Goal: Information Seeking & Learning: Learn about a topic

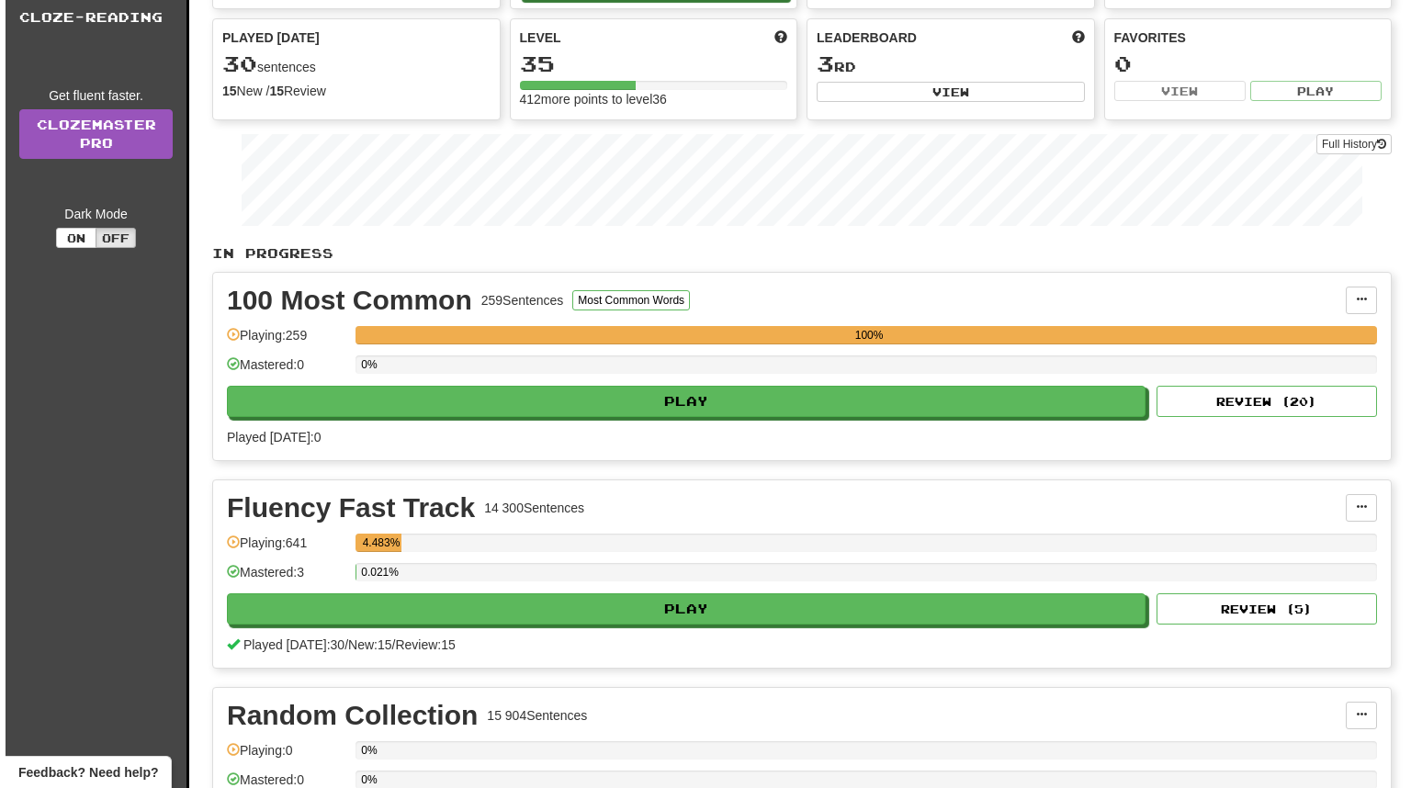
scroll to position [294, 0]
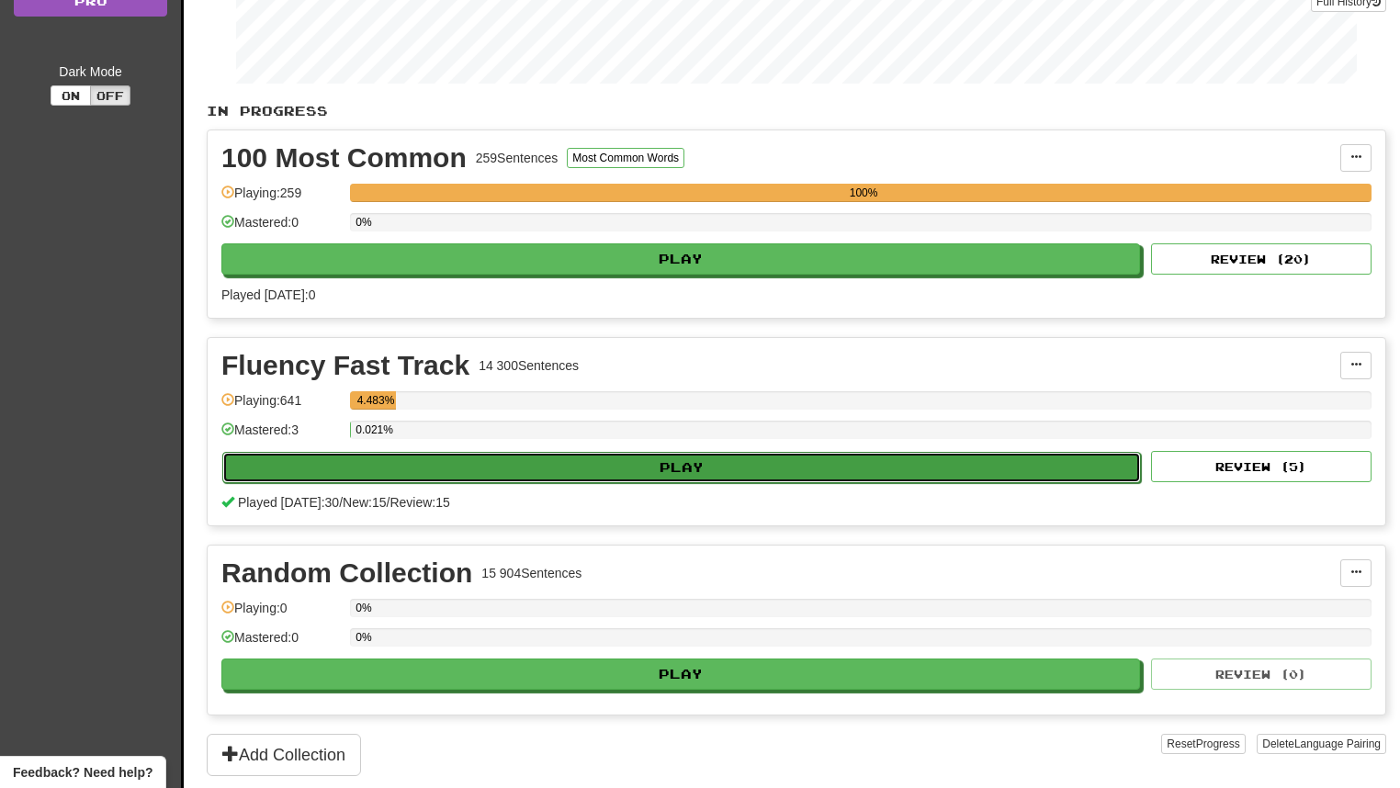
click at [587, 478] on button "Play" at bounding box center [681, 467] width 919 height 31
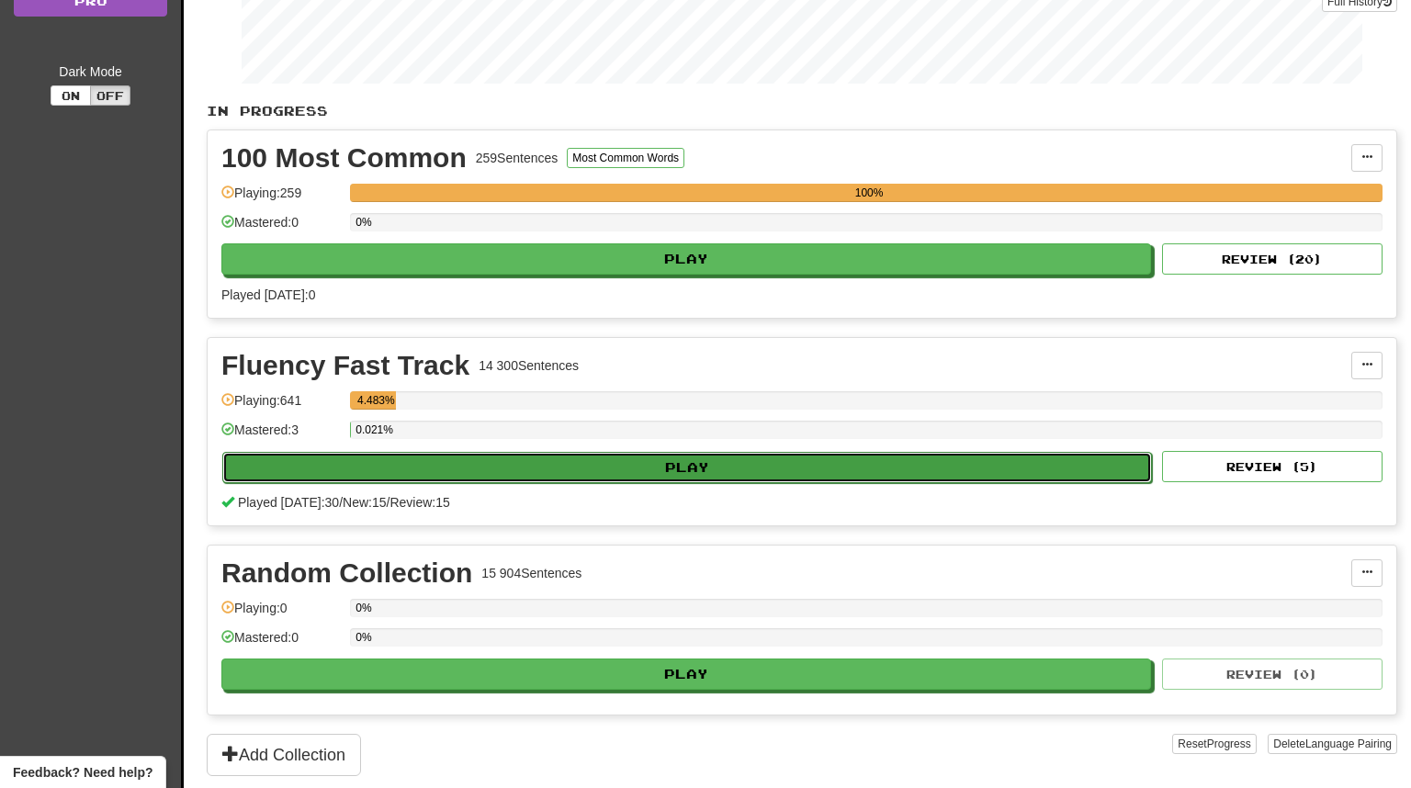
select select "**"
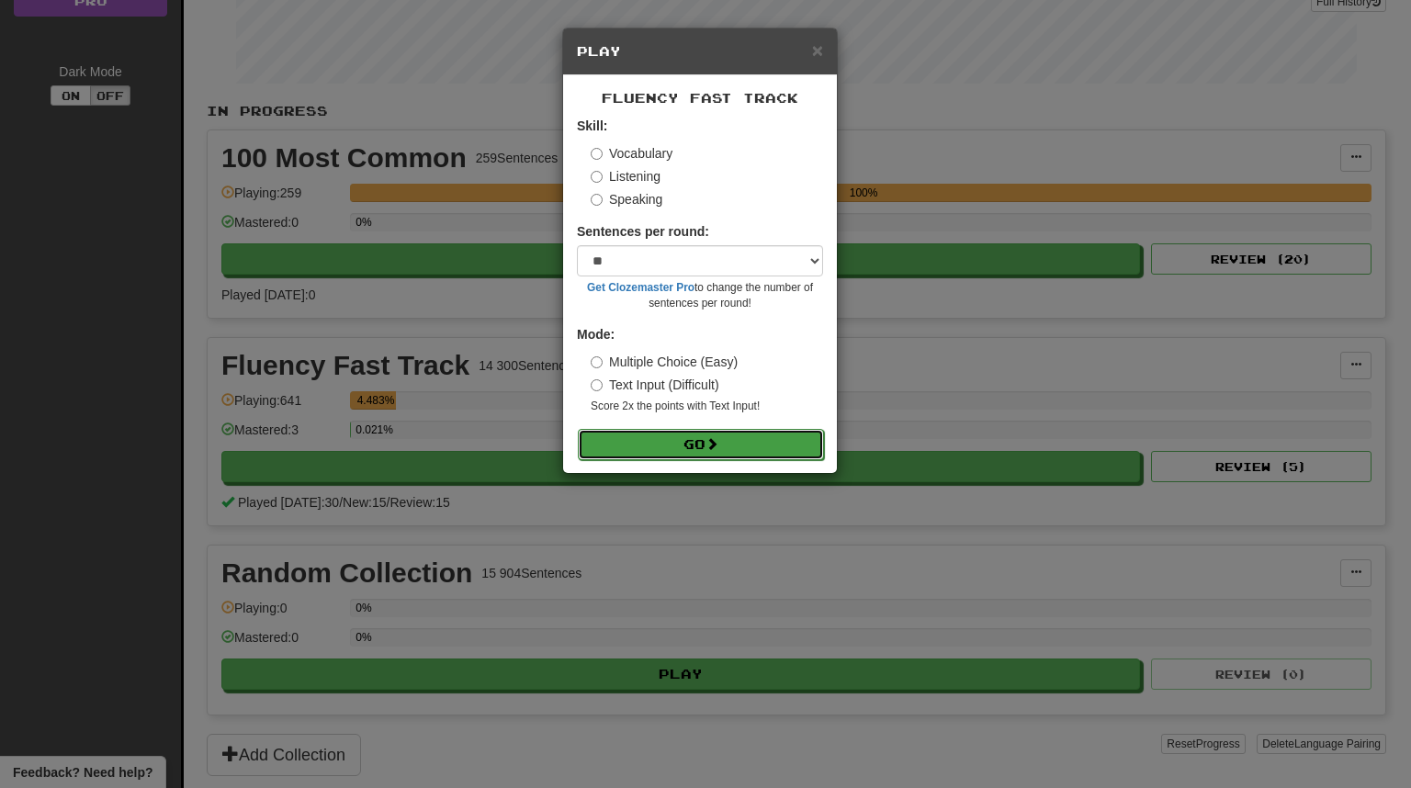
click at [665, 450] on button "Go" at bounding box center [701, 444] width 246 height 31
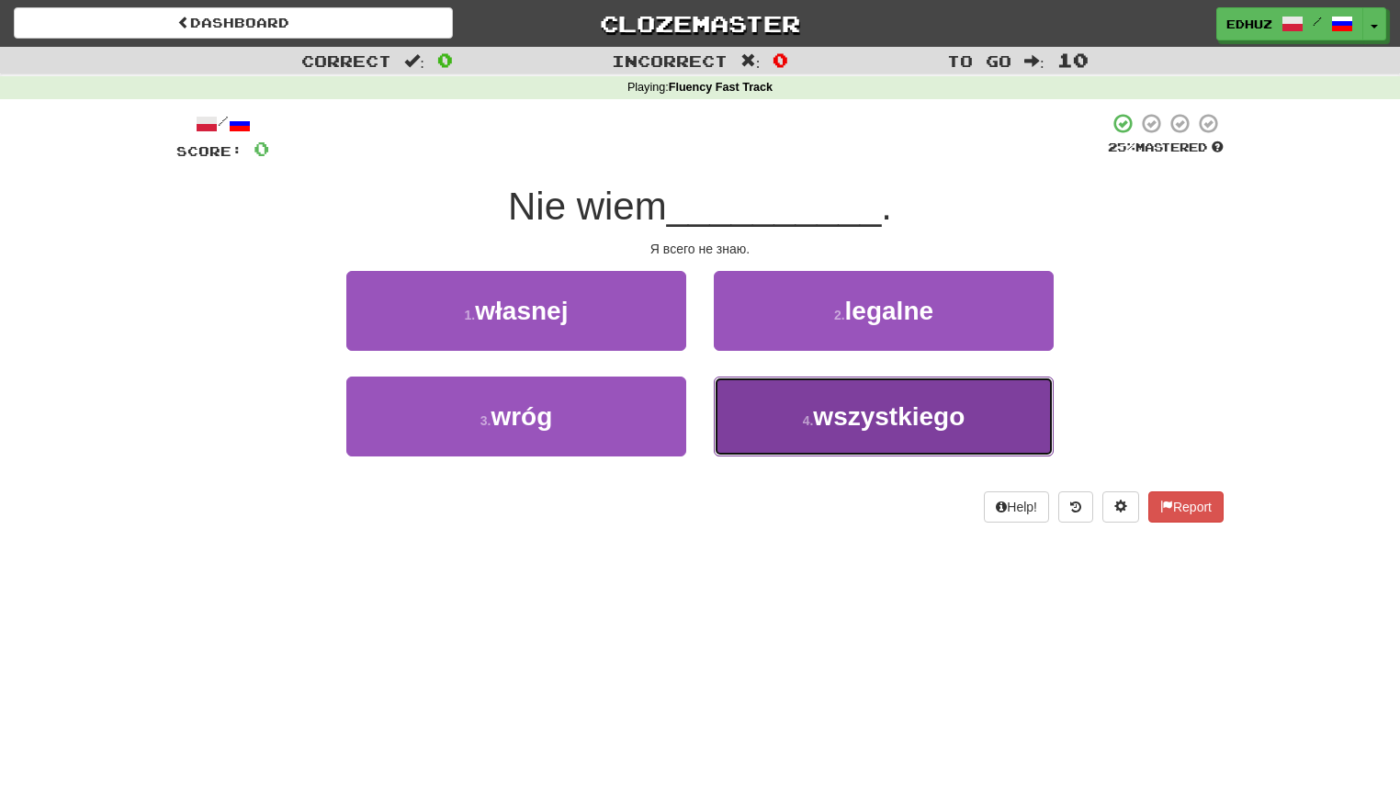
click at [873, 425] on span "wszystkiego" at bounding box center [889, 416] width 152 height 28
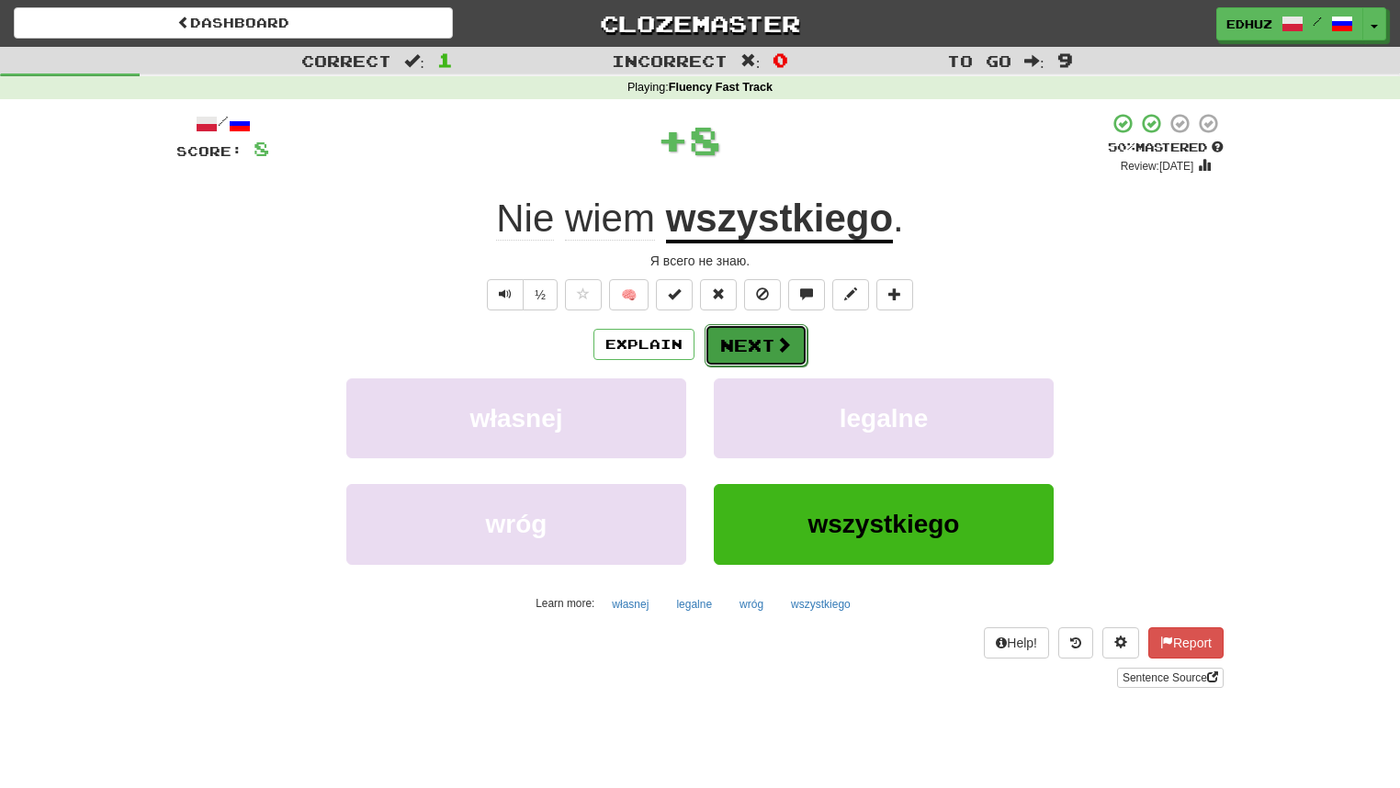
click at [801, 357] on button "Next" at bounding box center [756, 345] width 103 height 42
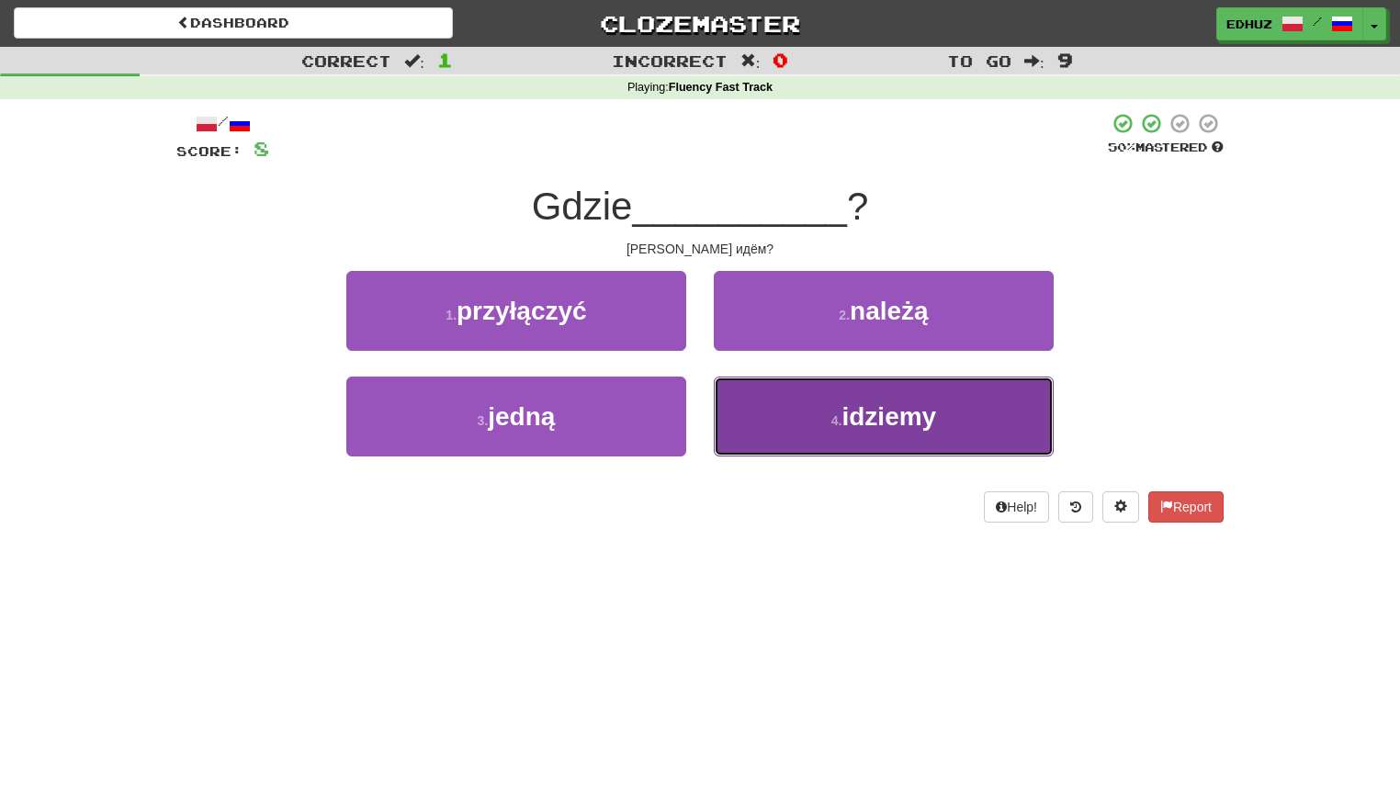
click at [854, 414] on span "idziemy" at bounding box center [889, 416] width 95 height 28
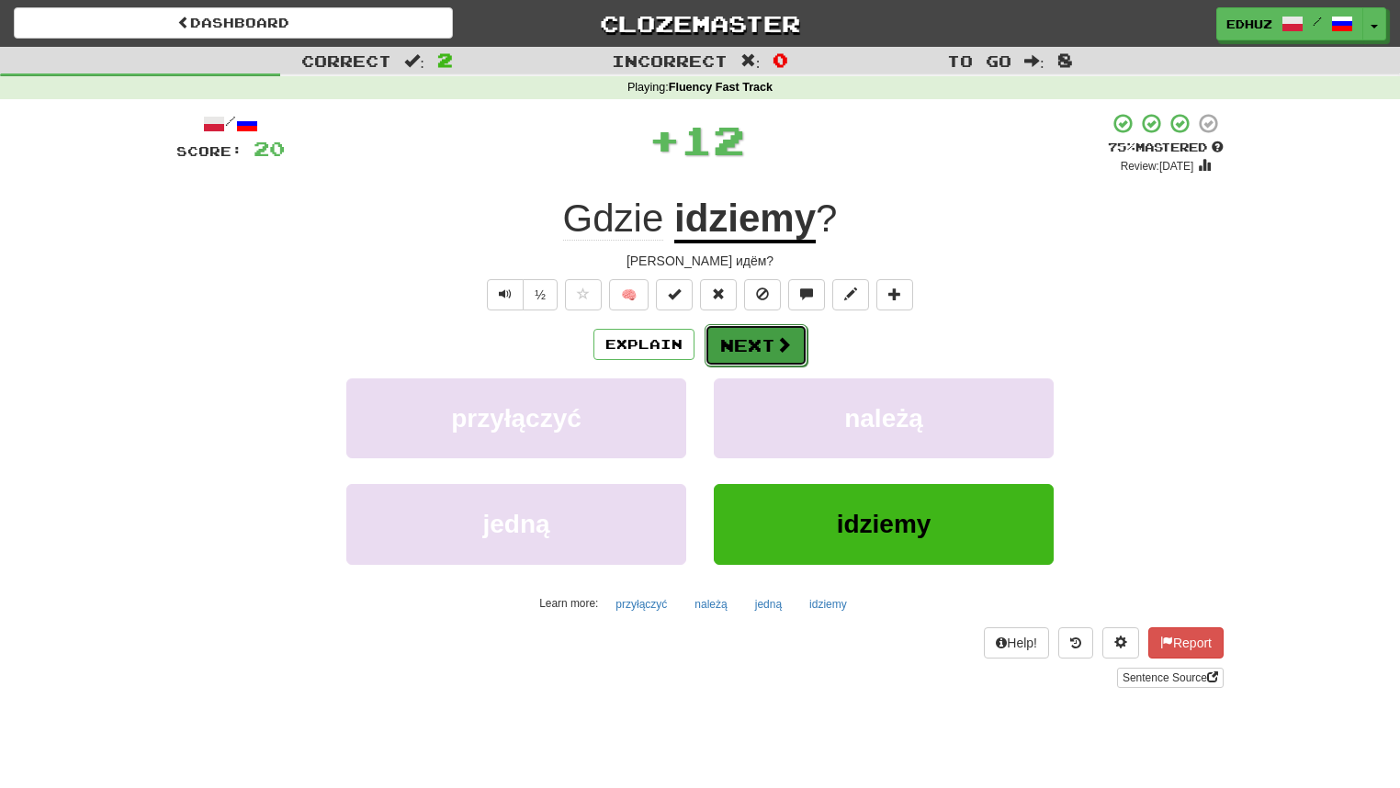
click at [776, 357] on button "Next" at bounding box center [756, 345] width 103 height 42
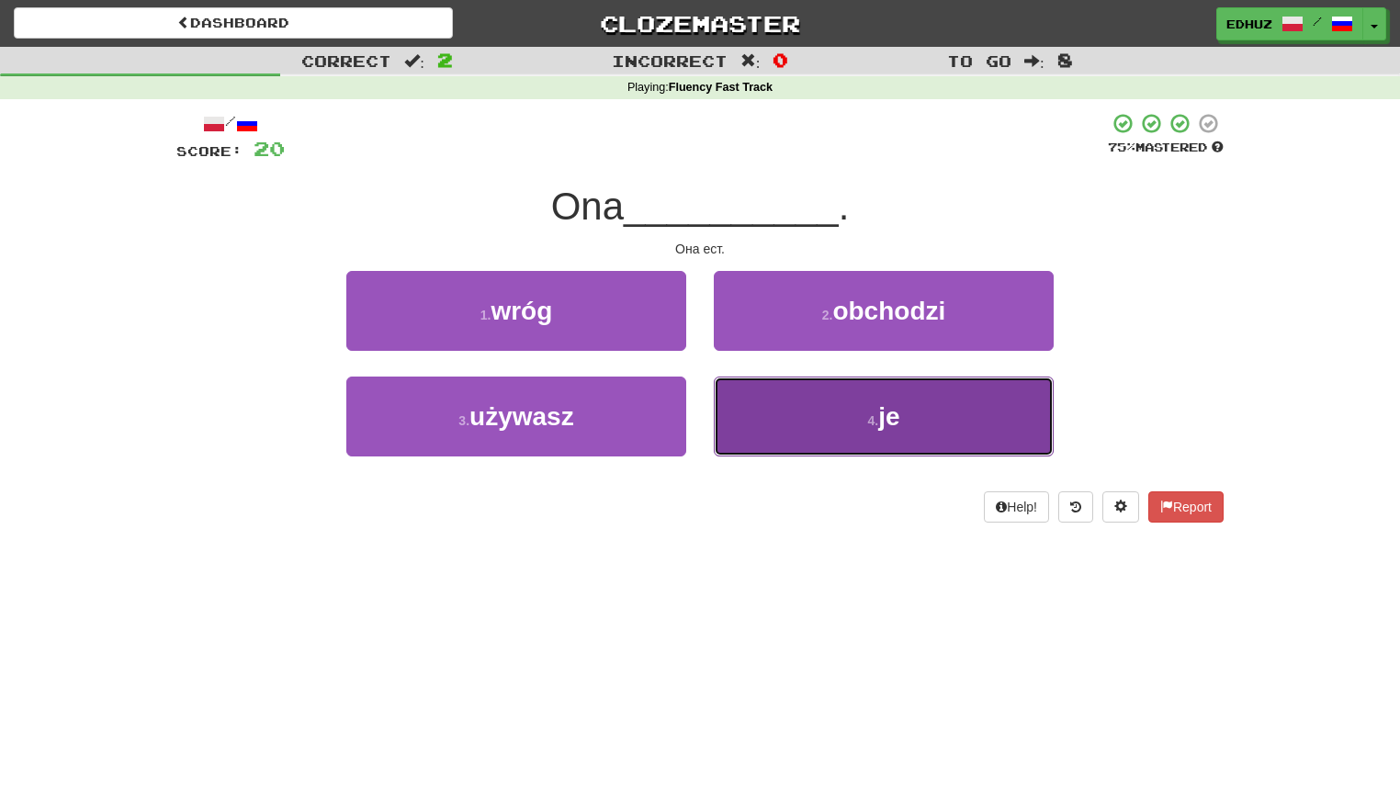
click at [833, 398] on button "4 . je" at bounding box center [884, 417] width 340 height 80
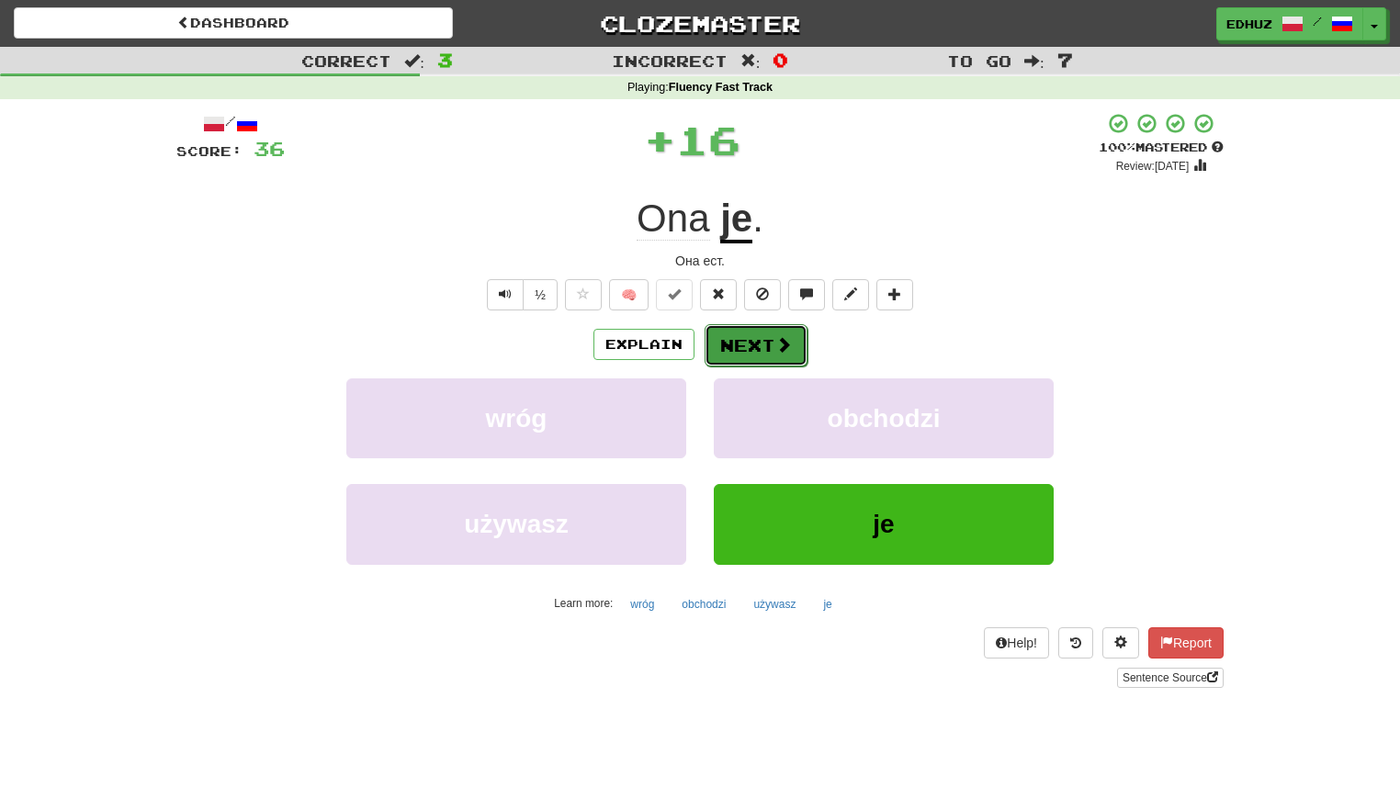
click at [758, 334] on button "Next" at bounding box center [756, 345] width 103 height 42
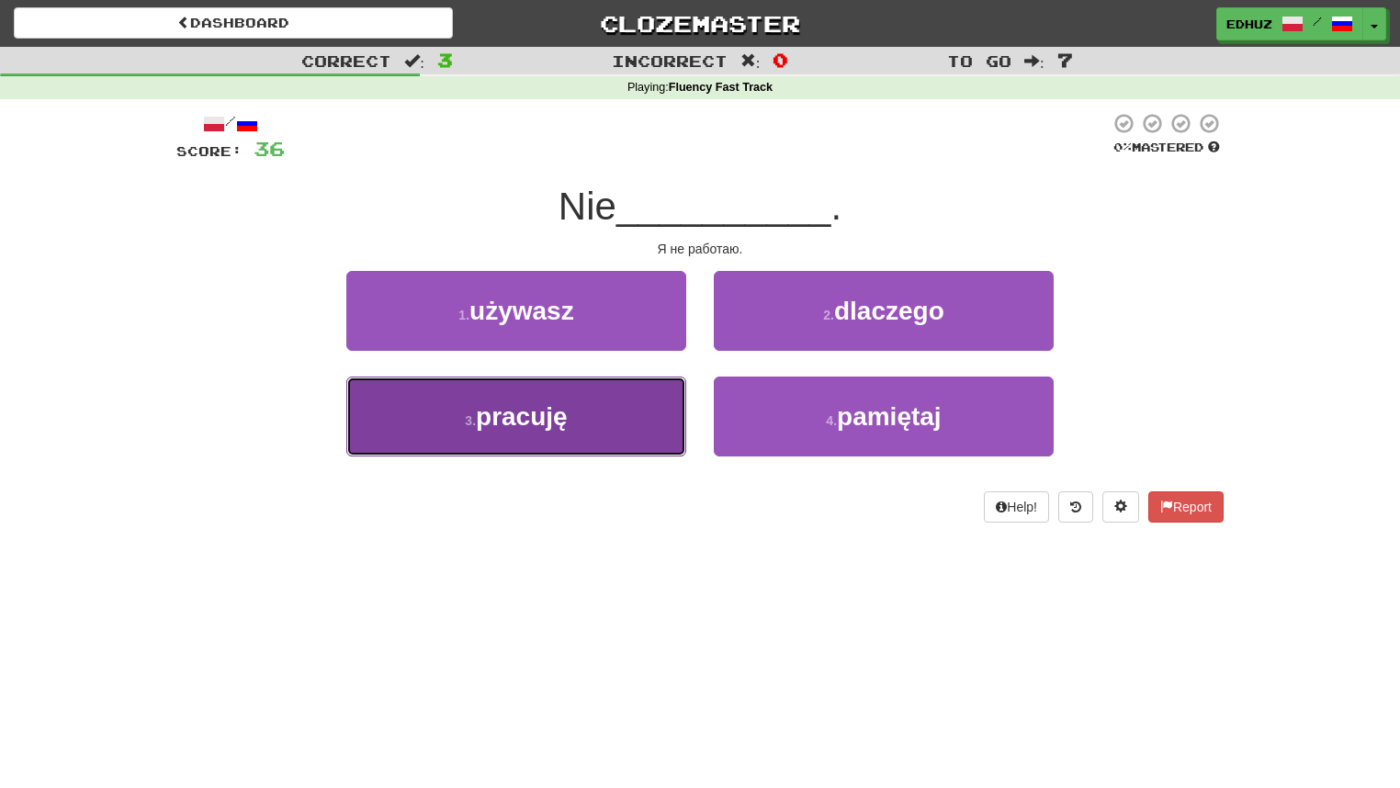
click at [588, 425] on button "3 . pracuję" at bounding box center [516, 417] width 340 height 80
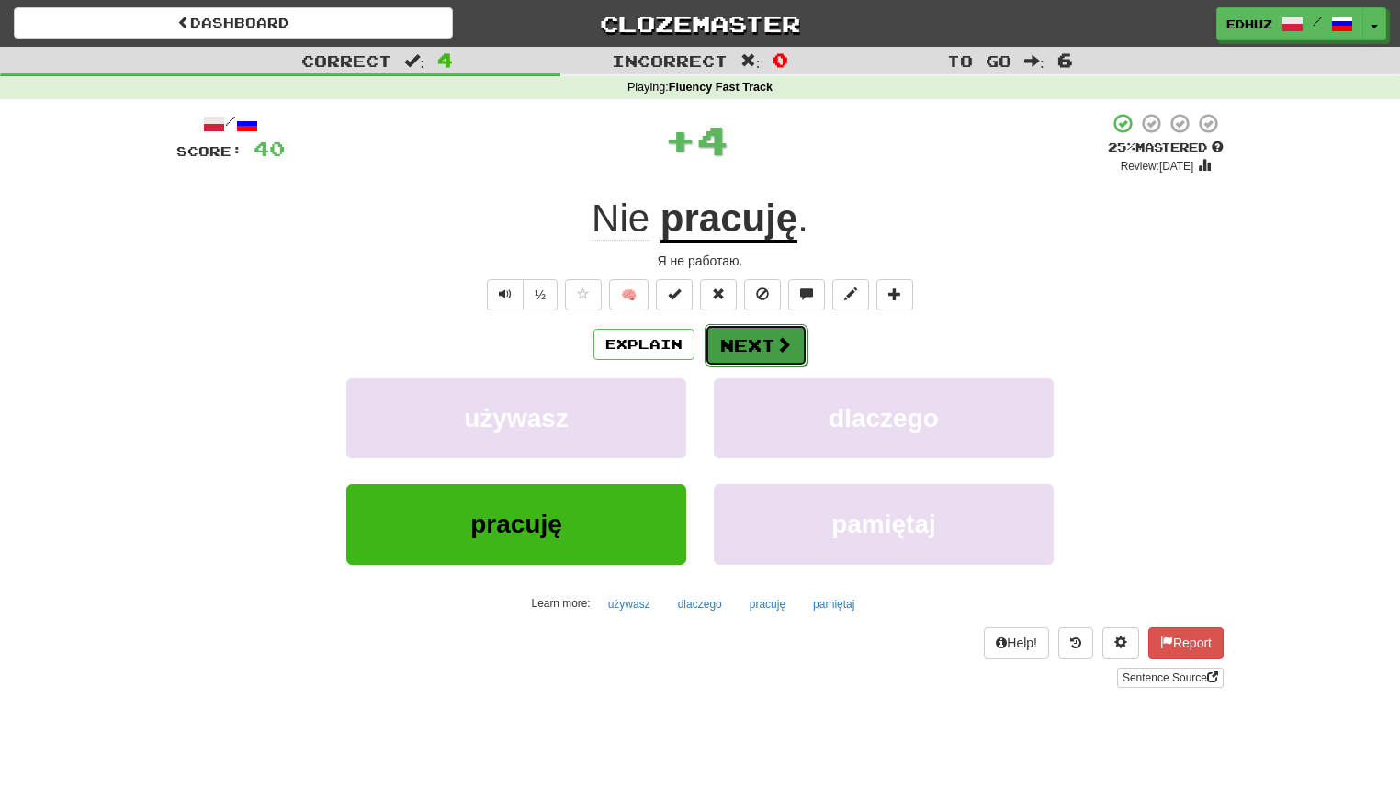
click at [764, 353] on button "Next" at bounding box center [756, 345] width 103 height 42
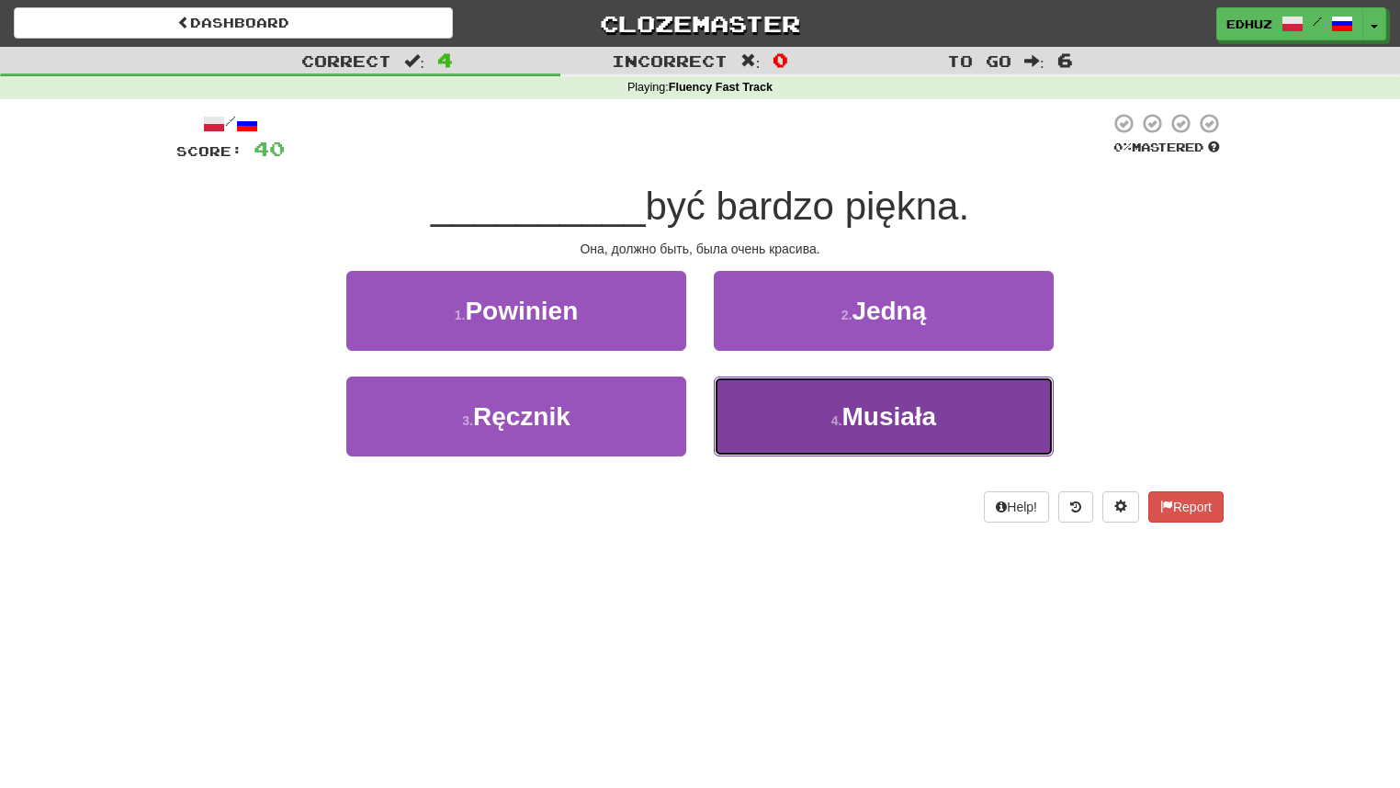
click at [867, 425] on span "Musiała" at bounding box center [889, 416] width 95 height 28
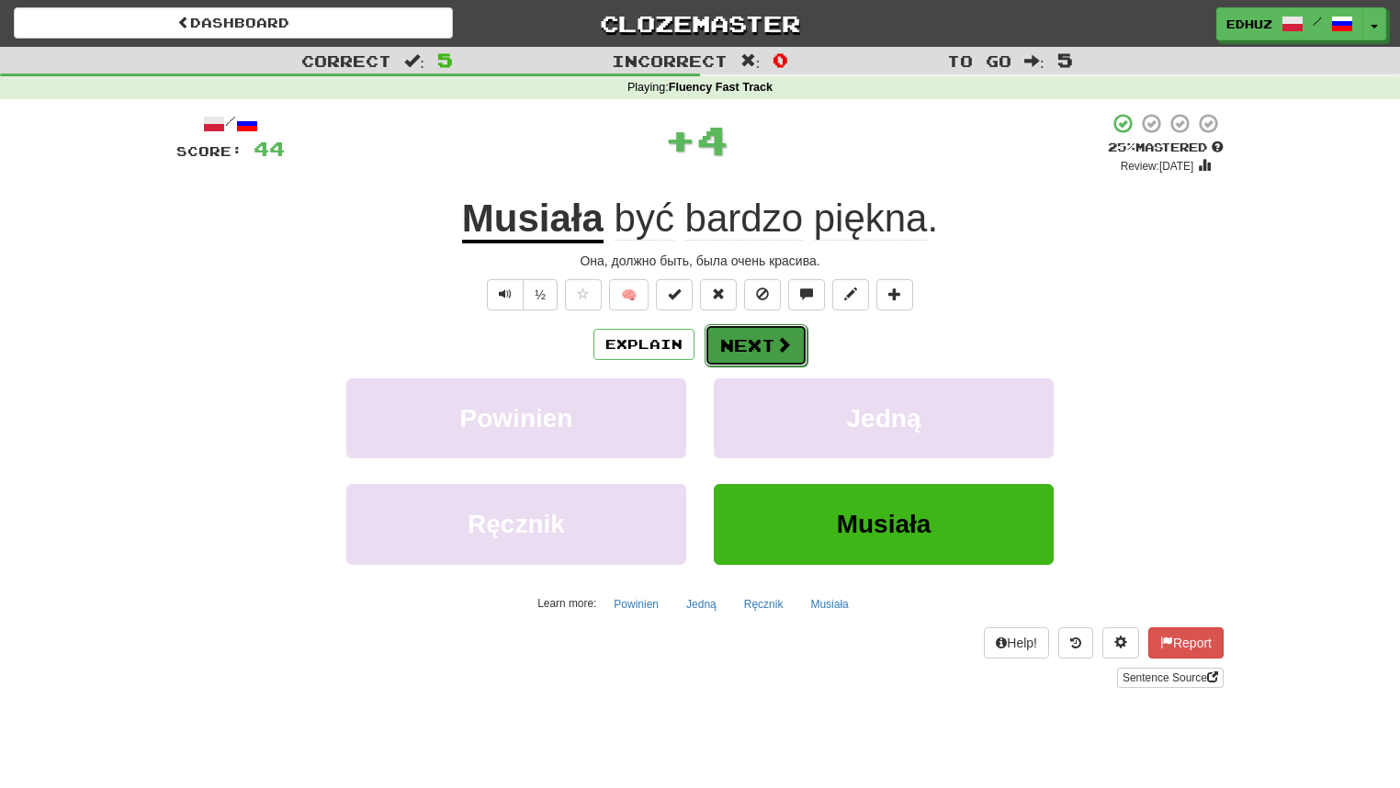
click at [798, 364] on button "Next" at bounding box center [756, 345] width 103 height 42
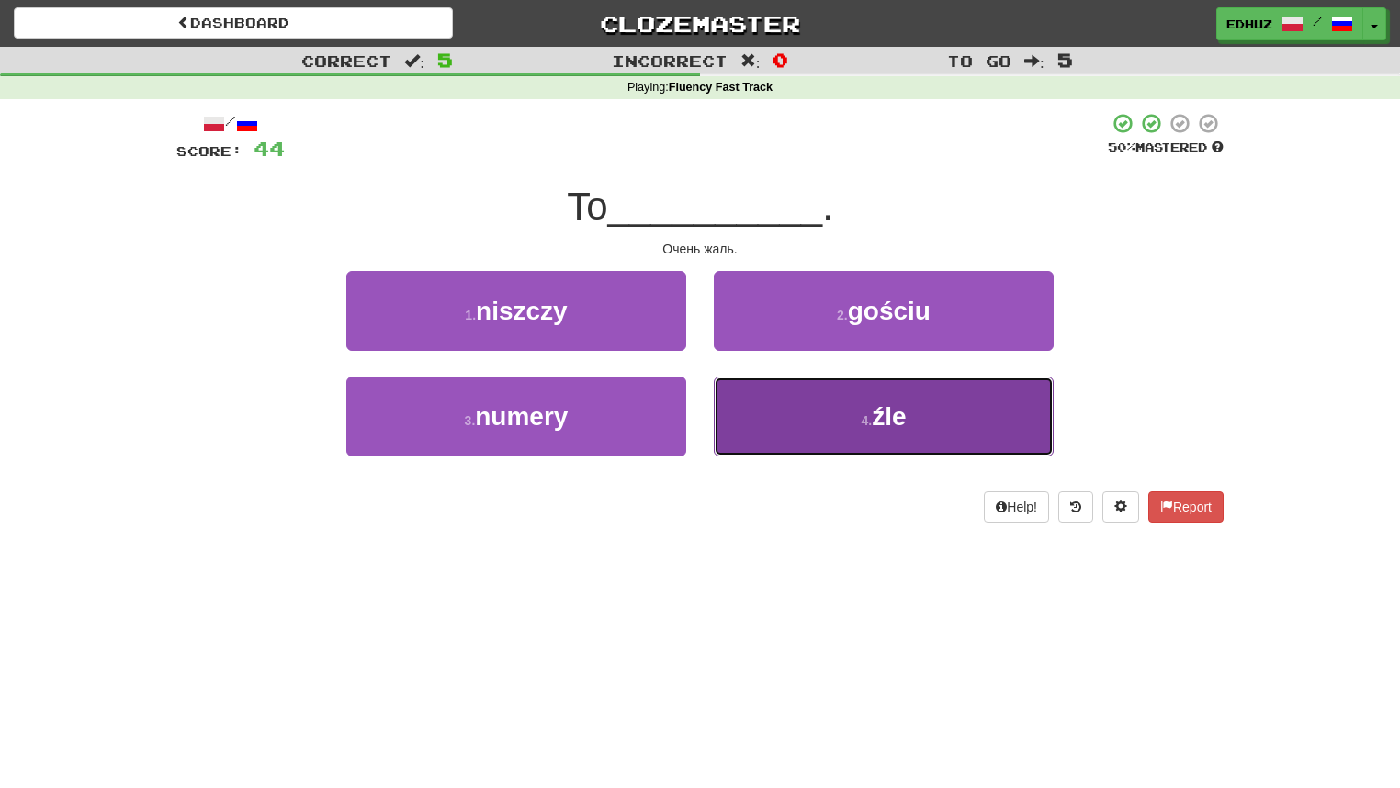
click at [837, 432] on button "4 . źle" at bounding box center [884, 417] width 340 height 80
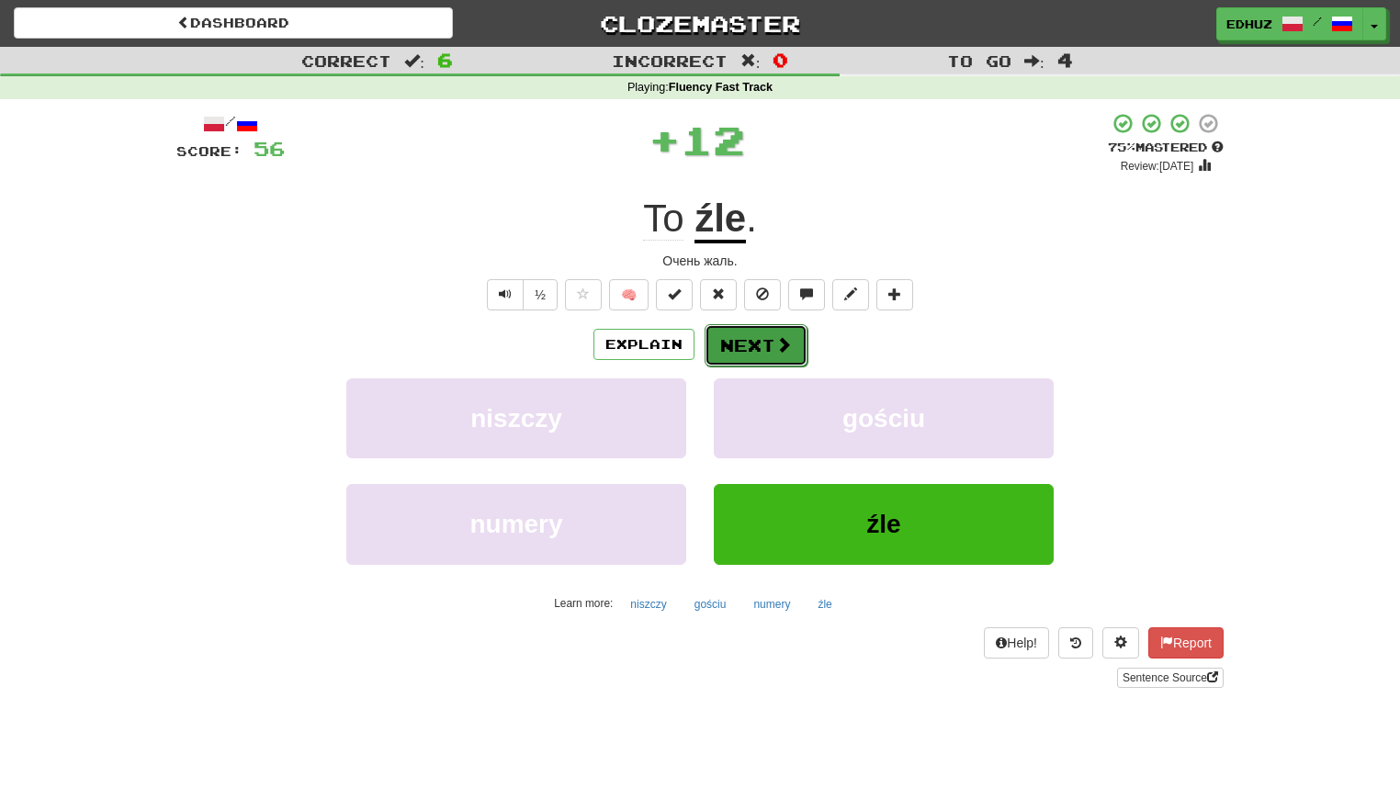
click at [765, 357] on button "Next" at bounding box center [756, 345] width 103 height 42
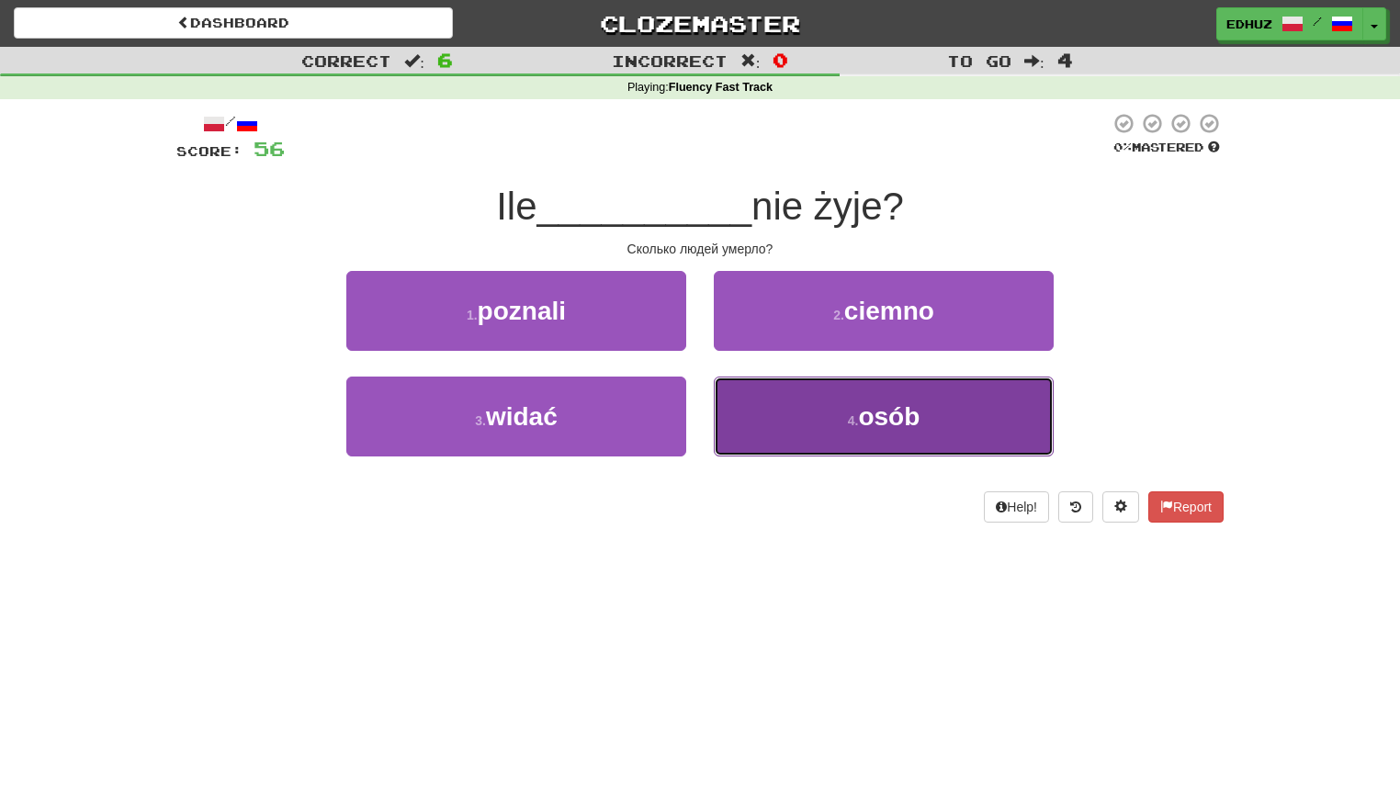
click at [848, 426] on small "4 ." at bounding box center [853, 421] width 11 height 15
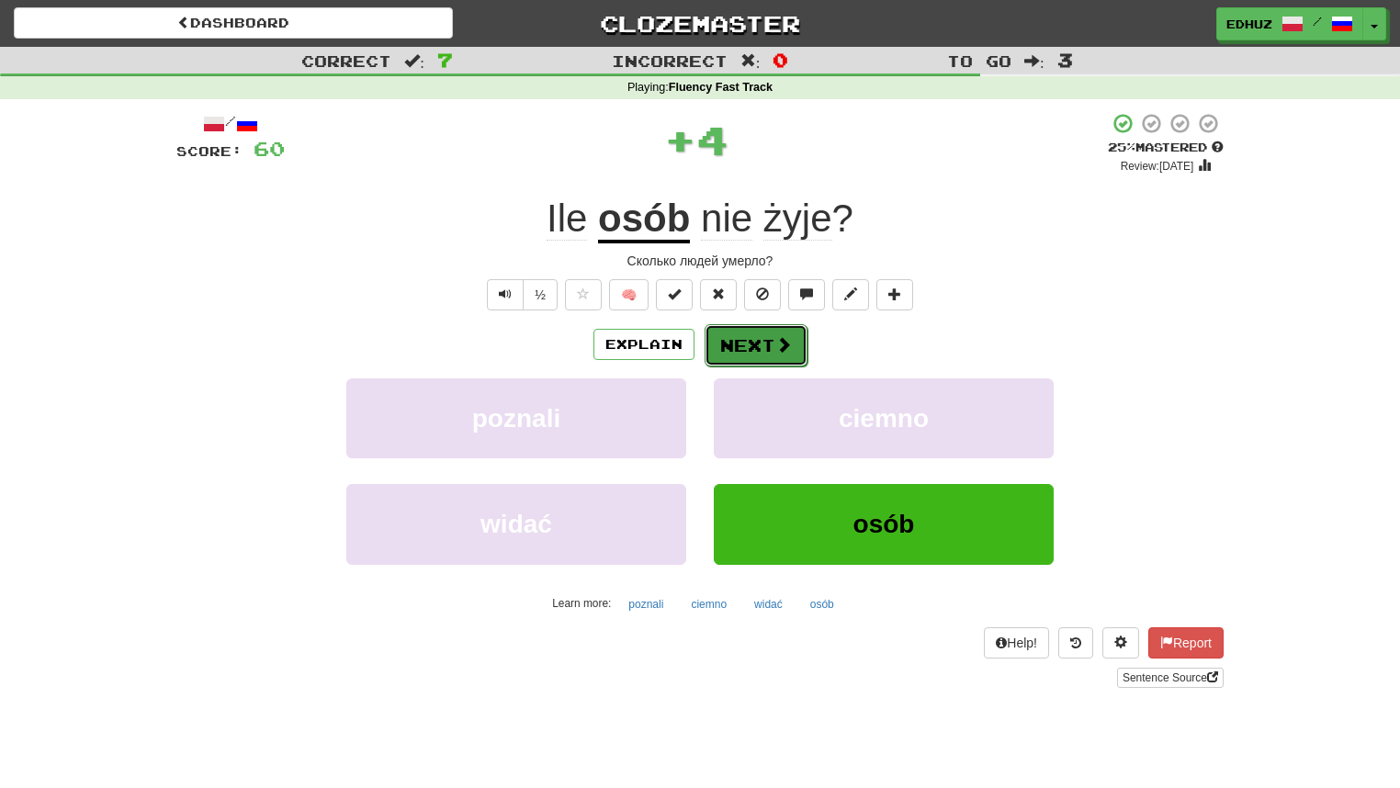
click at [777, 341] on span at bounding box center [784, 344] width 17 height 17
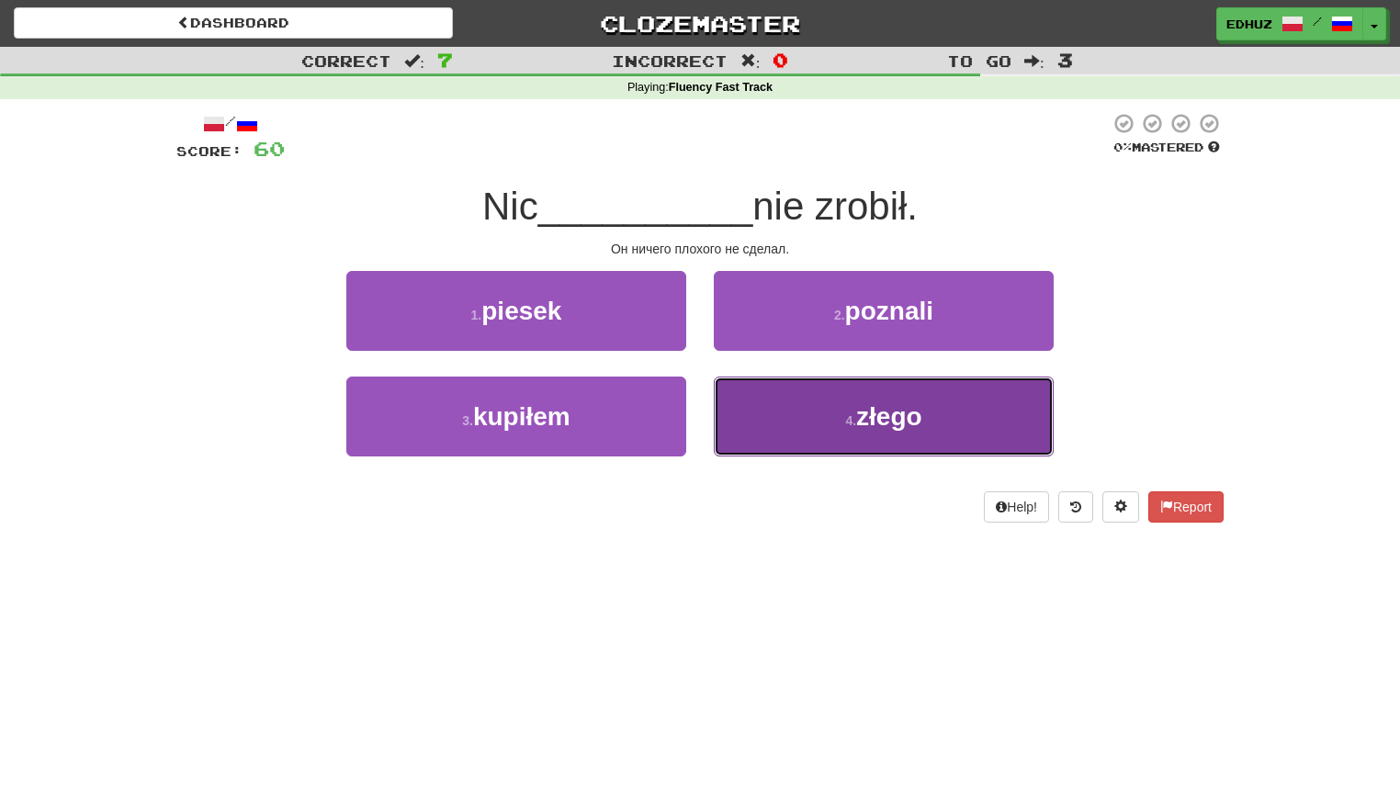
click at [842, 431] on button "4 . złego" at bounding box center [884, 417] width 340 height 80
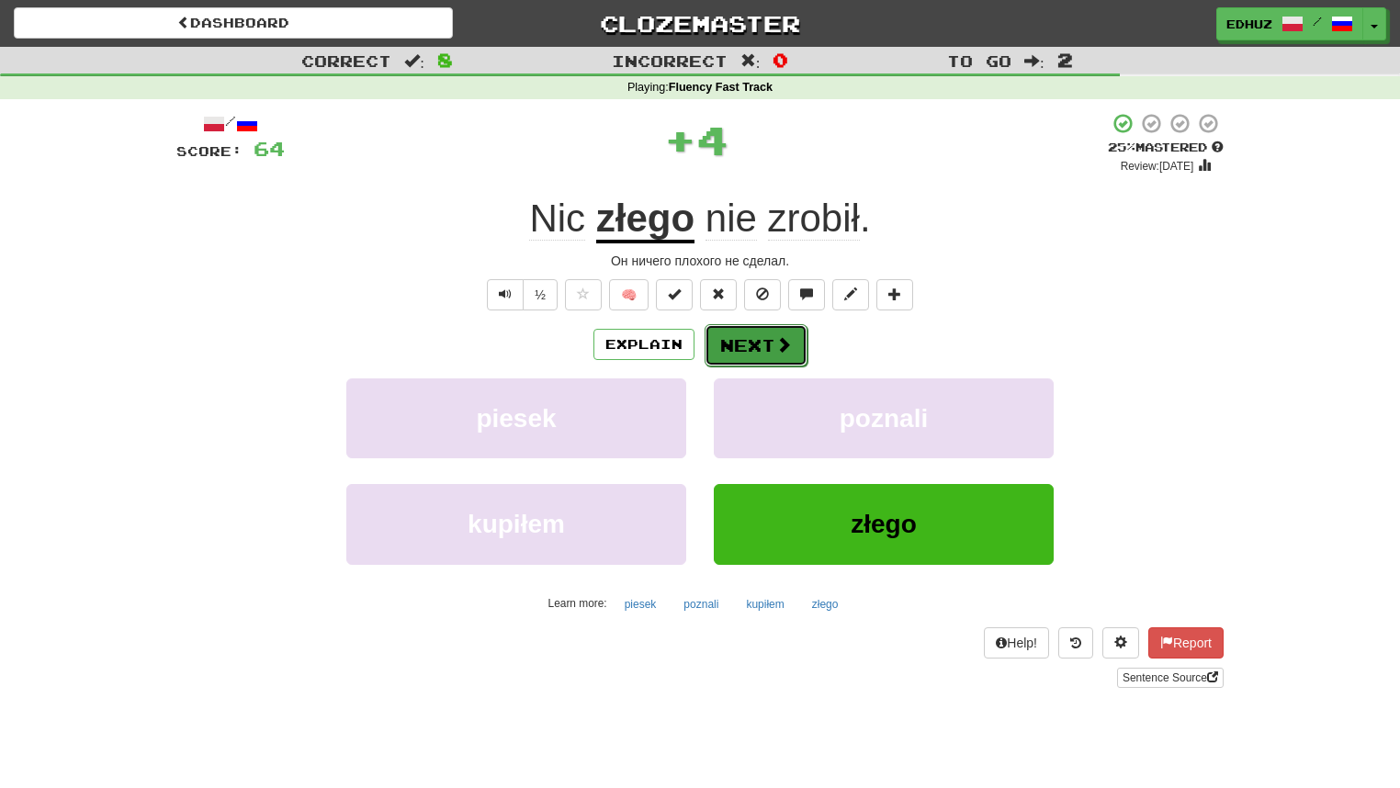
click at [771, 351] on button "Next" at bounding box center [756, 345] width 103 height 42
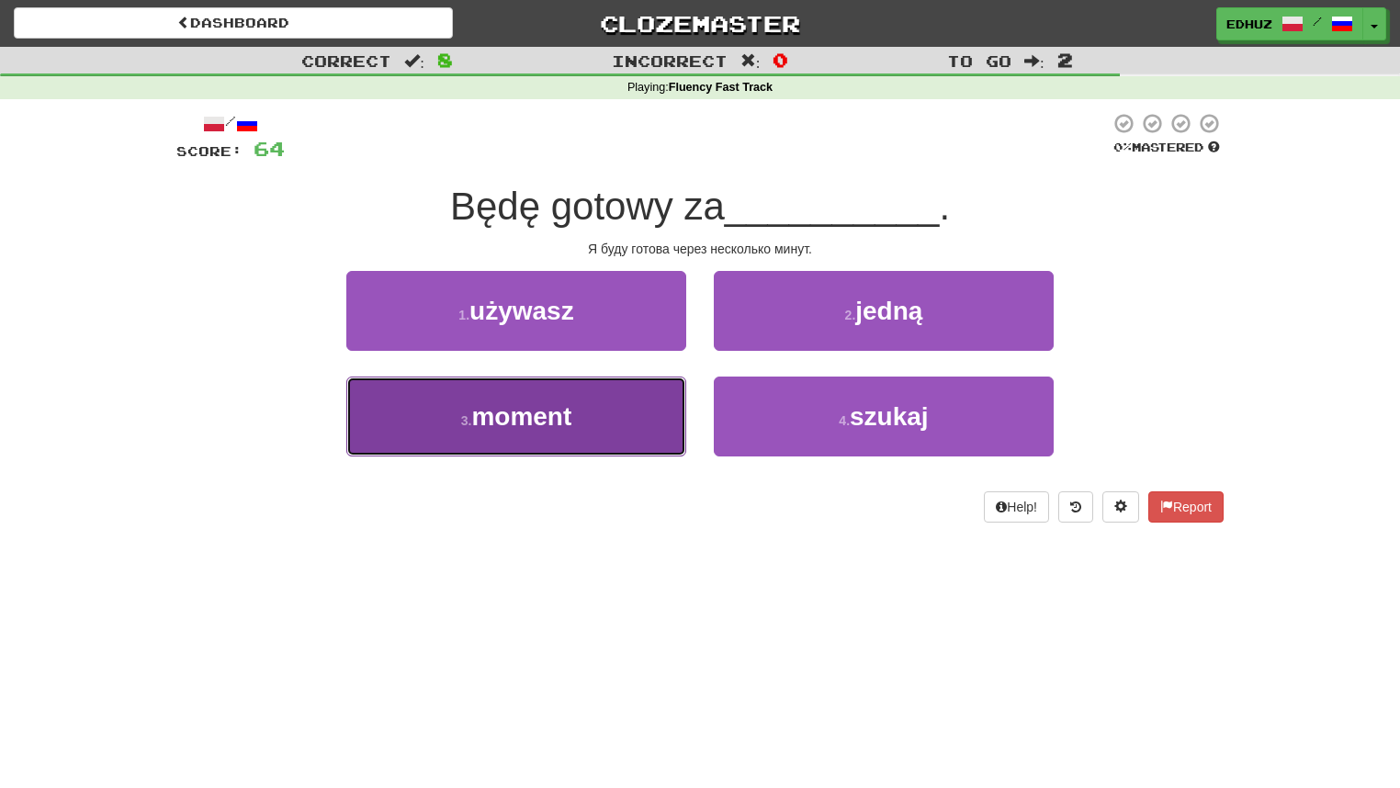
click at [619, 418] on button "3 . moment" at bounding box center [516, 417] width 340 height 80
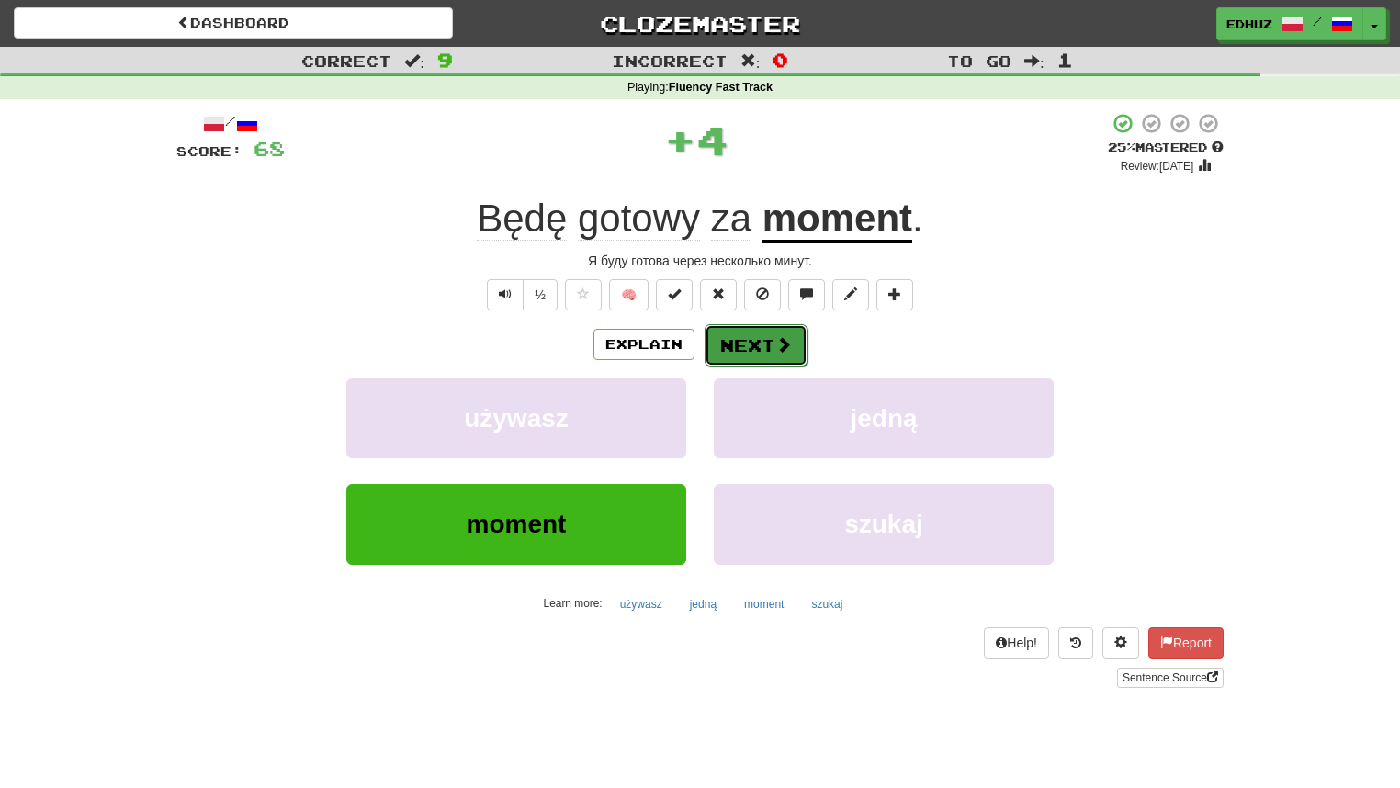
click at [739, 357] on button "Next" at bounding box center [756, 345] width 103 height 42
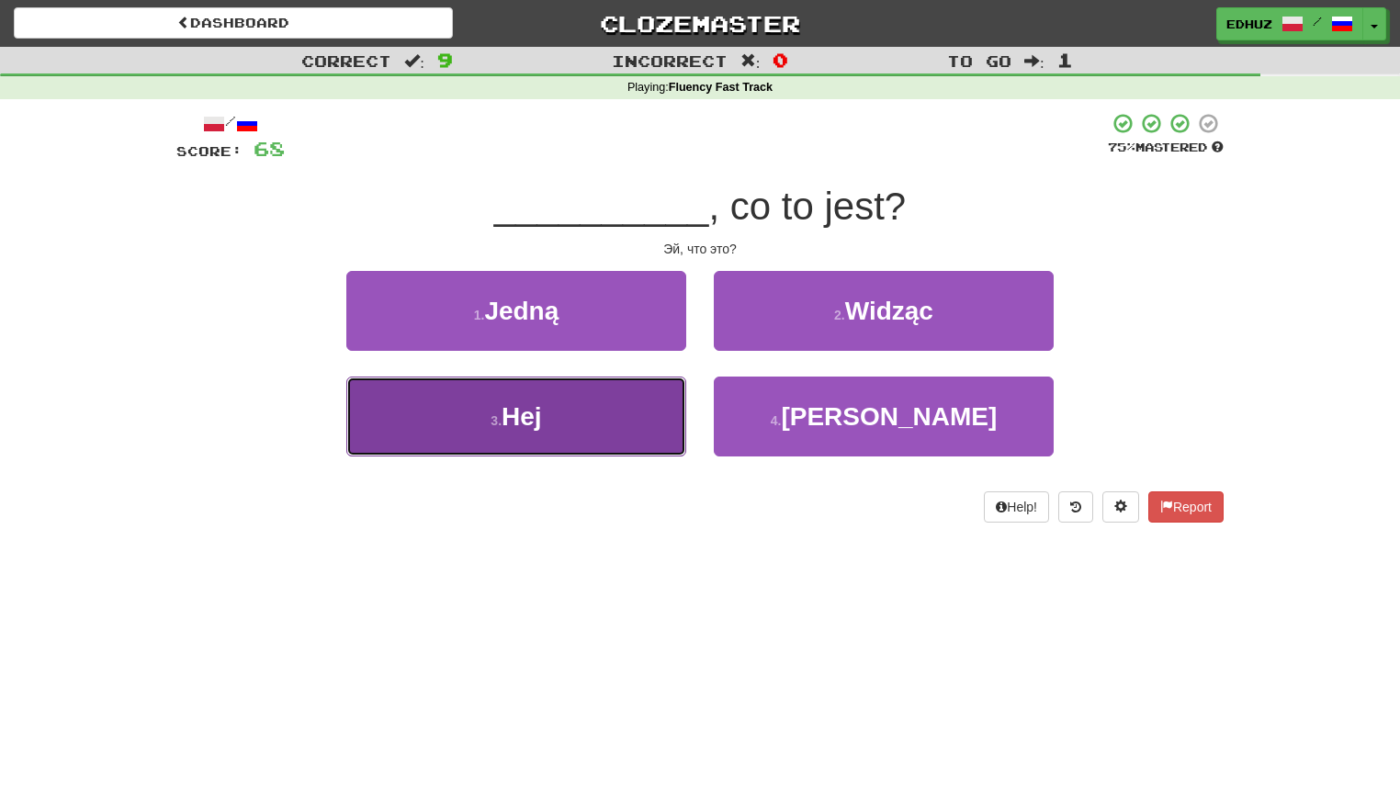
click at [640, 432] on button "3 . Hej" at bounding box center [516, 417] width 340 height 80
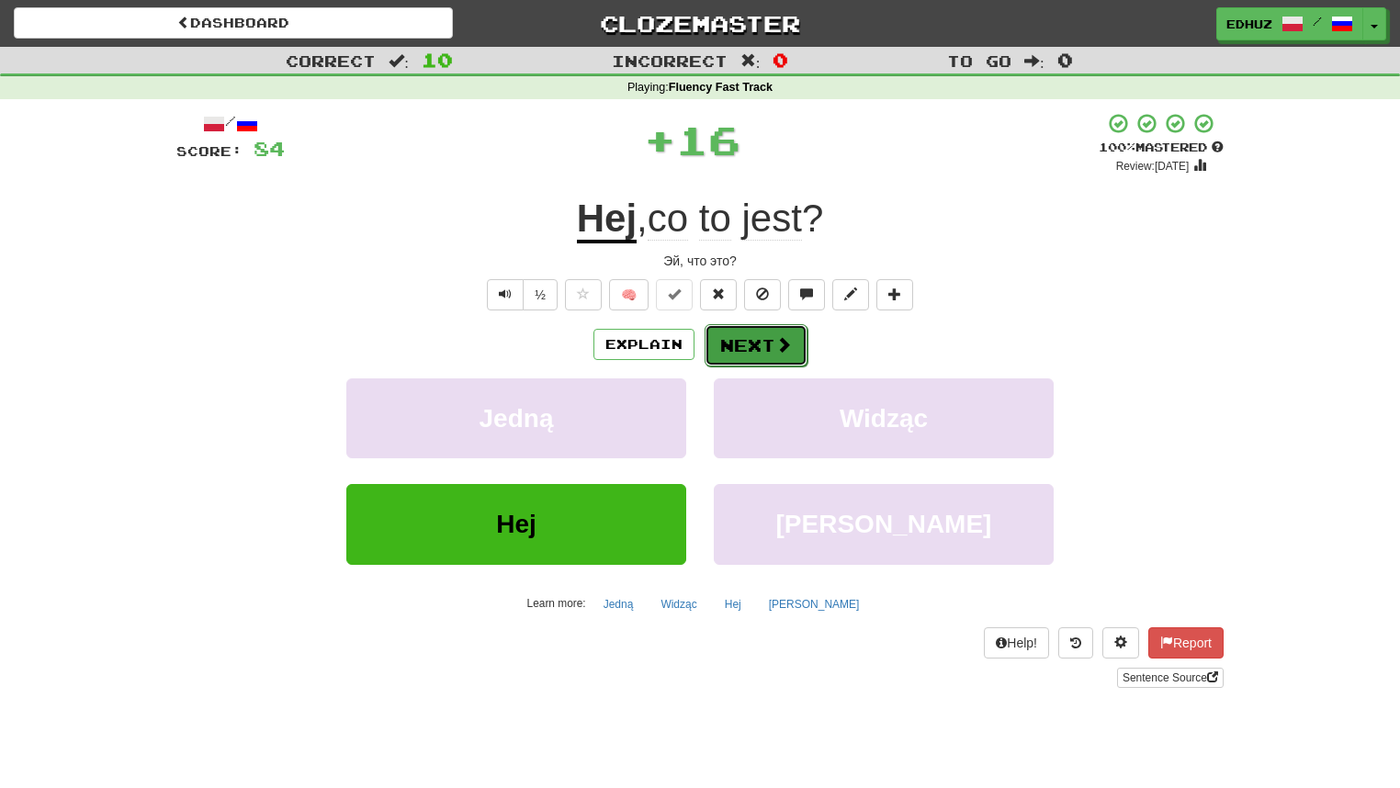
click at [784, 344] on span at bounding box center [784, 344] width 17 height 17
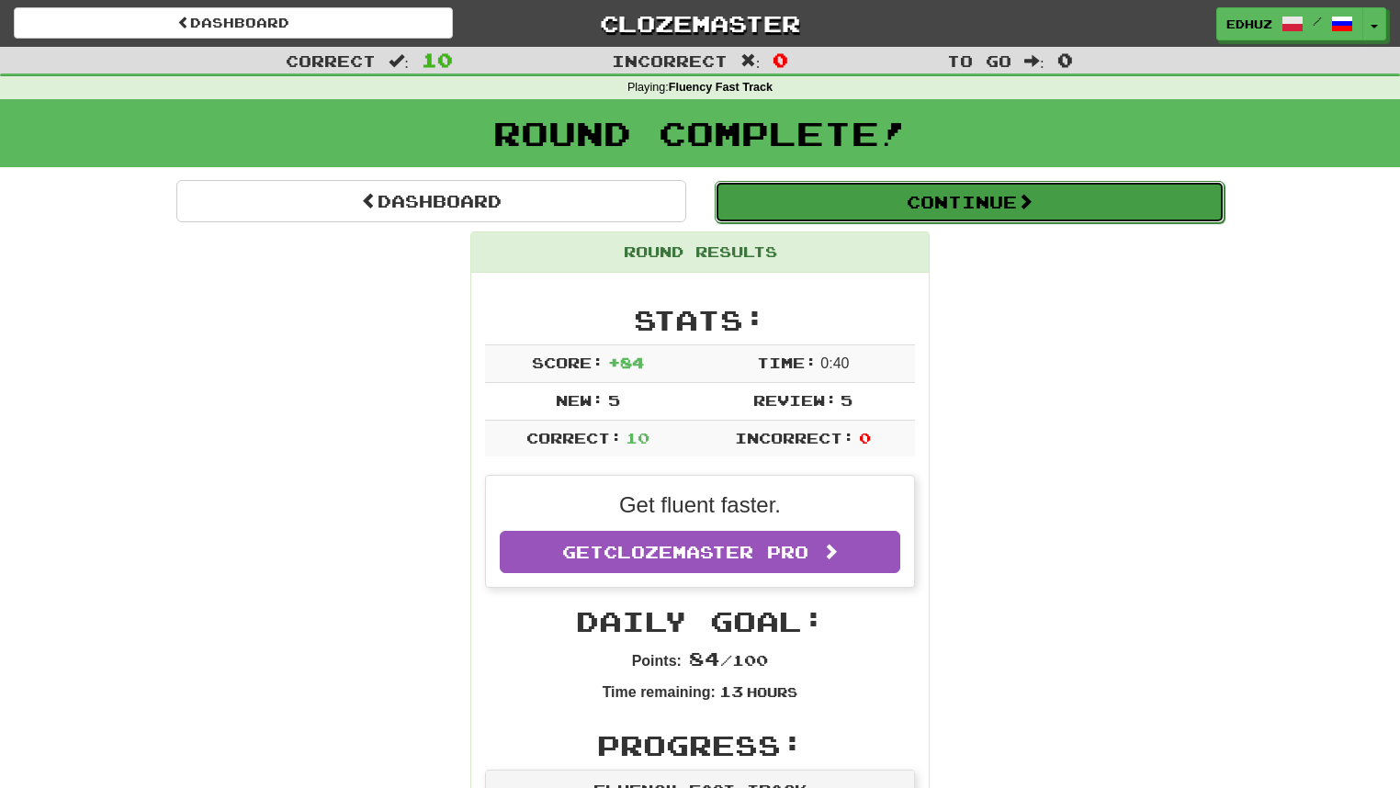
click at [889, 212] on button "Continue" at bounding box center [970, 202] width 510 height 42
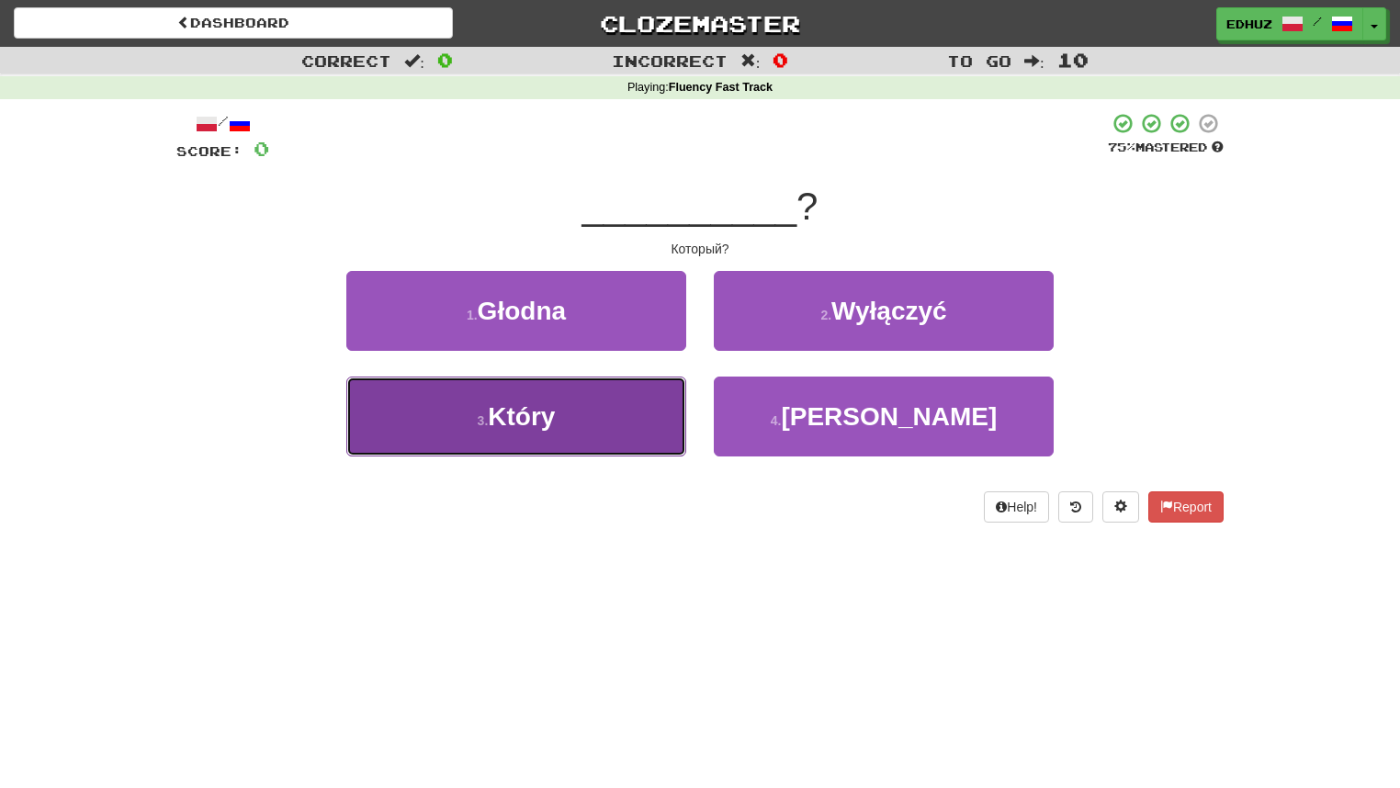
click at [628, 423] on button "3 . Który" at bounding box center [516, 417] width 340 height 80
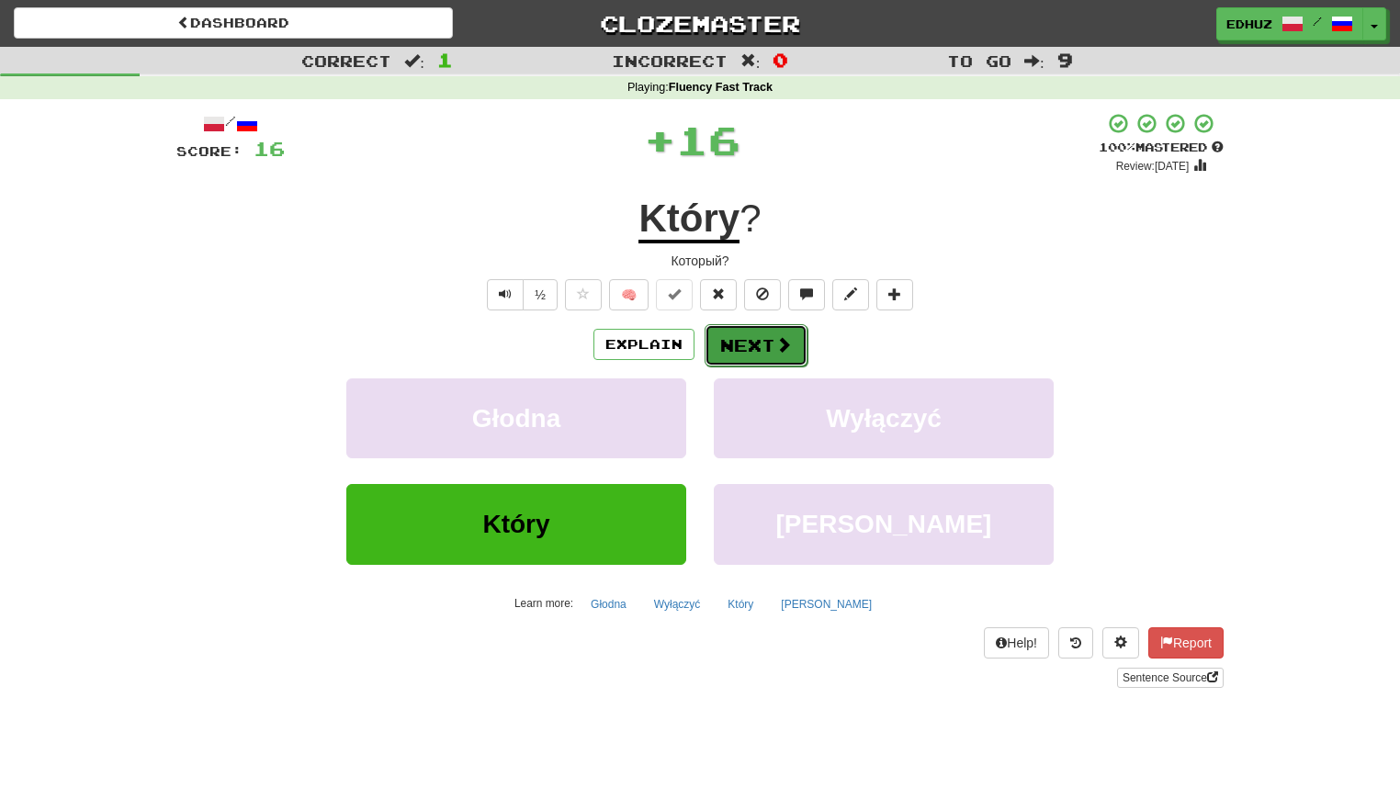
click at [752, 337] on button "Next" at bounding box center [756, 345] width 103 height 42
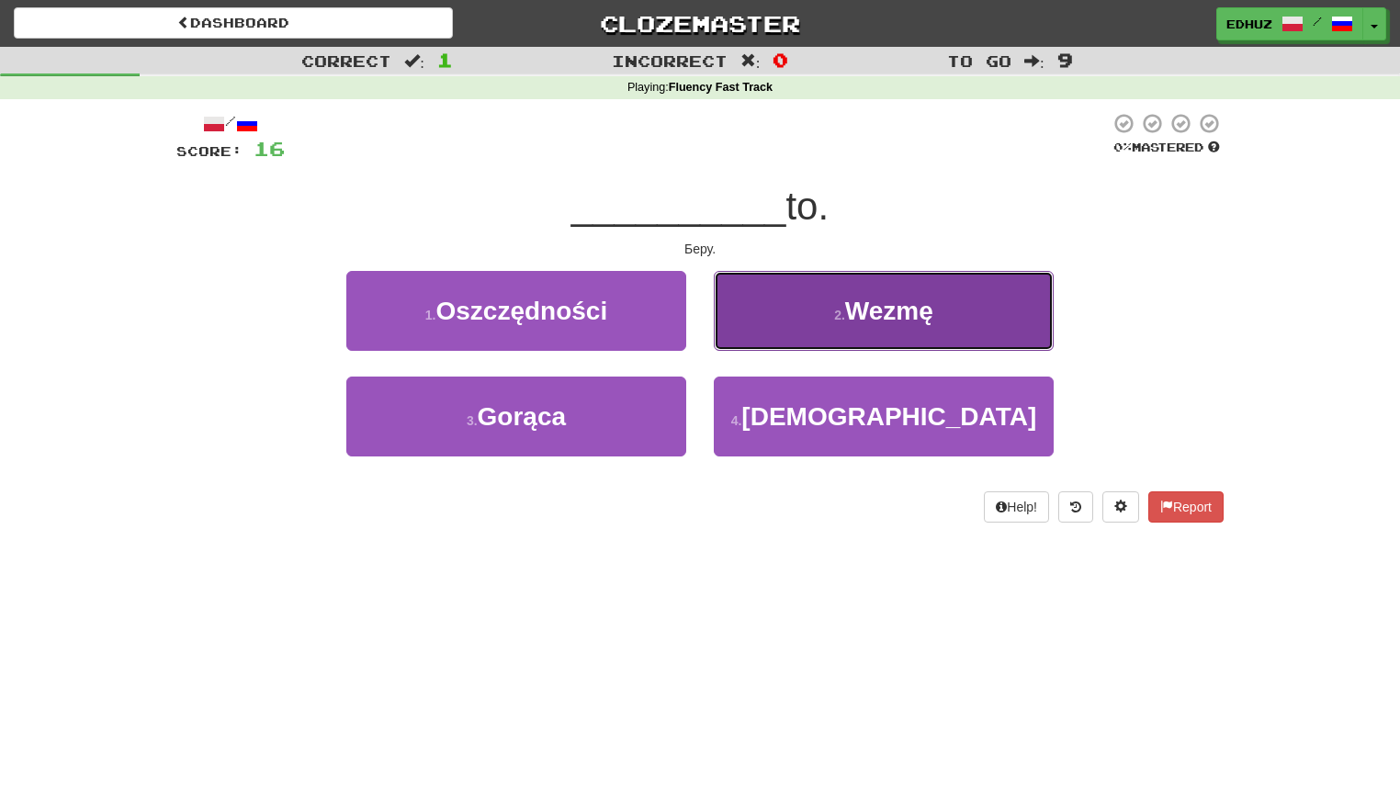
click at [842, 332] on button "2 . Wezmę" at bounding box center [884, 311] width 340 height 80
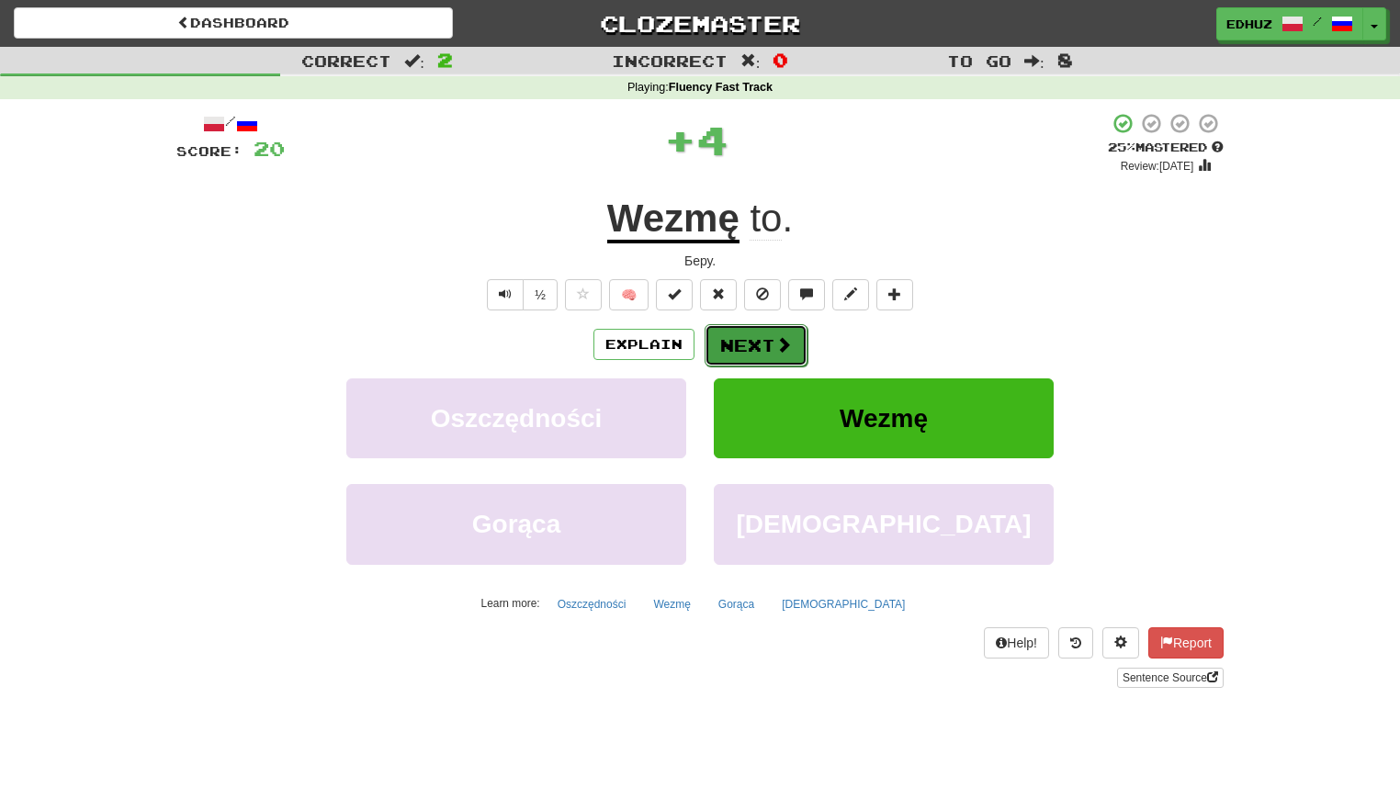
click at [769, 338] on button "Next" at bounding box center [756, 345] width 103 height 42
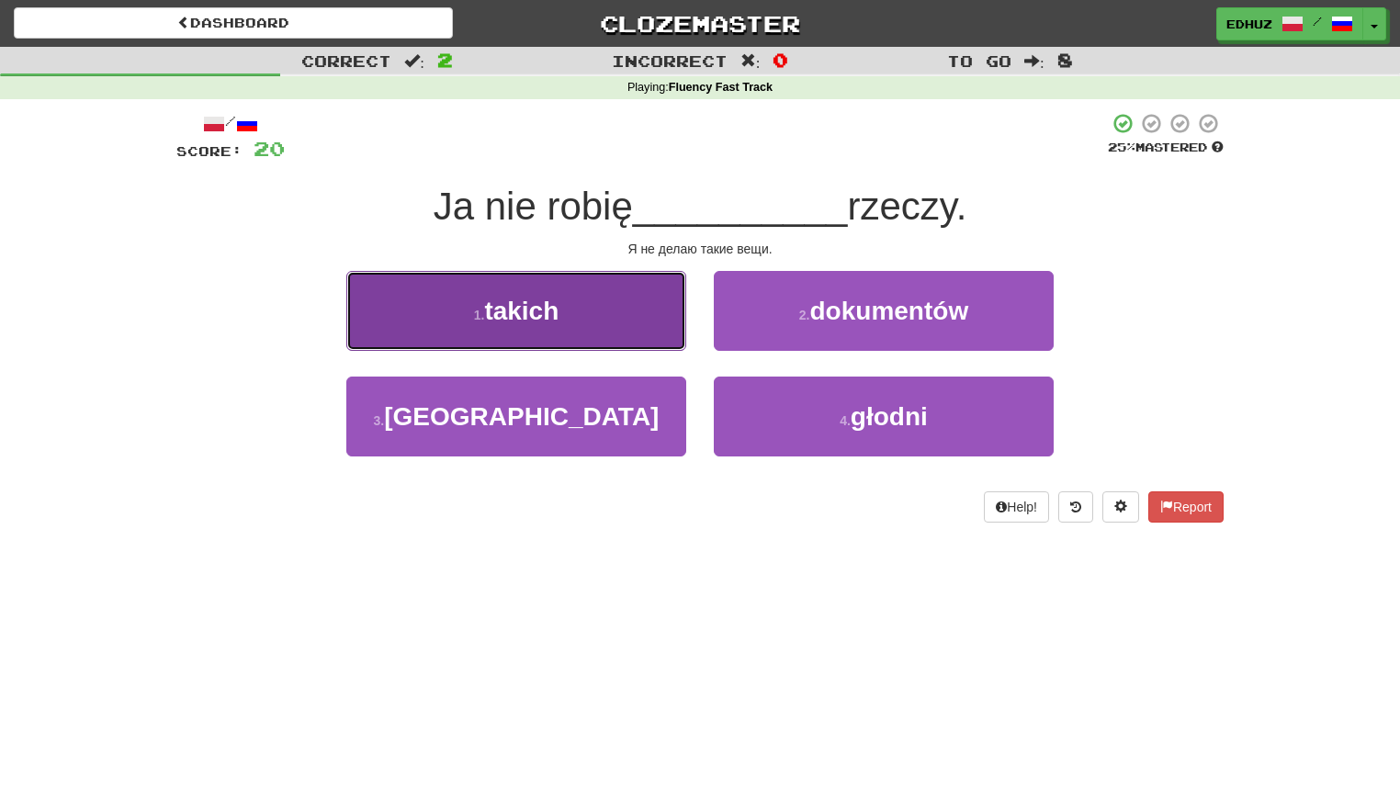
click at [626, 331] on button "1 . takich" at bounding box center [516, 311] width 340 height 80
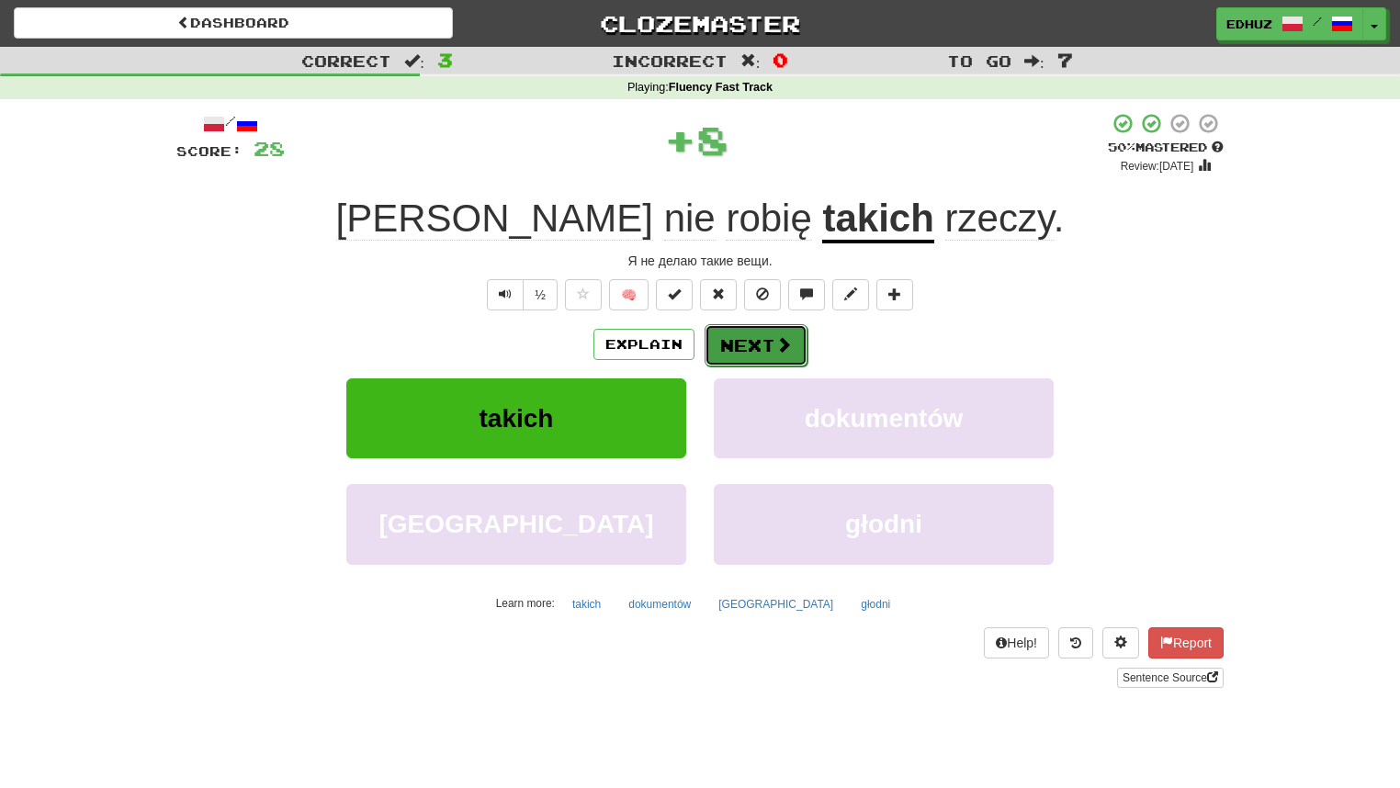
click at [765, 347] on button "Next" at bounding box center [756, 345] width 103 height 42
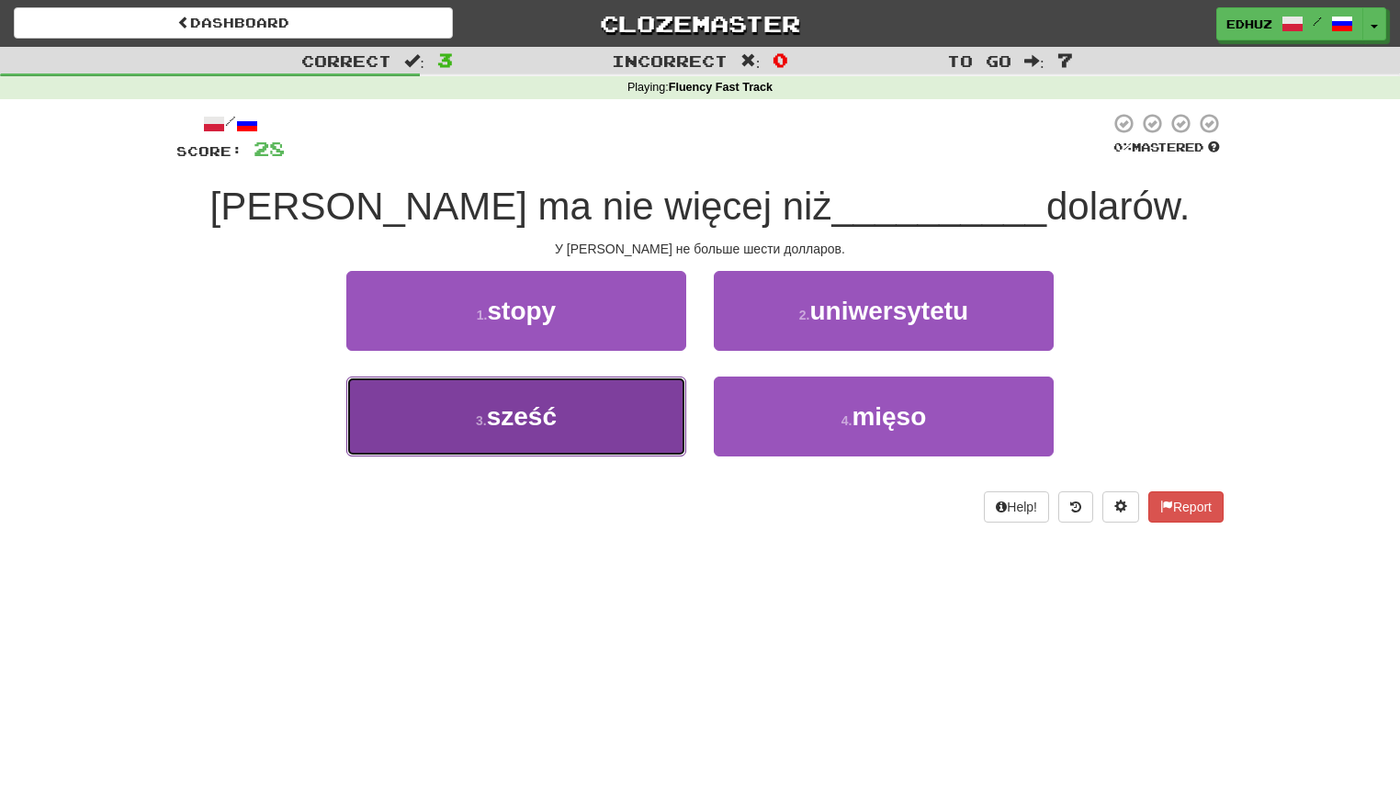
click at [602, 432] on button "3 . sześć" at bounding box center [516, 417] width 340 height 80
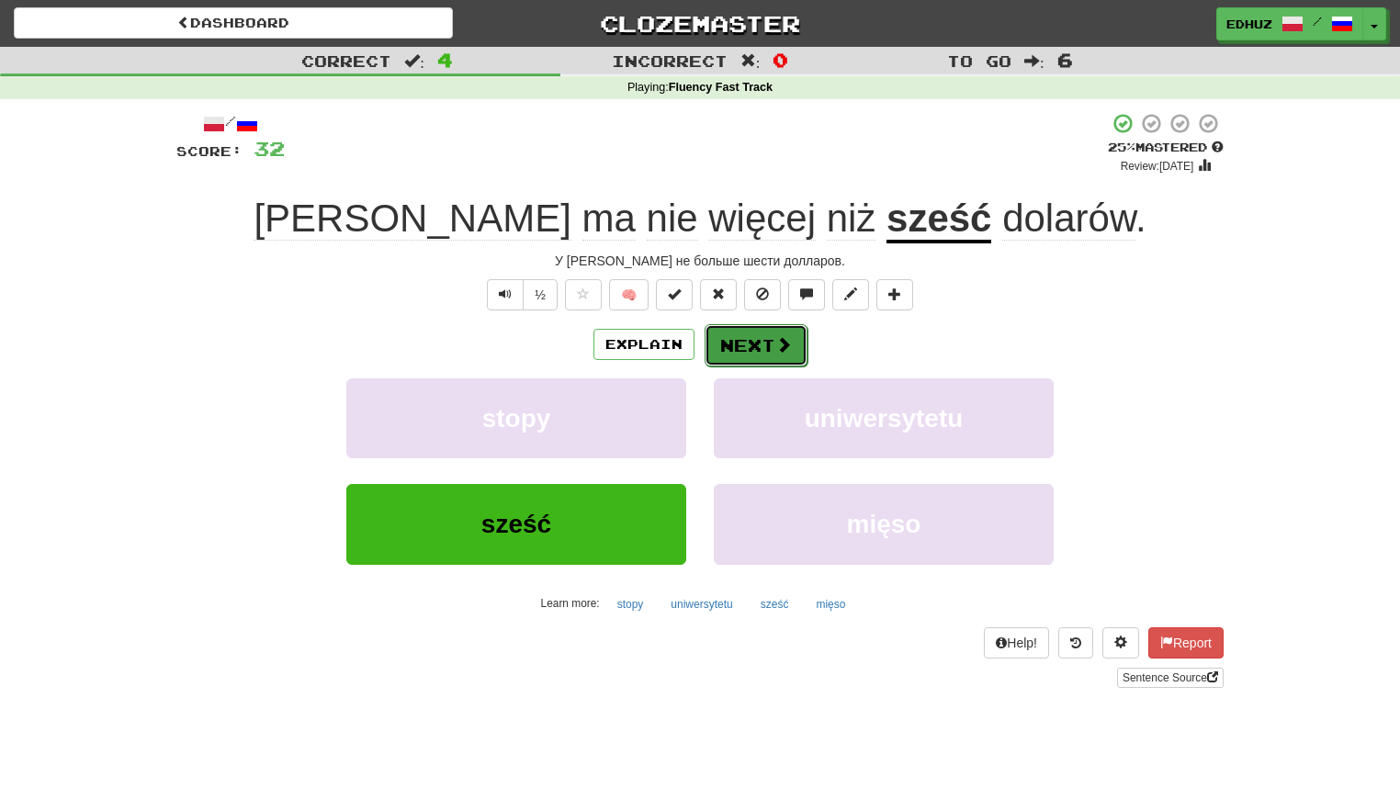
click at [751, 348] on button "Next" at bounding box center [756, 345] width 103 height 42
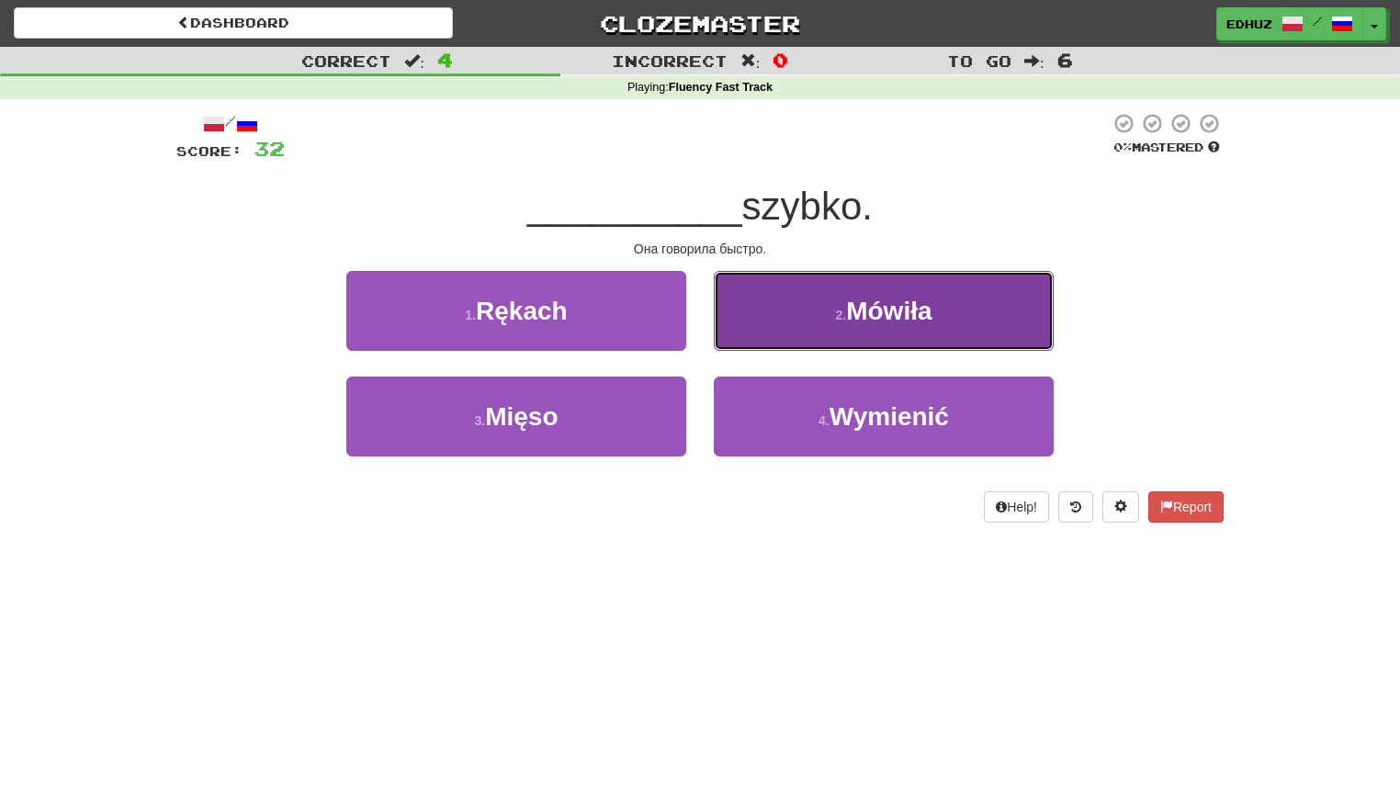
click at [794, 323] on button "2 . Mówiła" at bounding box center [884, 311] width 340 height 80
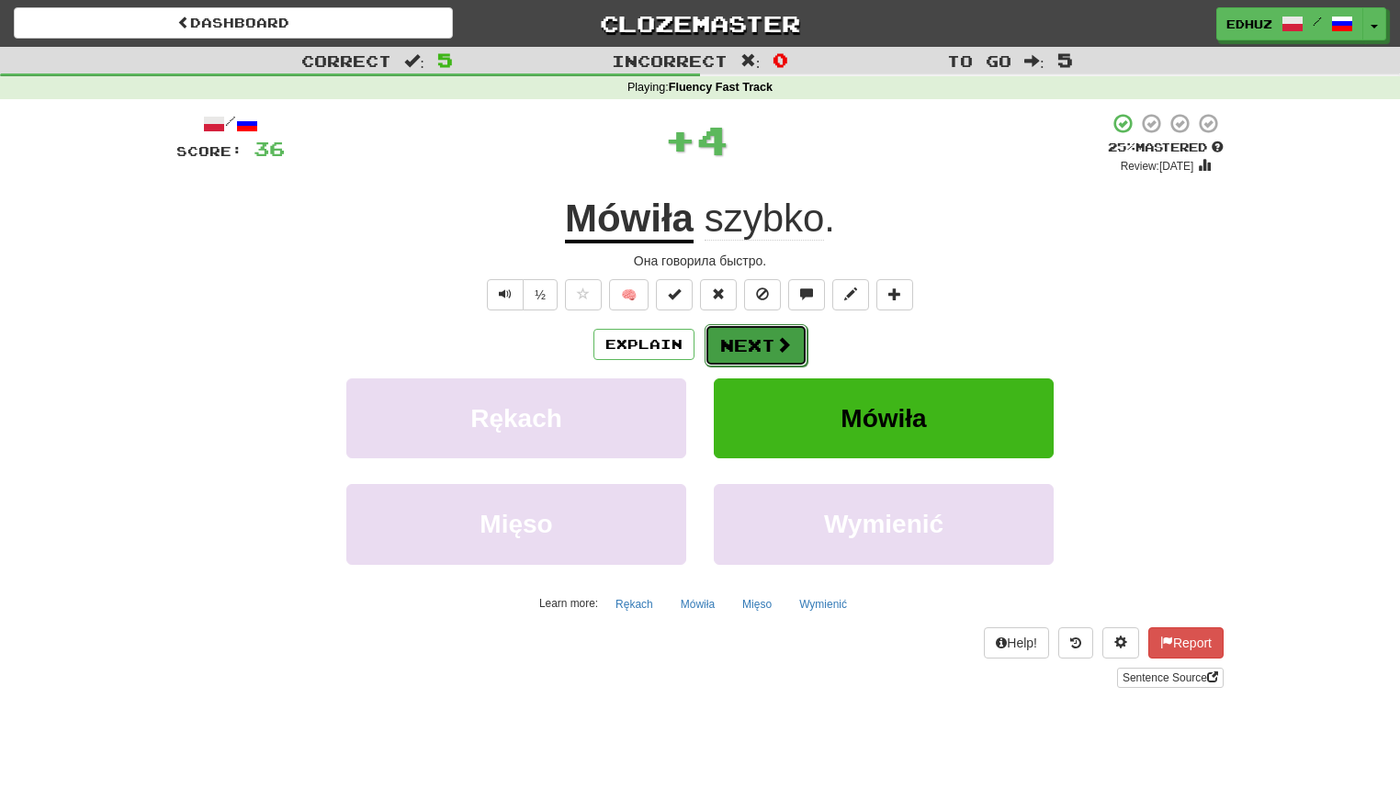
click at [772, 342] on button "Next" at bounding box center [756, 345] width 103 height 42
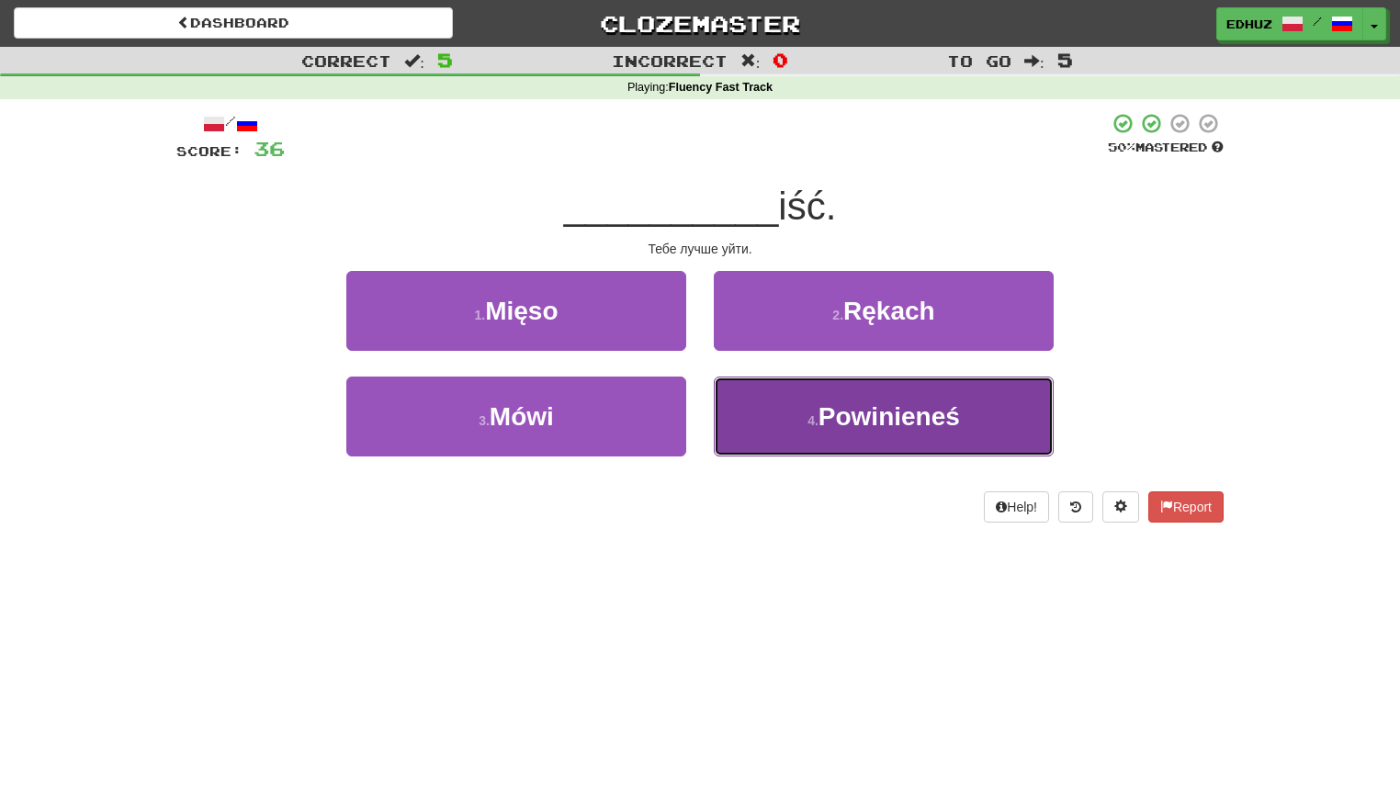
click at [838, 428] on span "Powinieneś" at bounding box center [890, 416] width 142 height 28
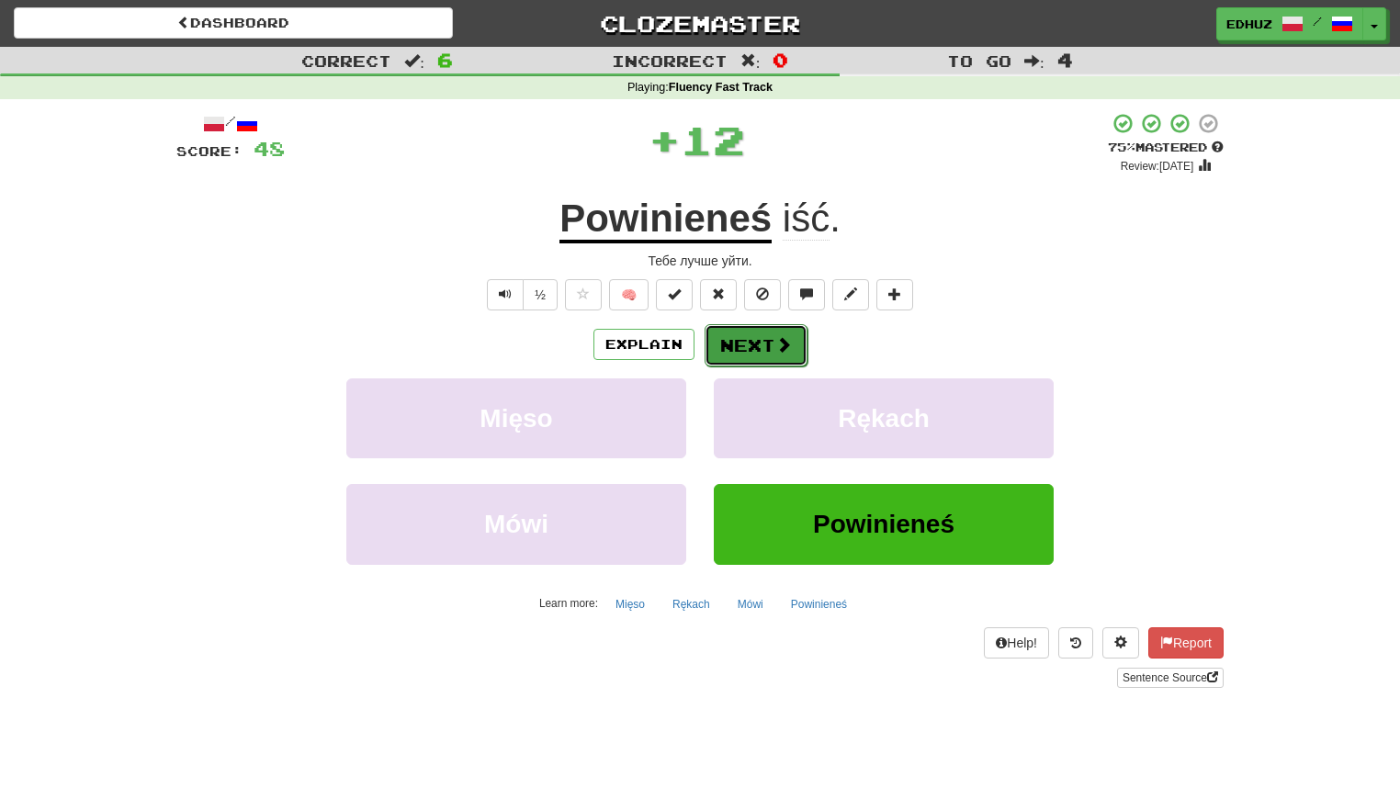
click at [778, 343] on span at bounding box center [784, 344] width 17 height 17
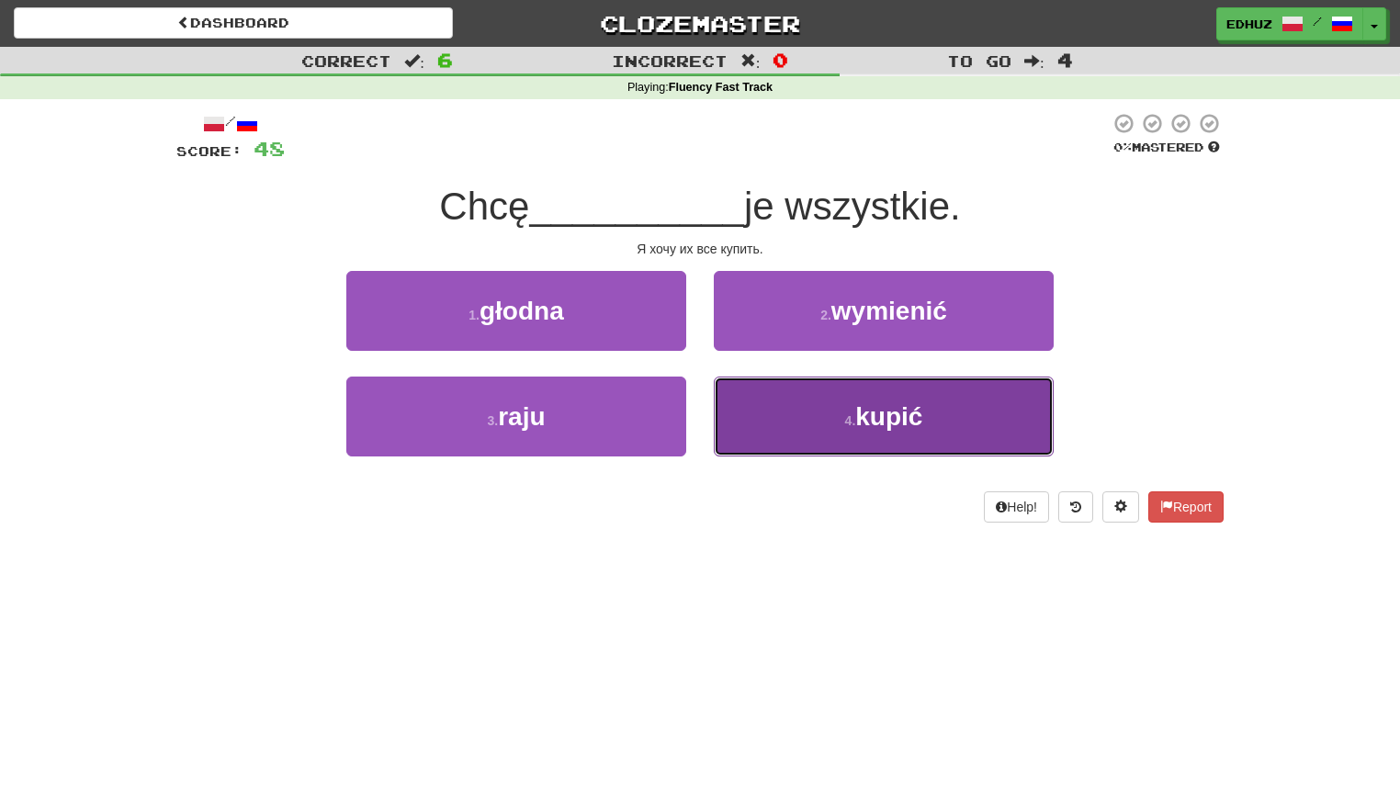
click at [878, 427] on span "kupić" at bounding box center [888, 416] width 67 height 28
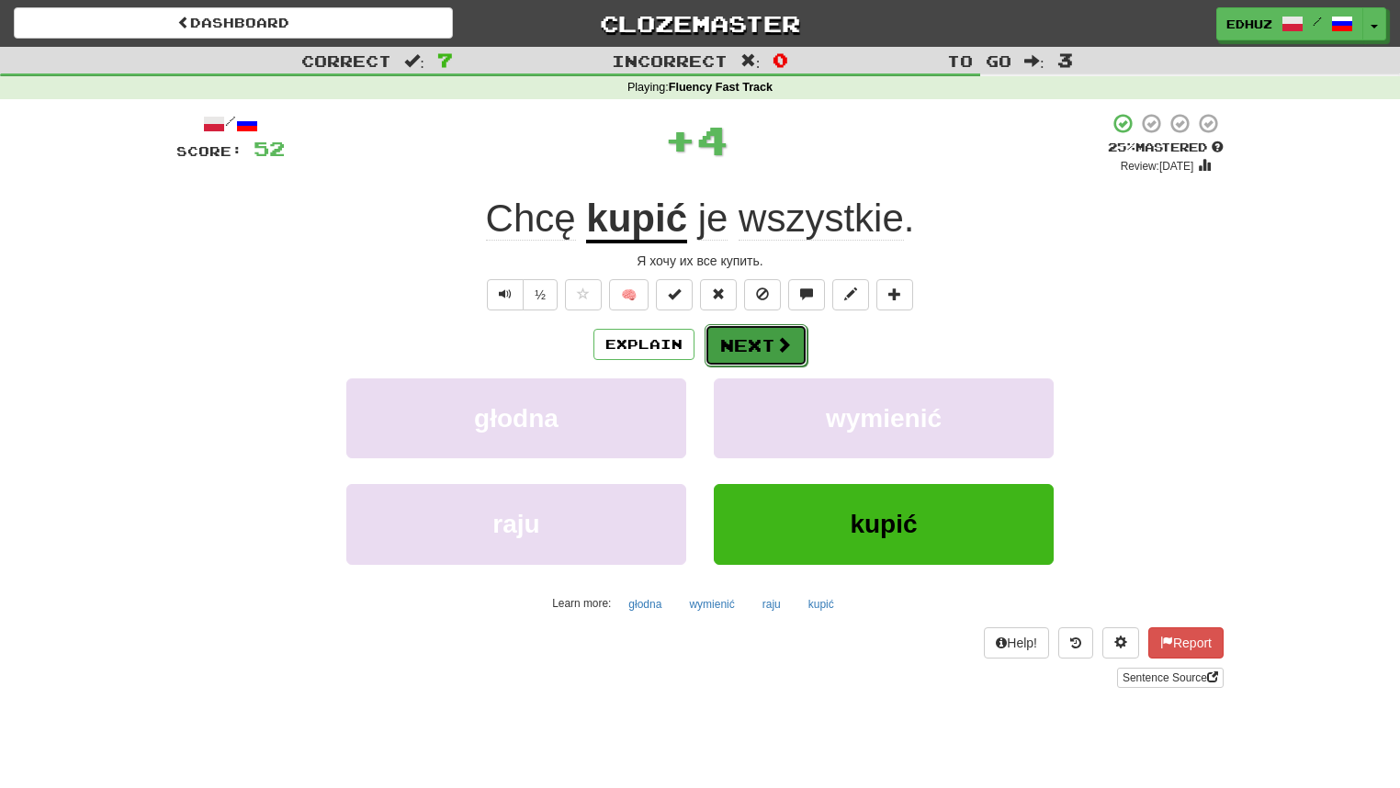
click at [785, 350] on span at bounding box center [784, 344] width 17 height 17
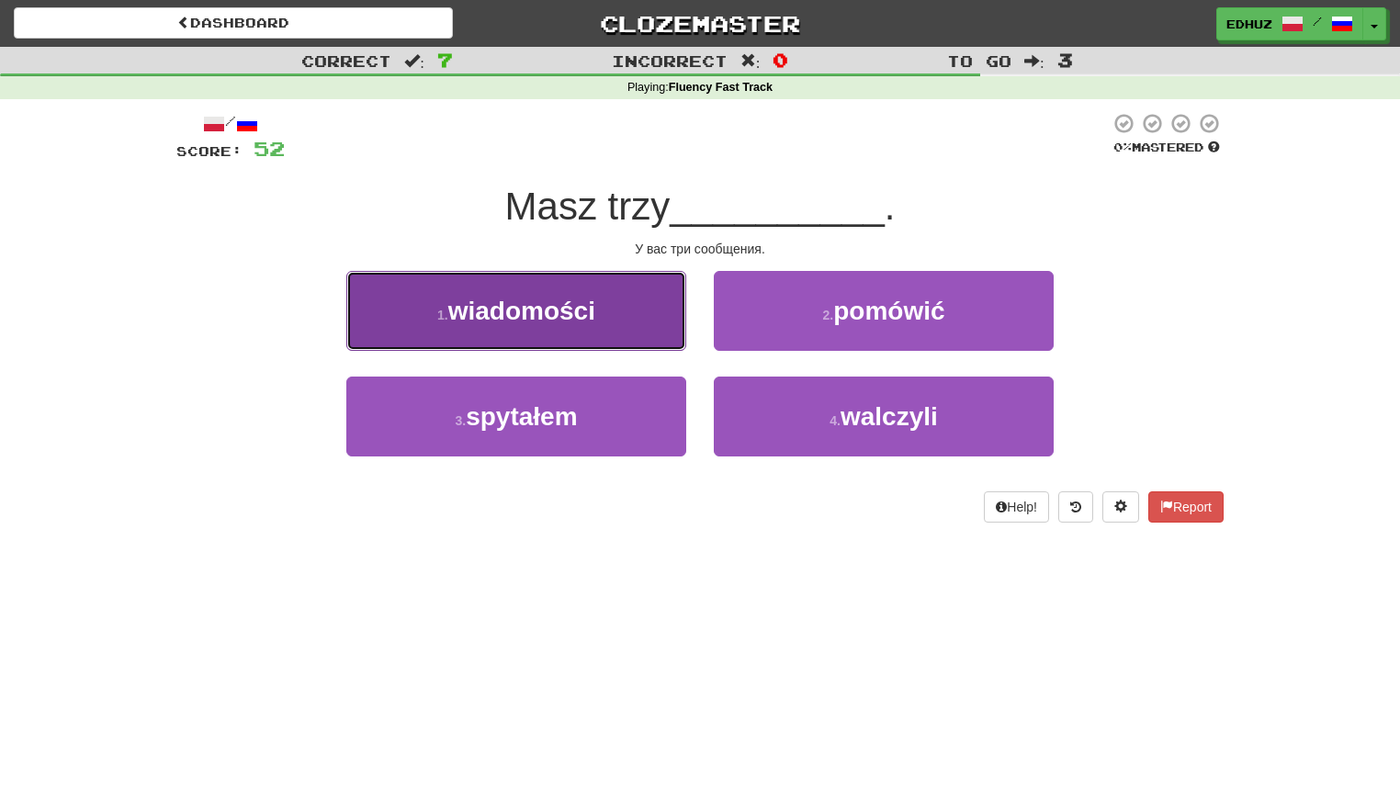
click at [600, 323] on button "1 . wiadomości" at bounding box center [516, 311] width 340 height 80
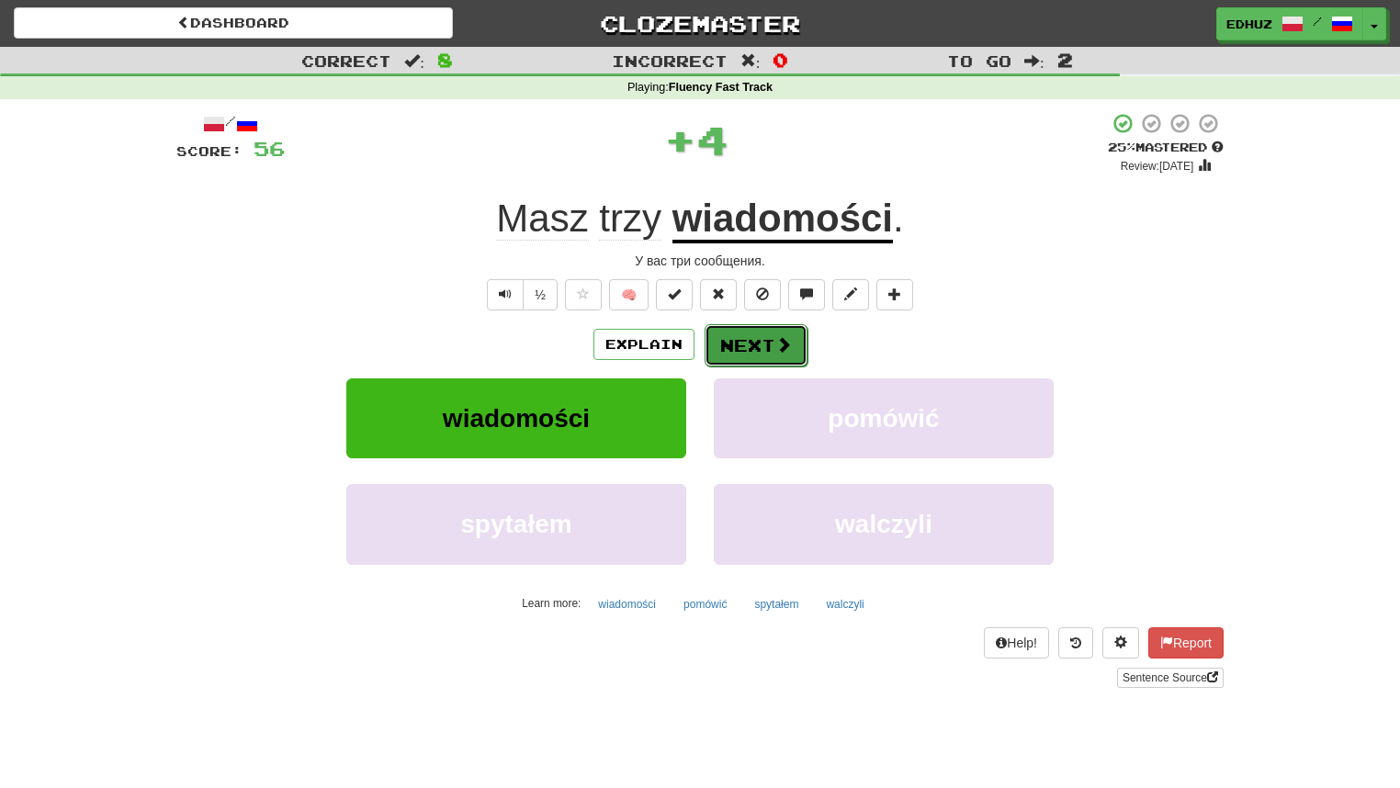
click at [742, 355] on button "Next" at bounding box center [756, 345] width 103 height 42
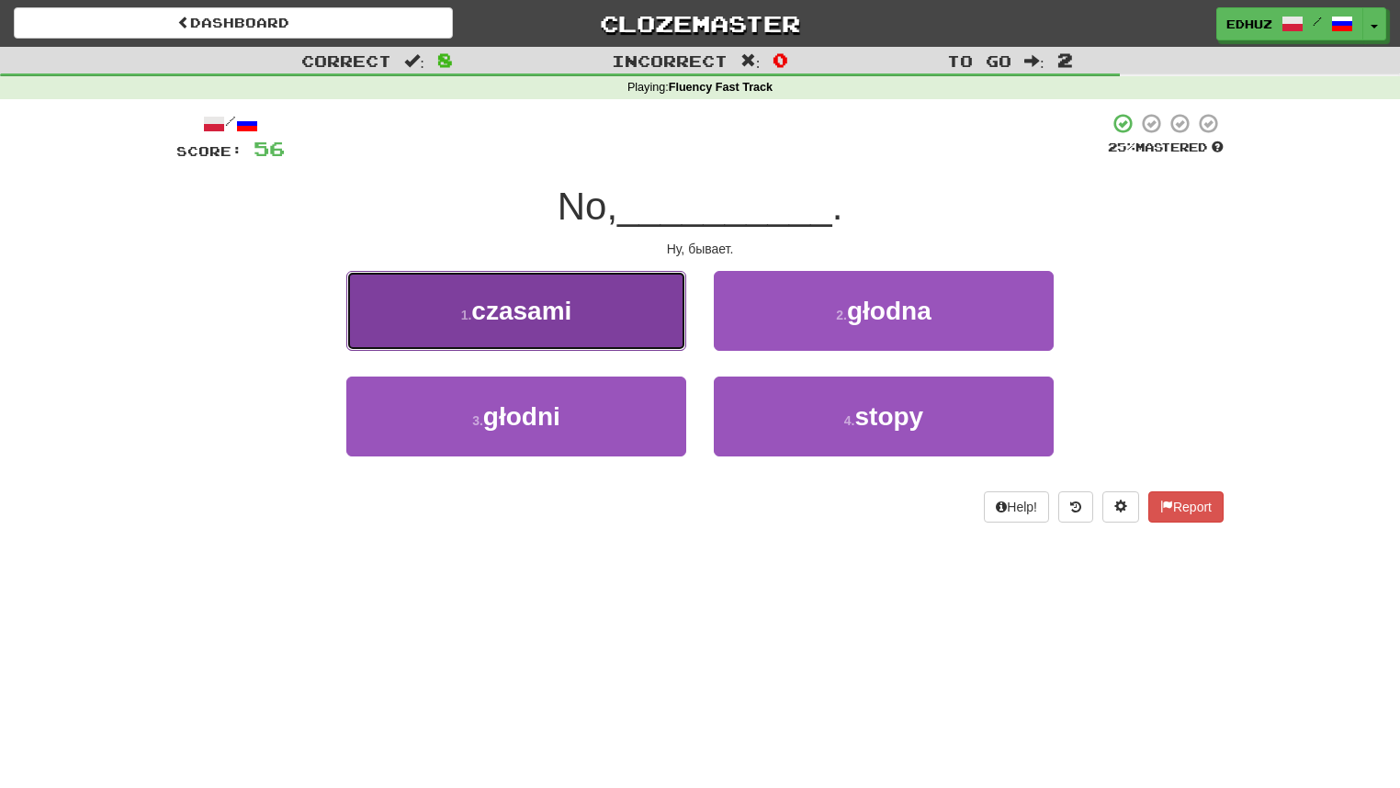
click at [625, 319] on button "1 . czasami" at bounding box center [516, 311] width 340 height 80
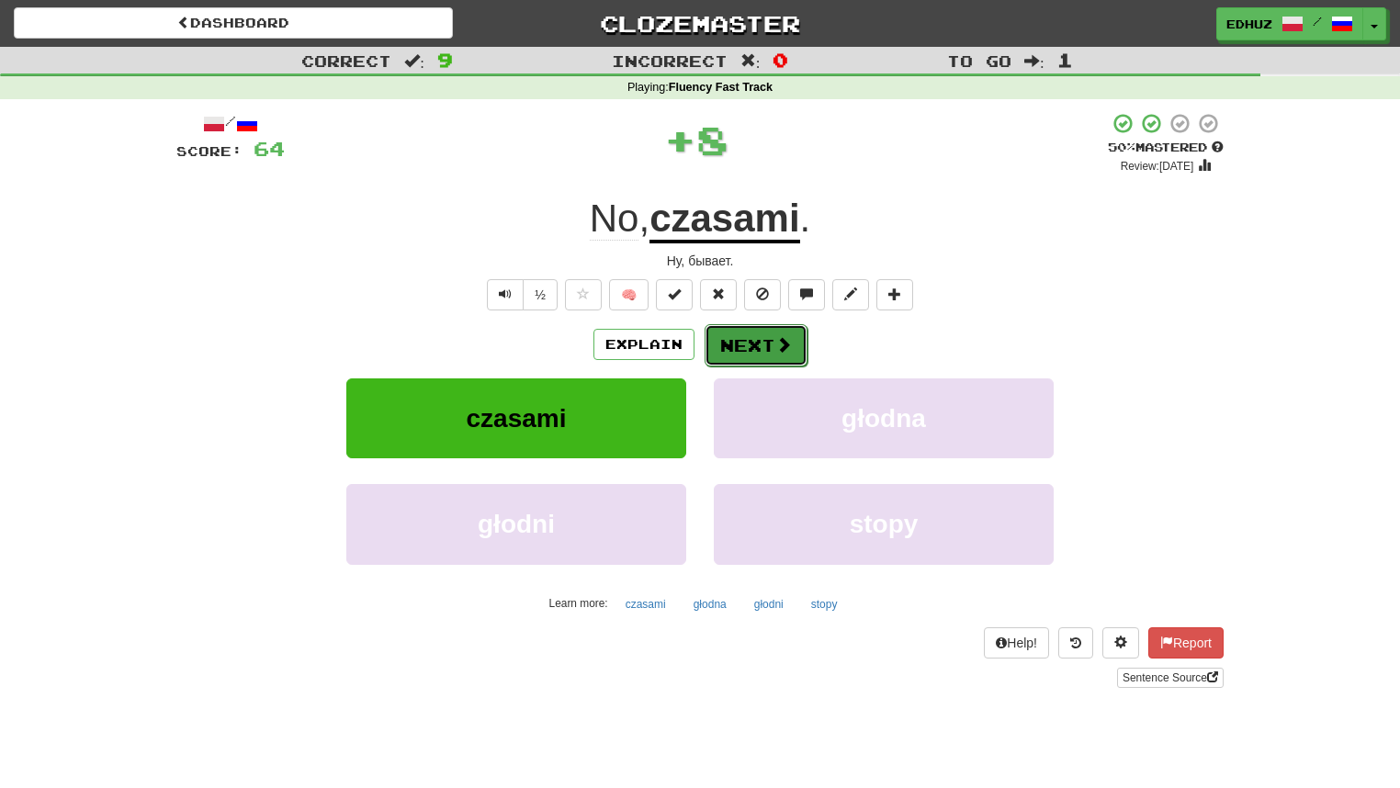
click at [790, 358] on button "Next" at bounding box center [756, 345] width 103 height 42
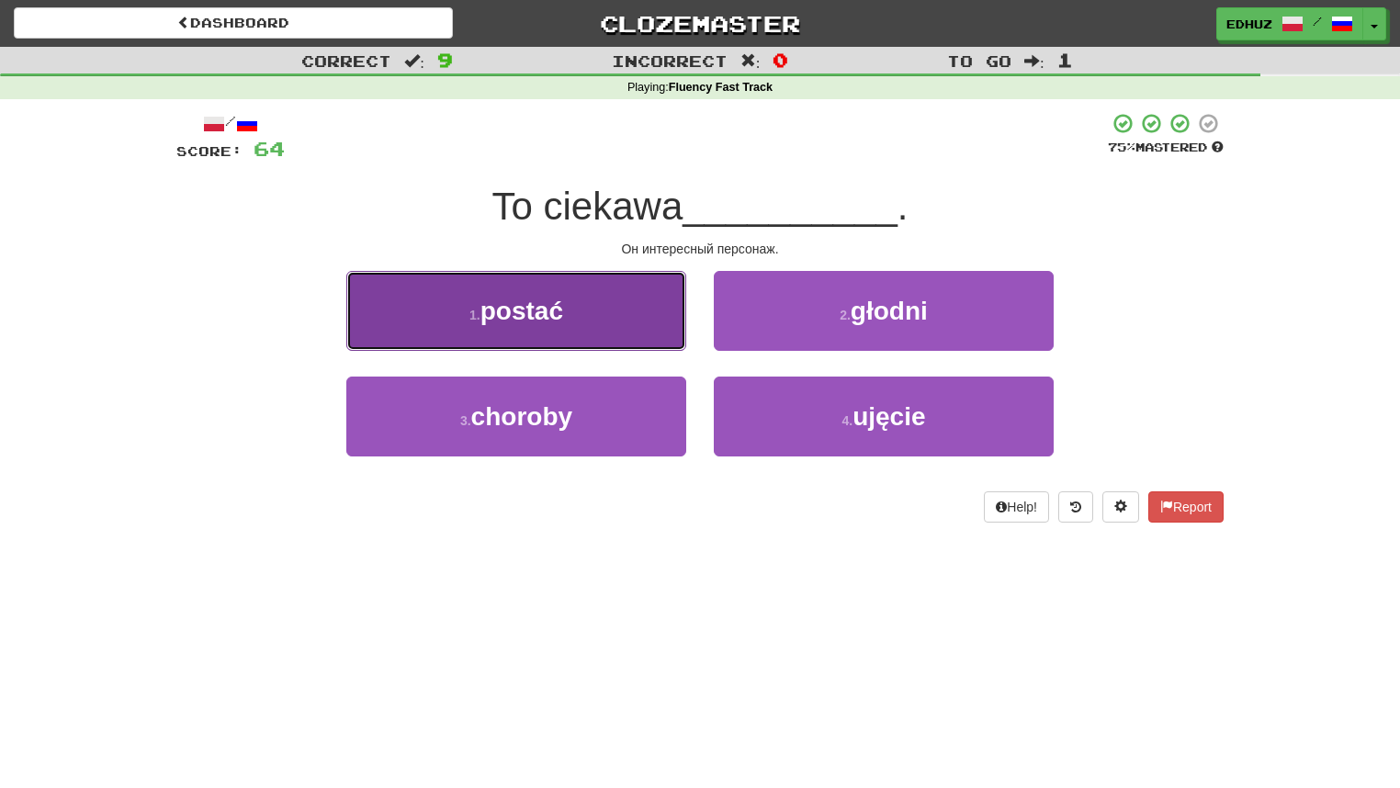
click at [601, 331] on button "1 . postać" at bounding box center [516, 311] width 340 height 80
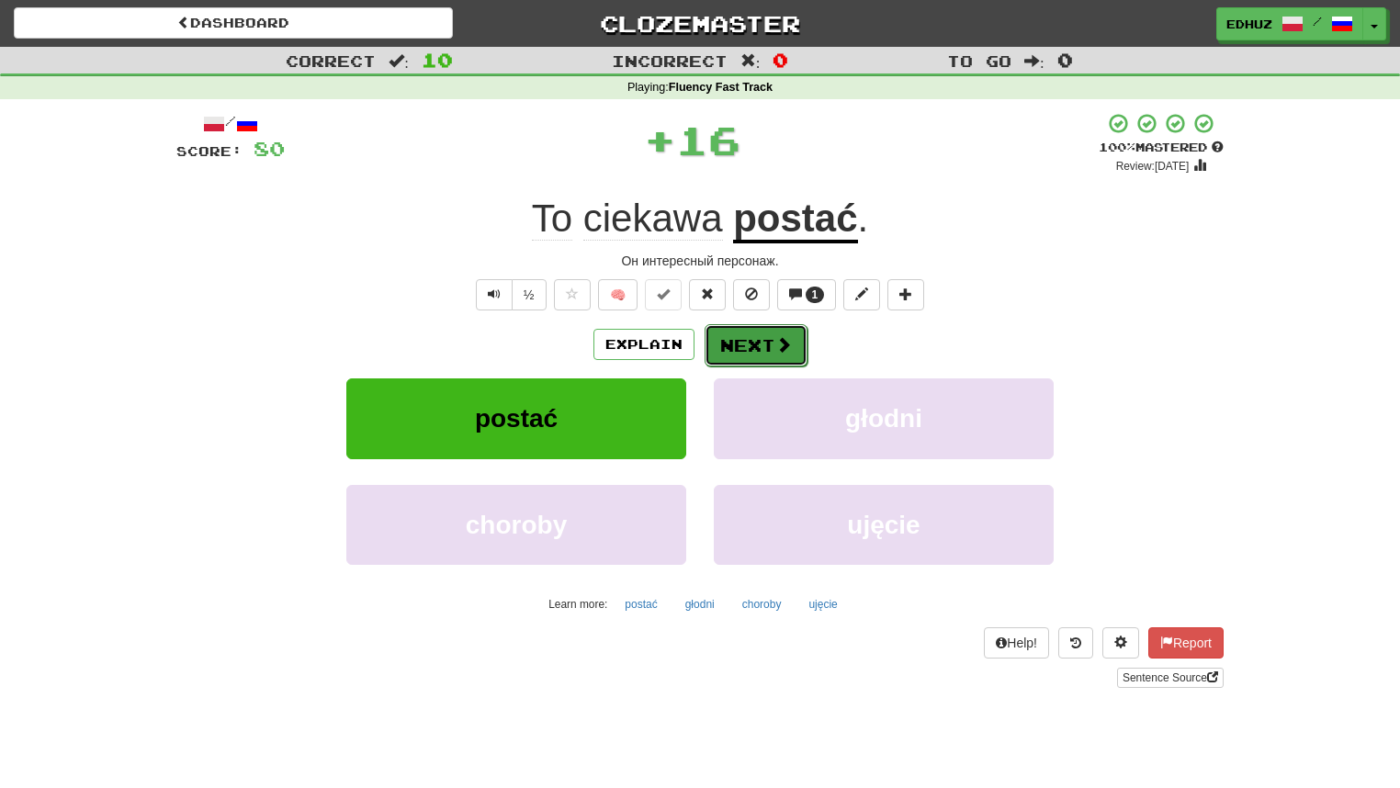
click at [776, 357] on button "Next" at bounding box center [756, 345] width 103 height 42
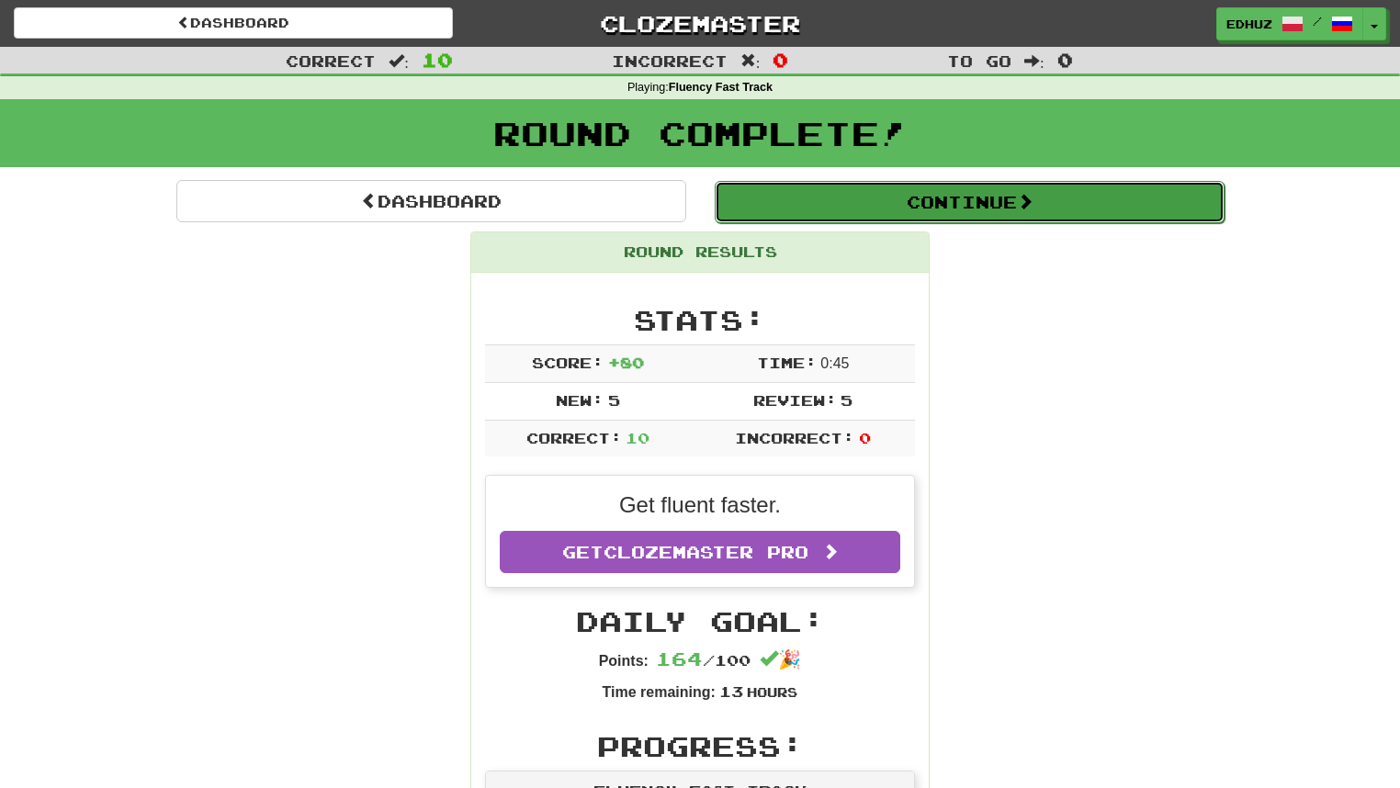
click at [966, 199] on button "Continue" at bounding box center [970, 202] width 510 height 42
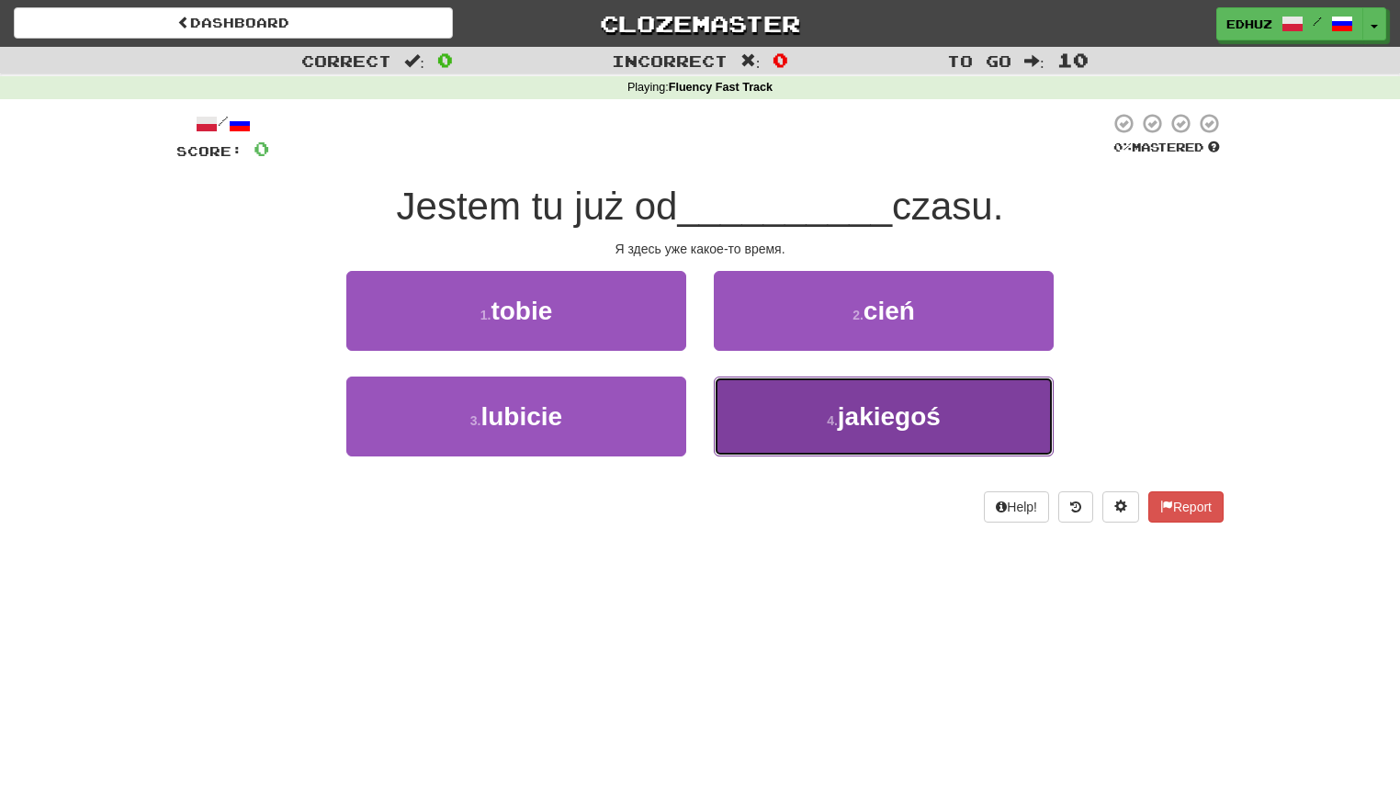
click at [834, 422] on small "4 ." at bounding box center [832, 421] width 11 height 15
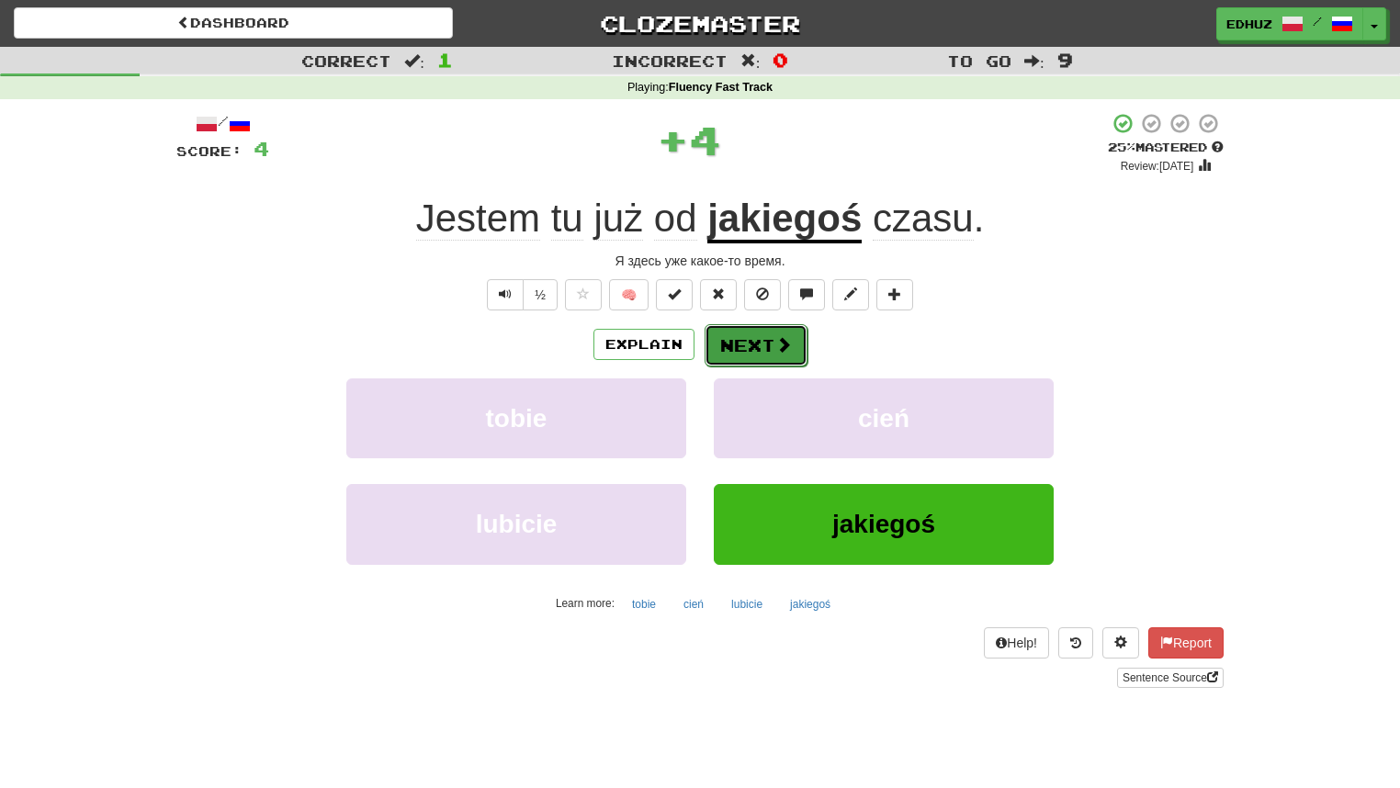
click at [785, 338] on span at bounding box center [784, 344] width 17 height 17
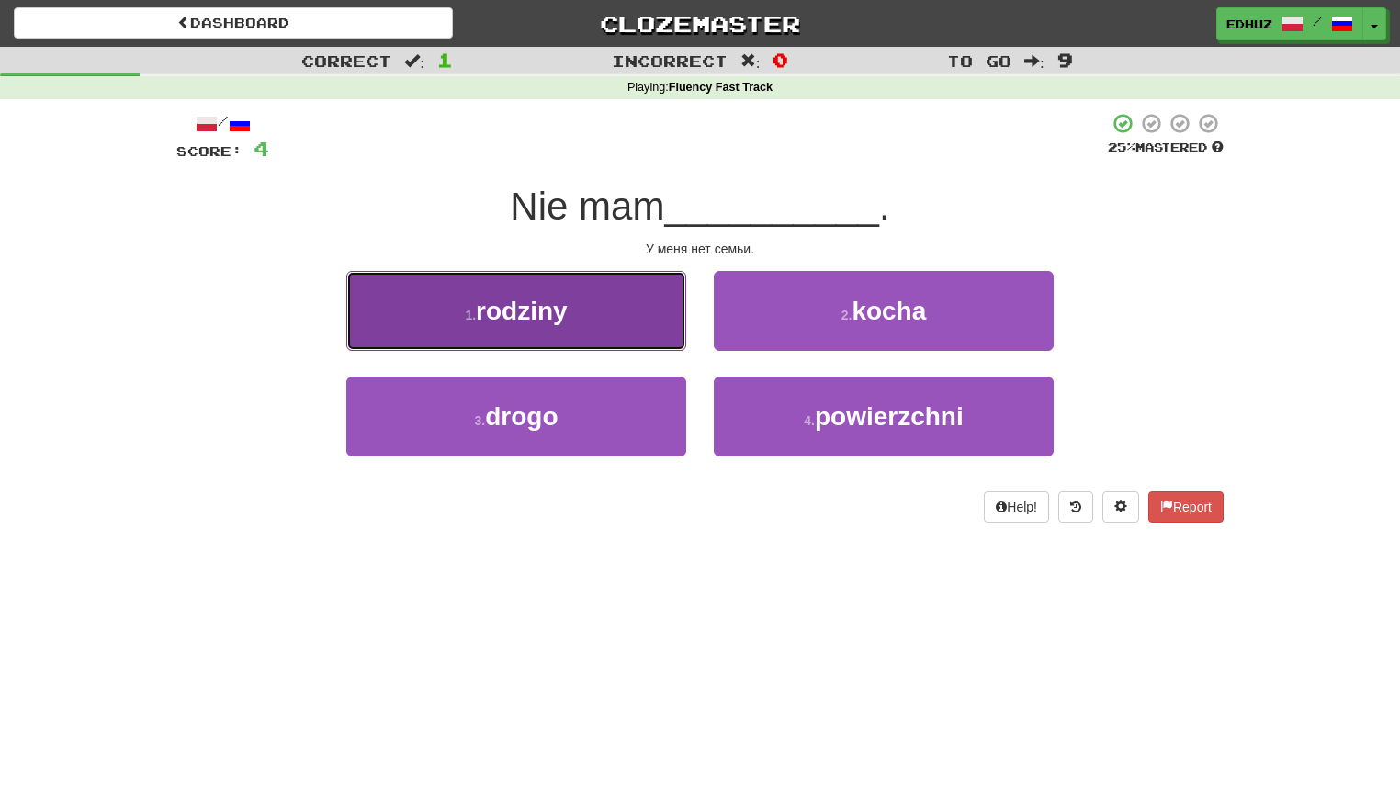
click at [624, 316] on button "1 . rodziny" at bounding box center [516, 311] width 340 height 80
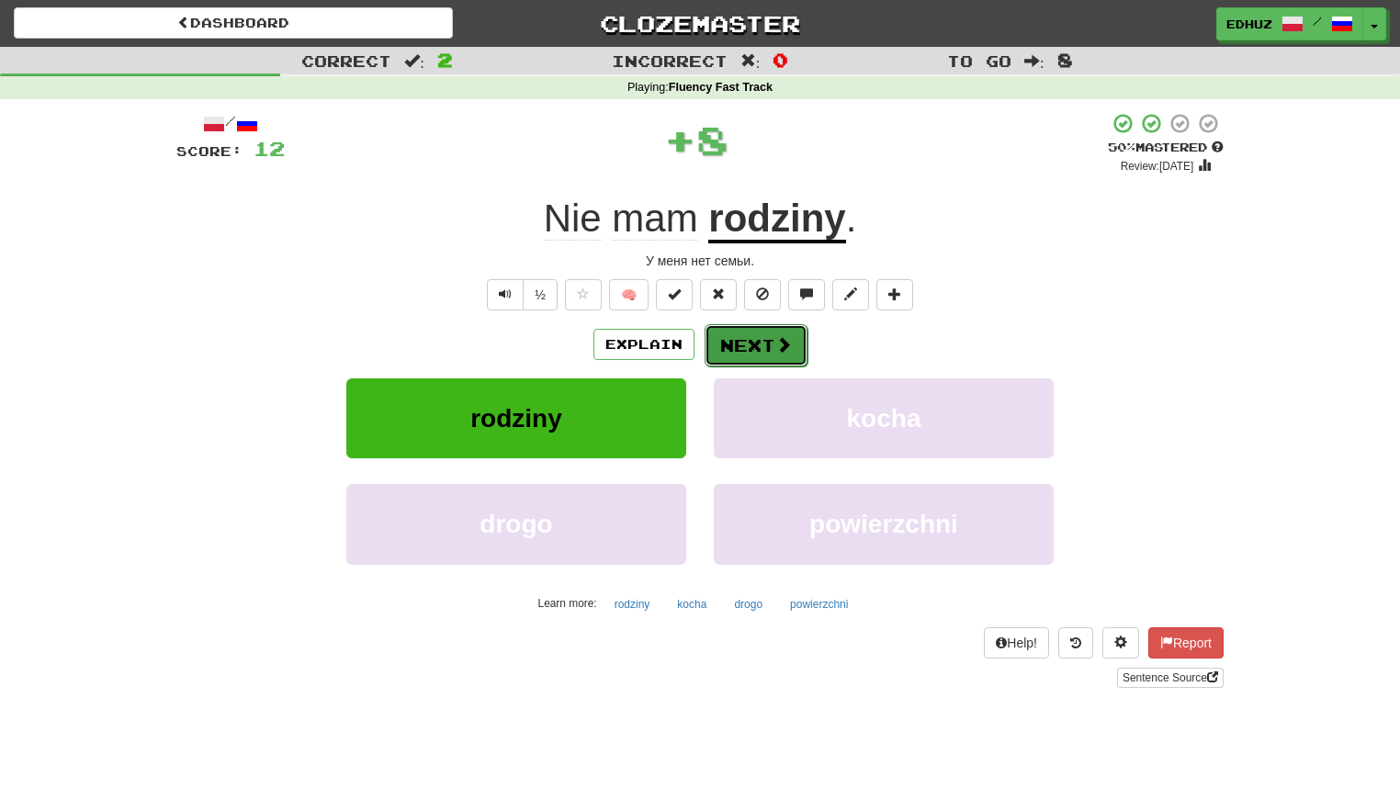
click at [756, 340] on button "Next" at bounding box center [756, 345] width 103 height 42
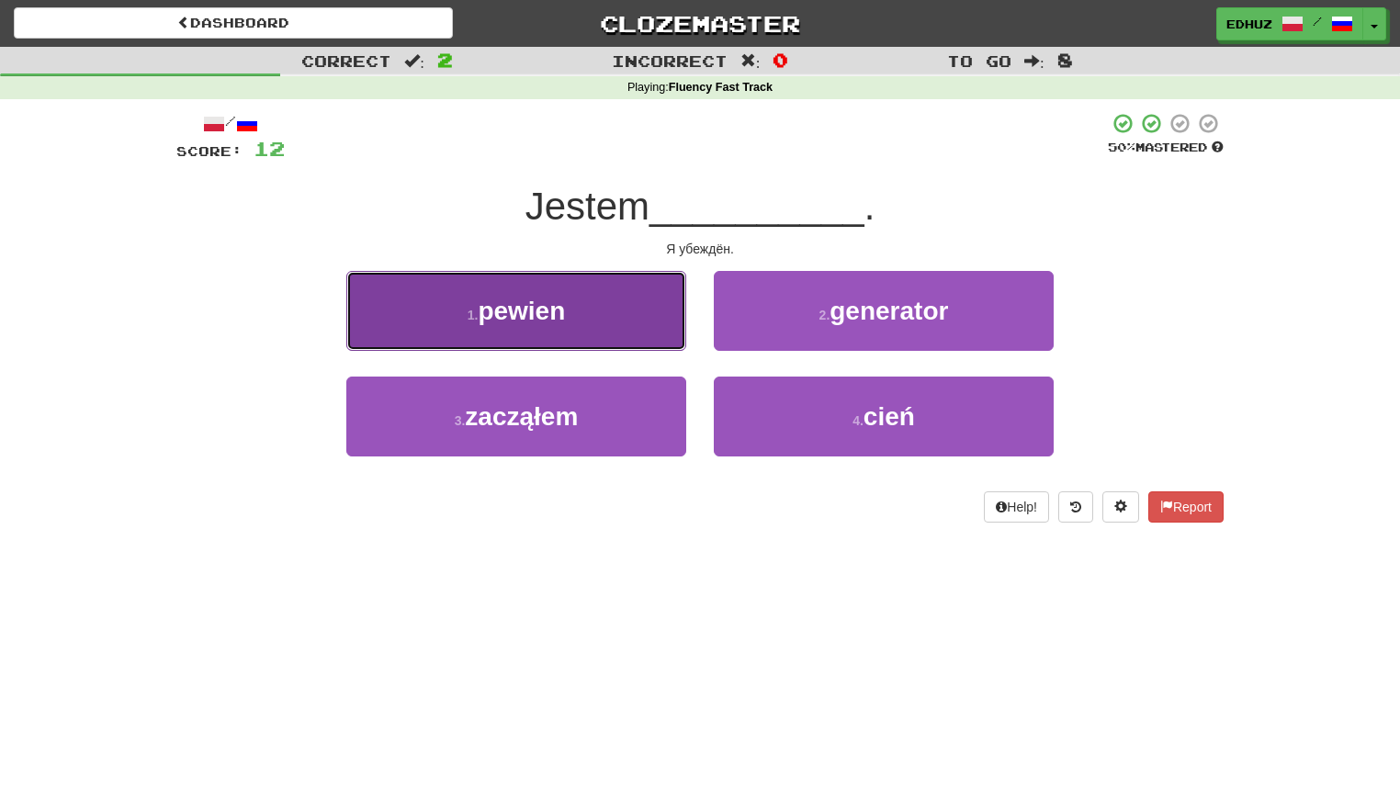
click at [581, 331] on button "1 . pewien" at bounding box center [516, 311] width 340 height 80
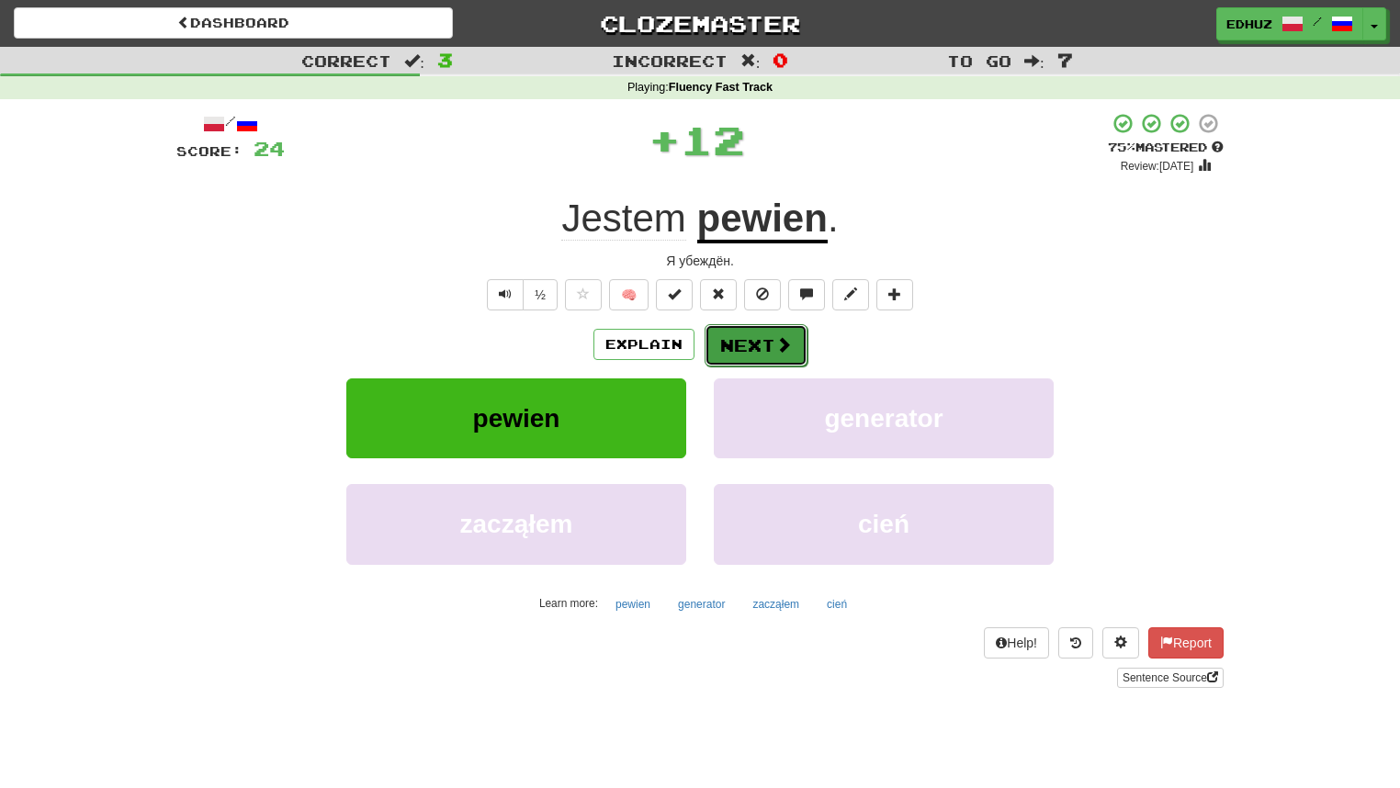
click at [776, 342] on span at bounding box center [784, 344] width 17 height 17
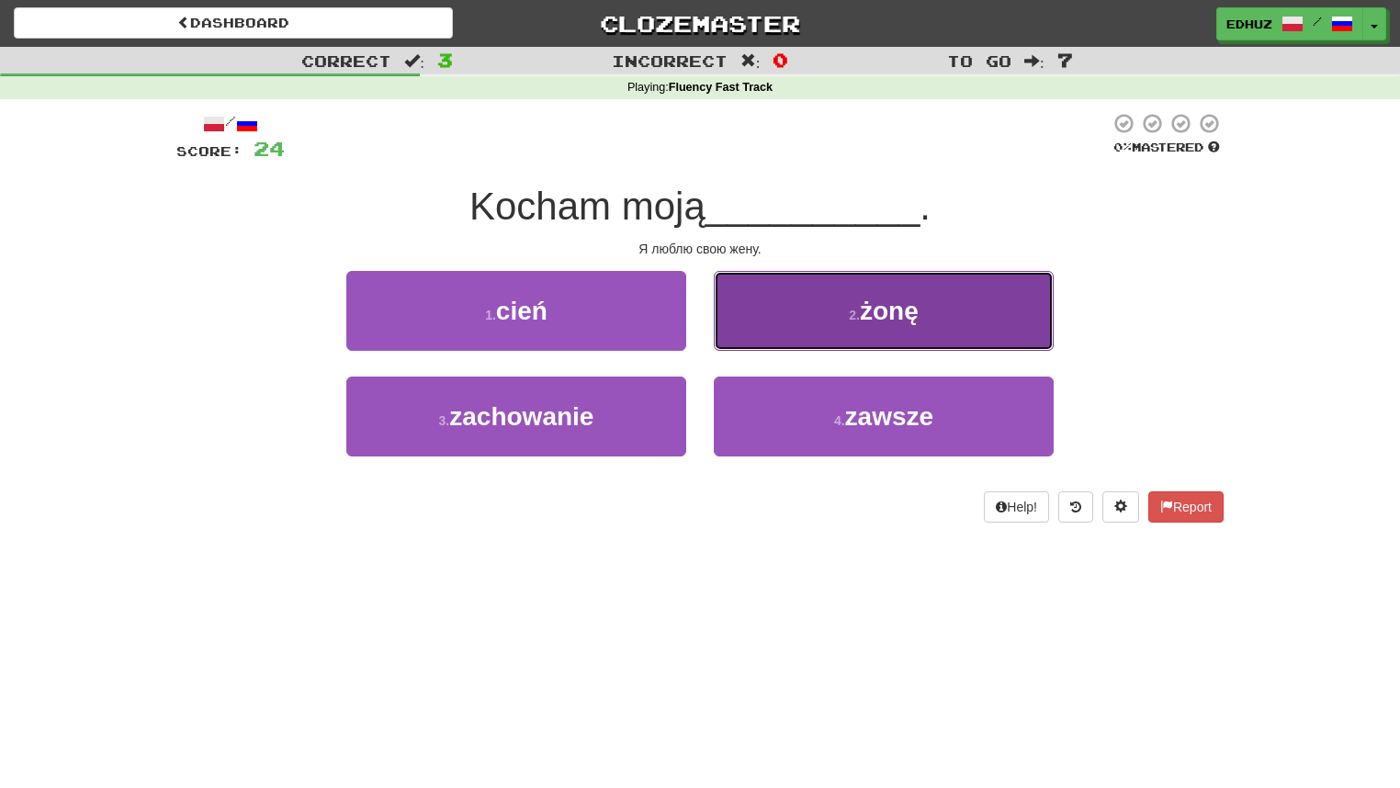
click at [792, 331] on button "2 . żonę" at bounding box center [884, 311] width 340 height 80
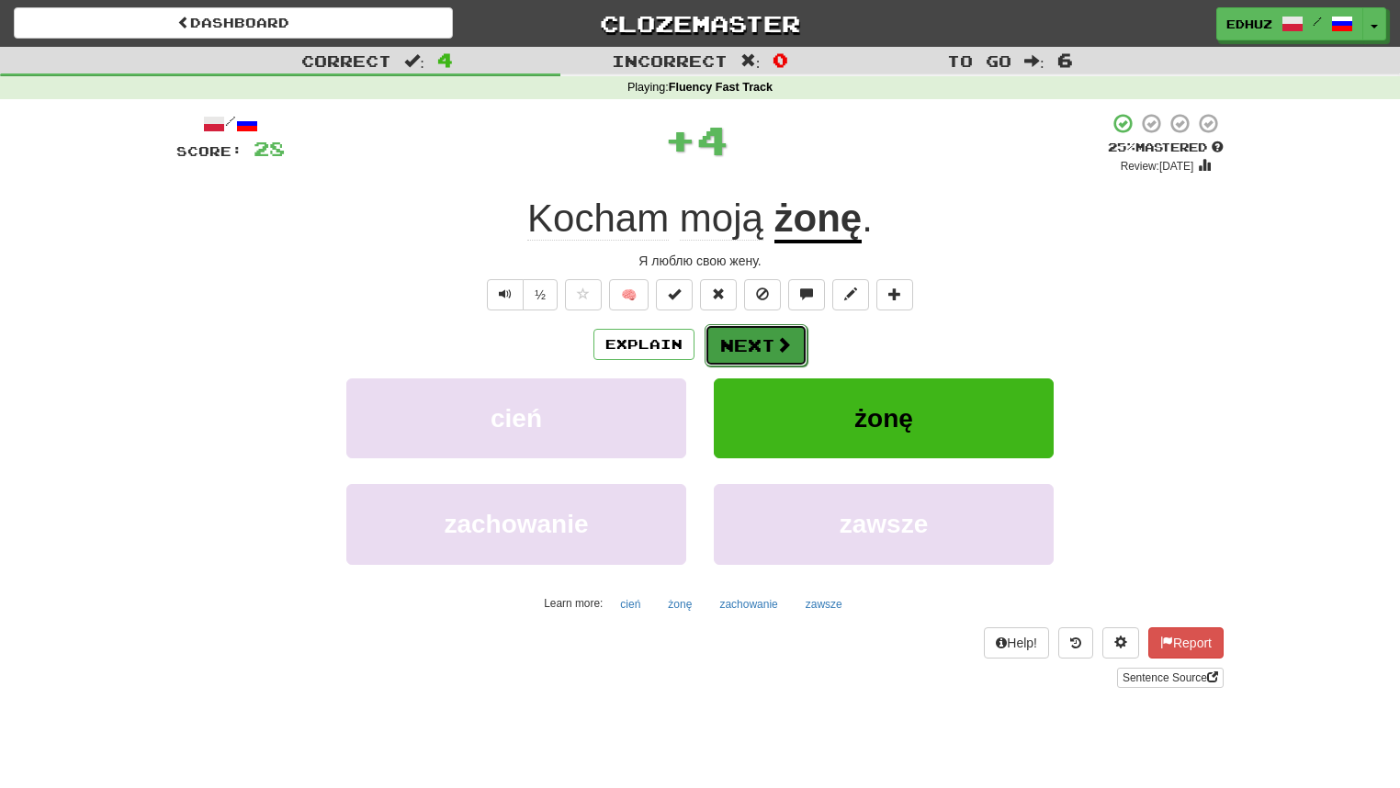
click at [771, 340] on button "Next" at bounding box center [756, 345] width 103 height 42
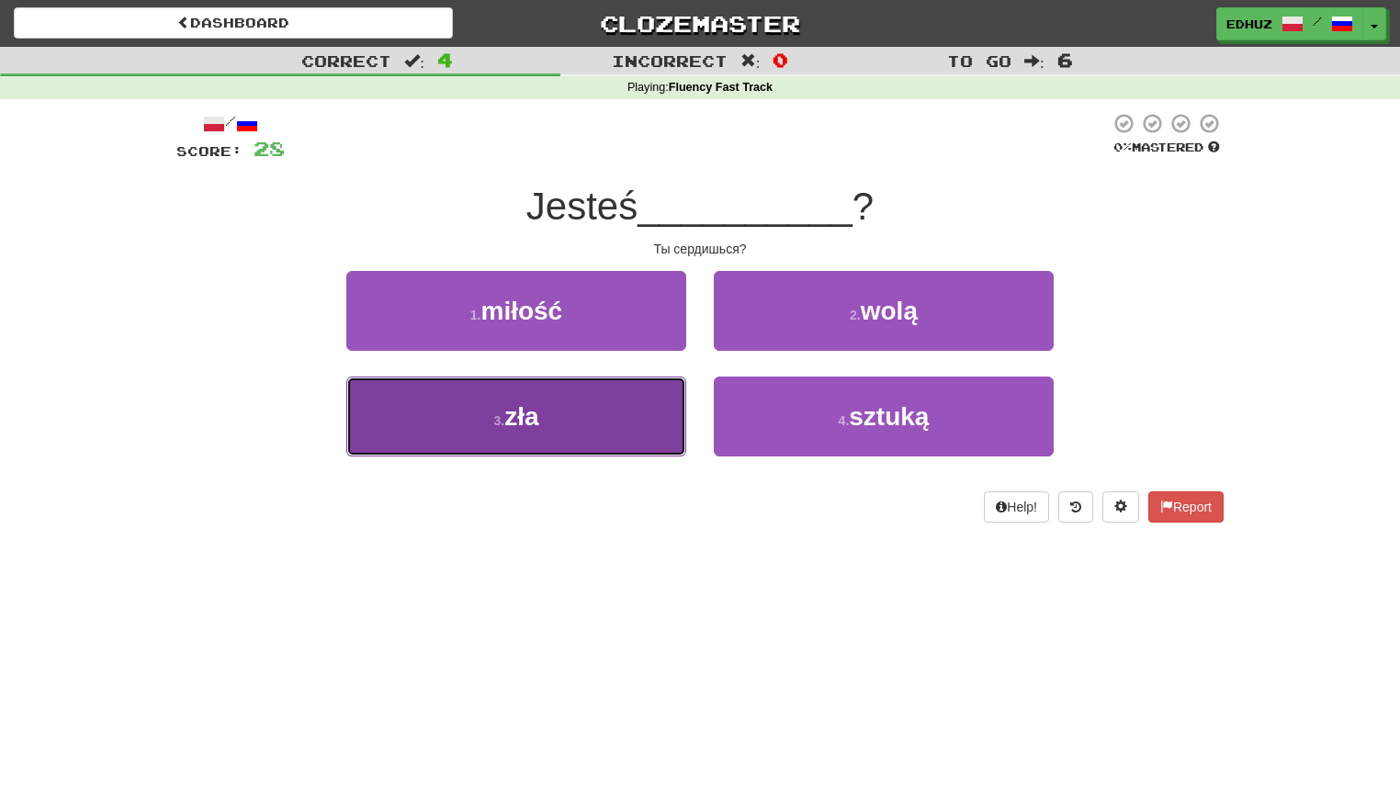
click at [608, 415] on button "3 . zła" at bounding box center [516, 417] width 340 height 80
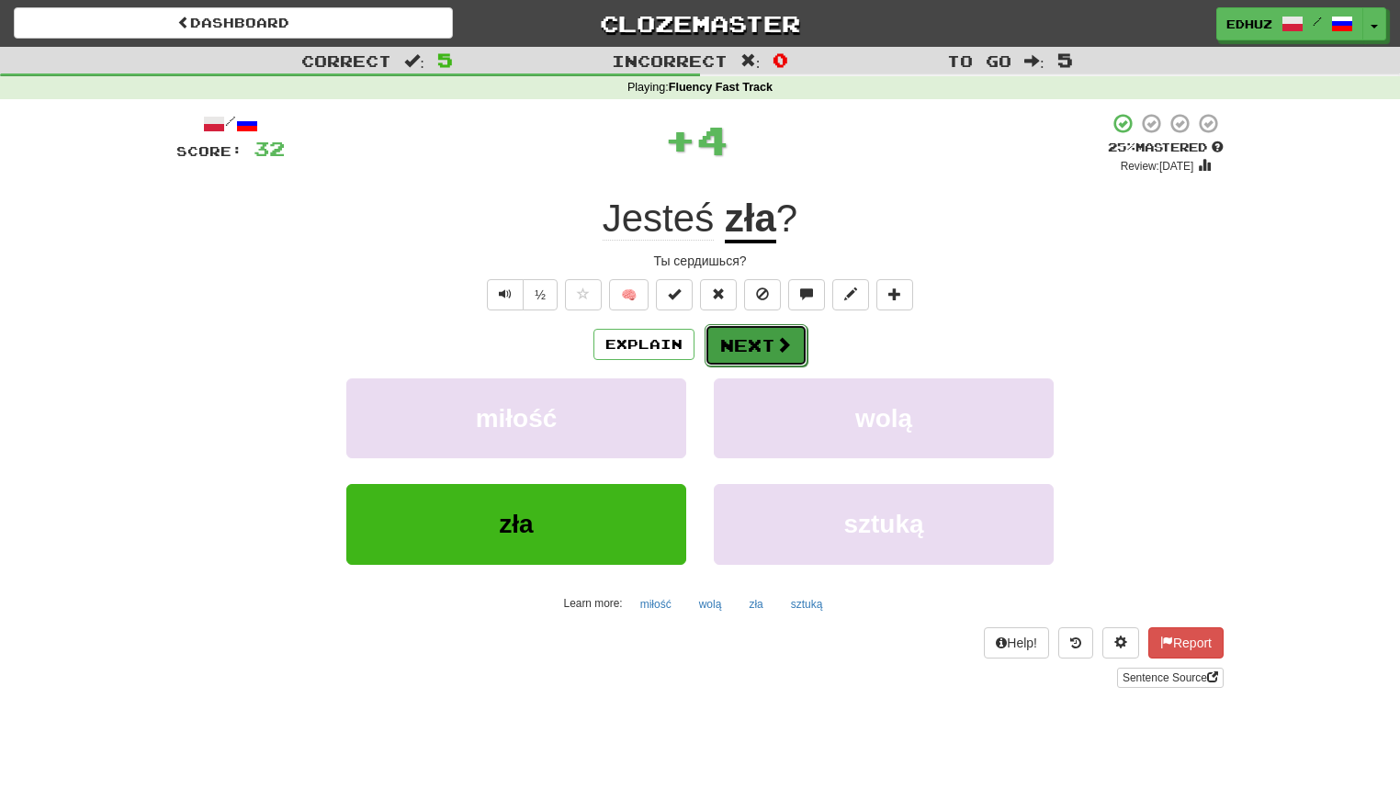
click at [738, 348] on button "Next" at bounding box center [756, 345] width 103 height 42
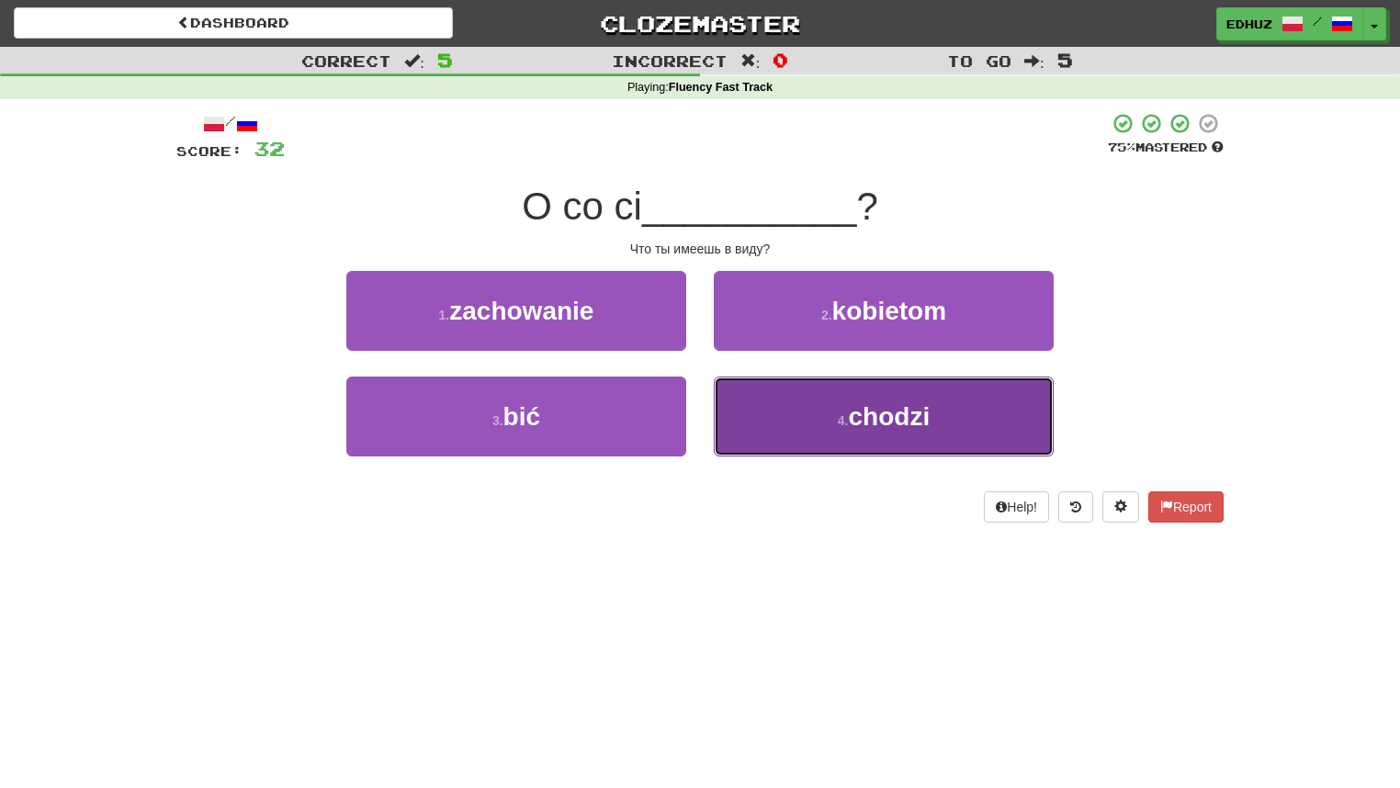
click at [884, 419] on span "chodzi" at bounding box center [890, 416] width 82 height 28
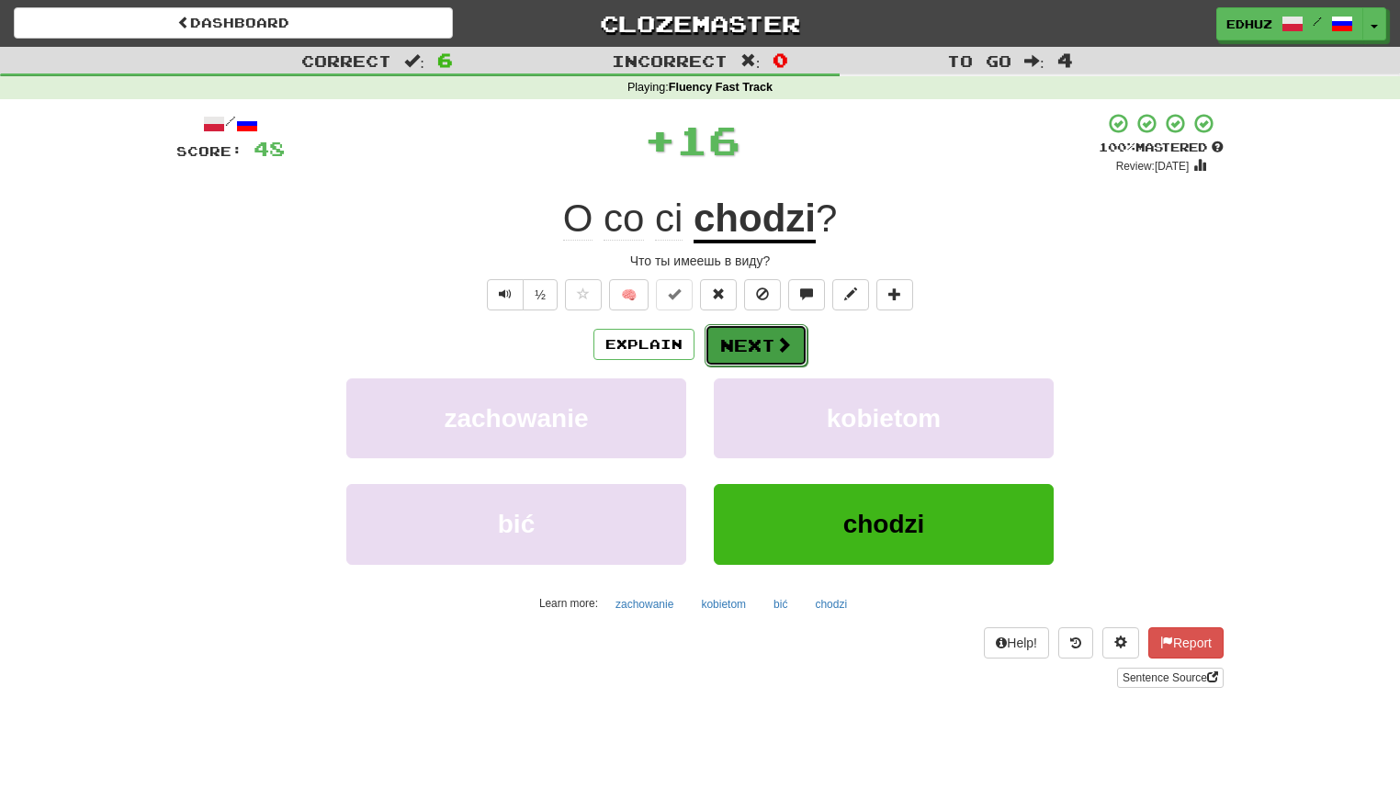
click at [802, 342] on button "Next" at bounding box center [756, 345] width 103 height 42
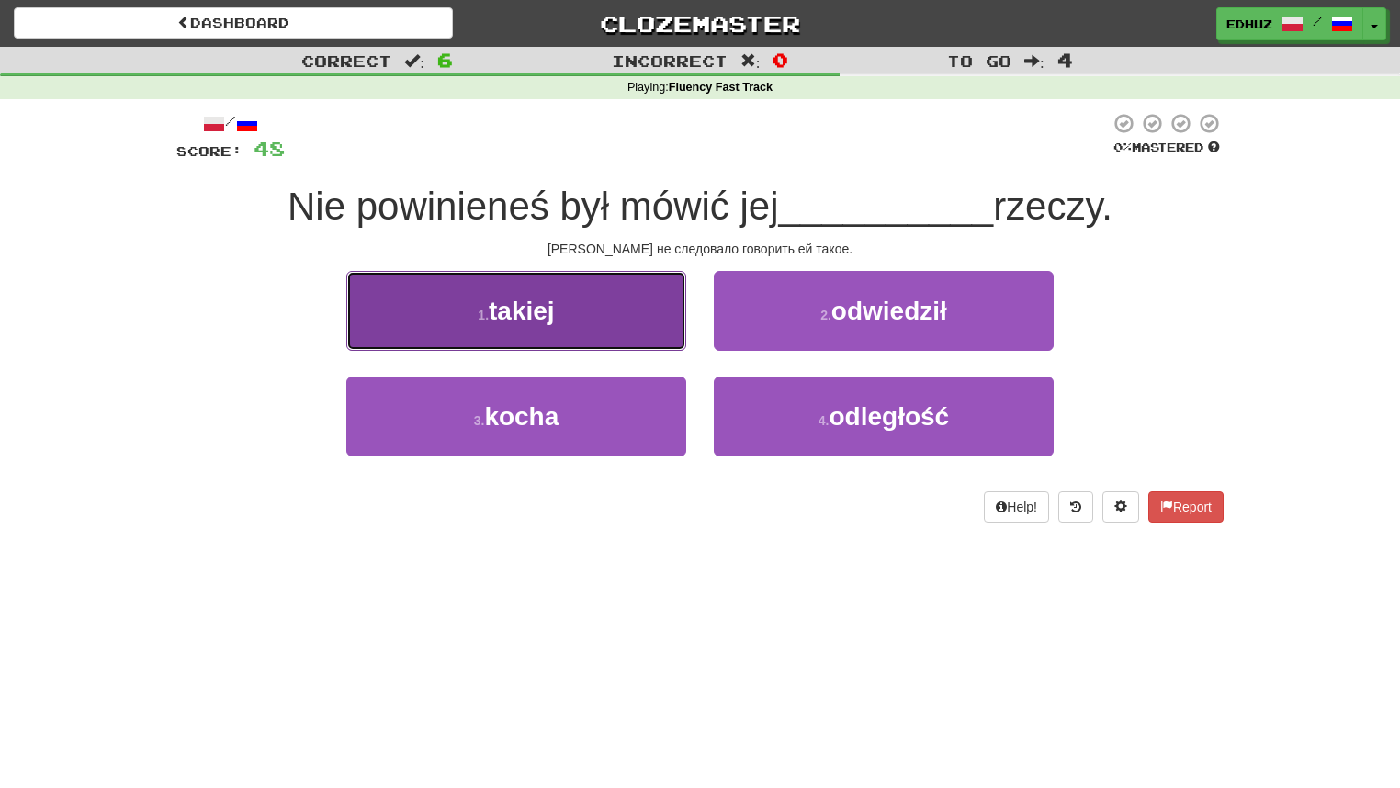
click at [613, 330] on button "1 . takiej" at bounding box center [516, 311] width 340 height 80
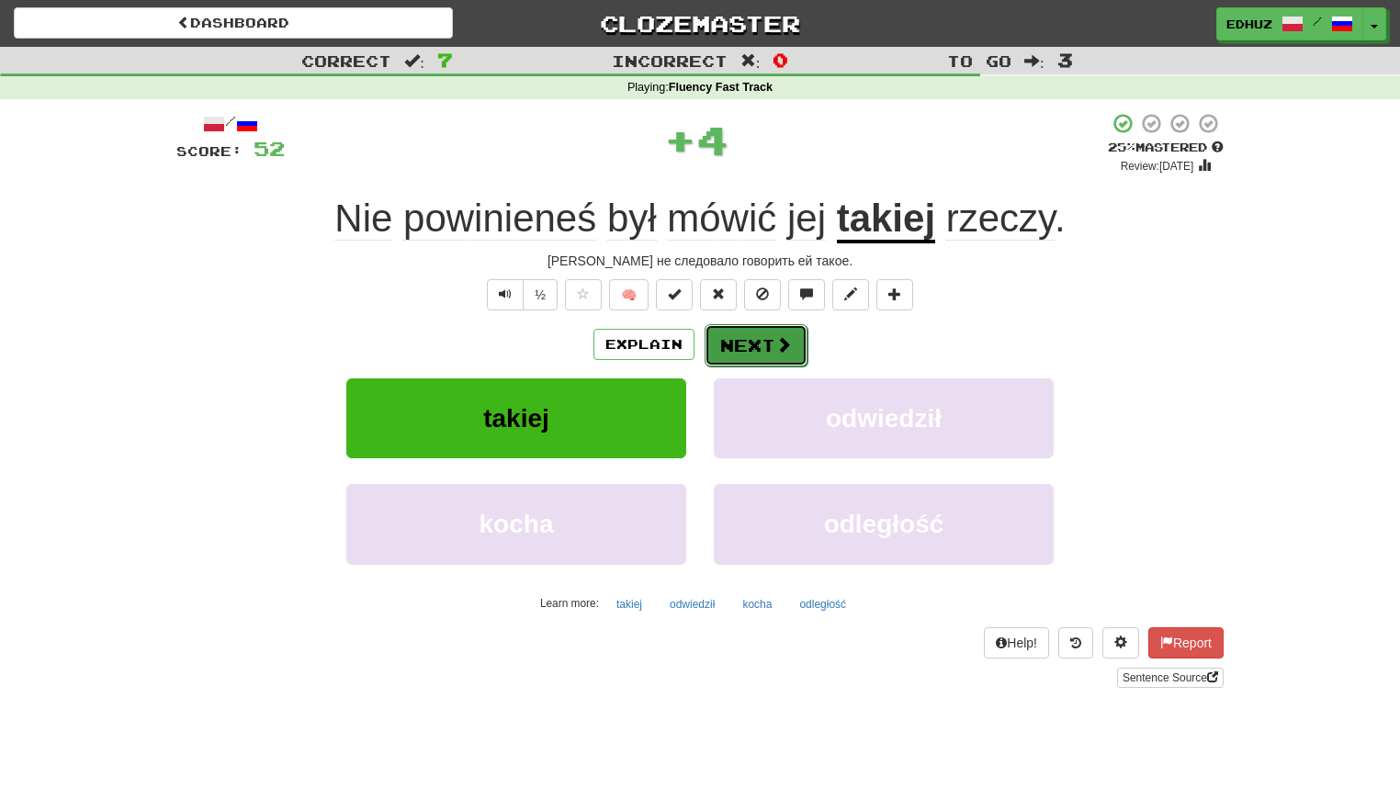
click at [788, 347] on span at bounding box center [784, 344] width 17 height 17
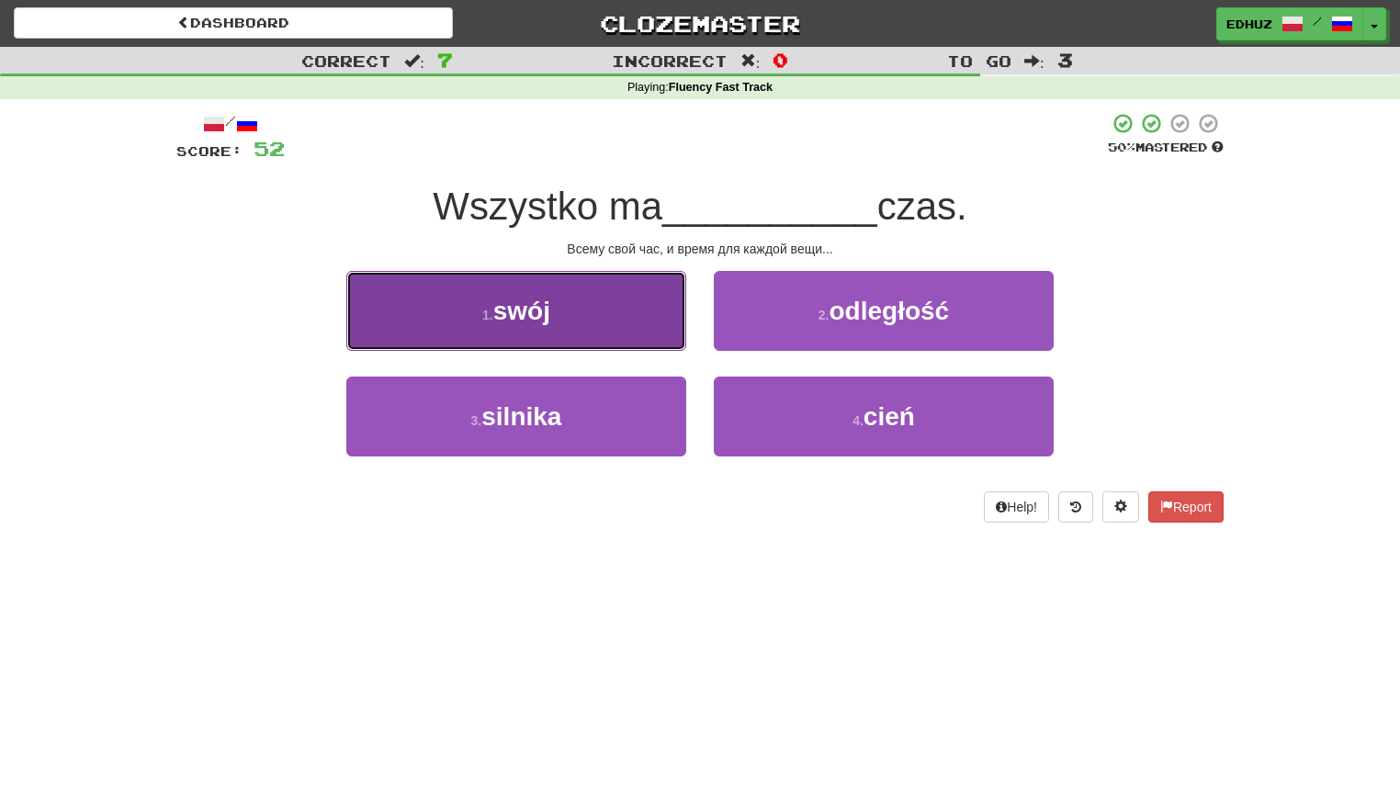
click at [590, 312] on button "1 . swój" at bounding box center [516, 311] width 340 height 80
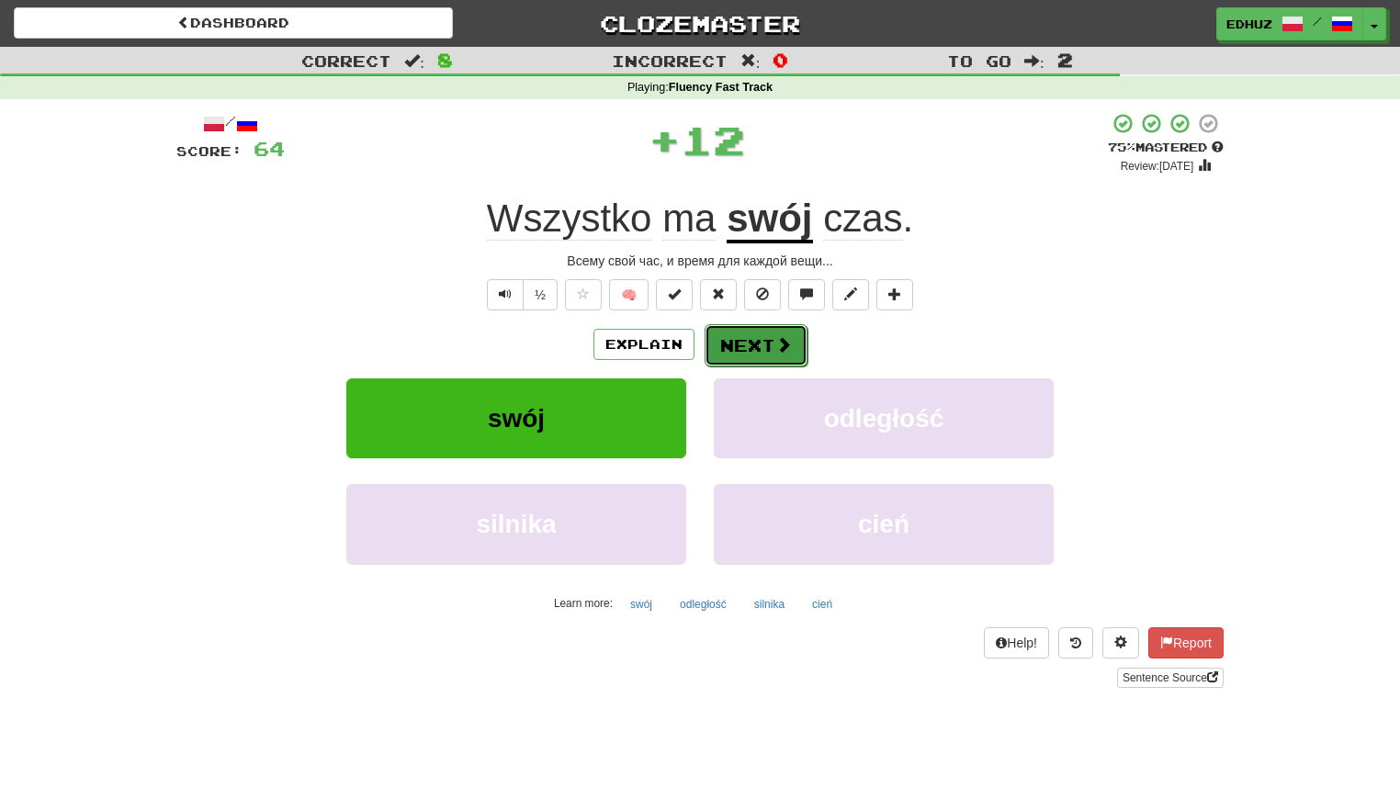
click at [765, 337] on button "Next" at bounding box center [756, 345] width 103 height 42
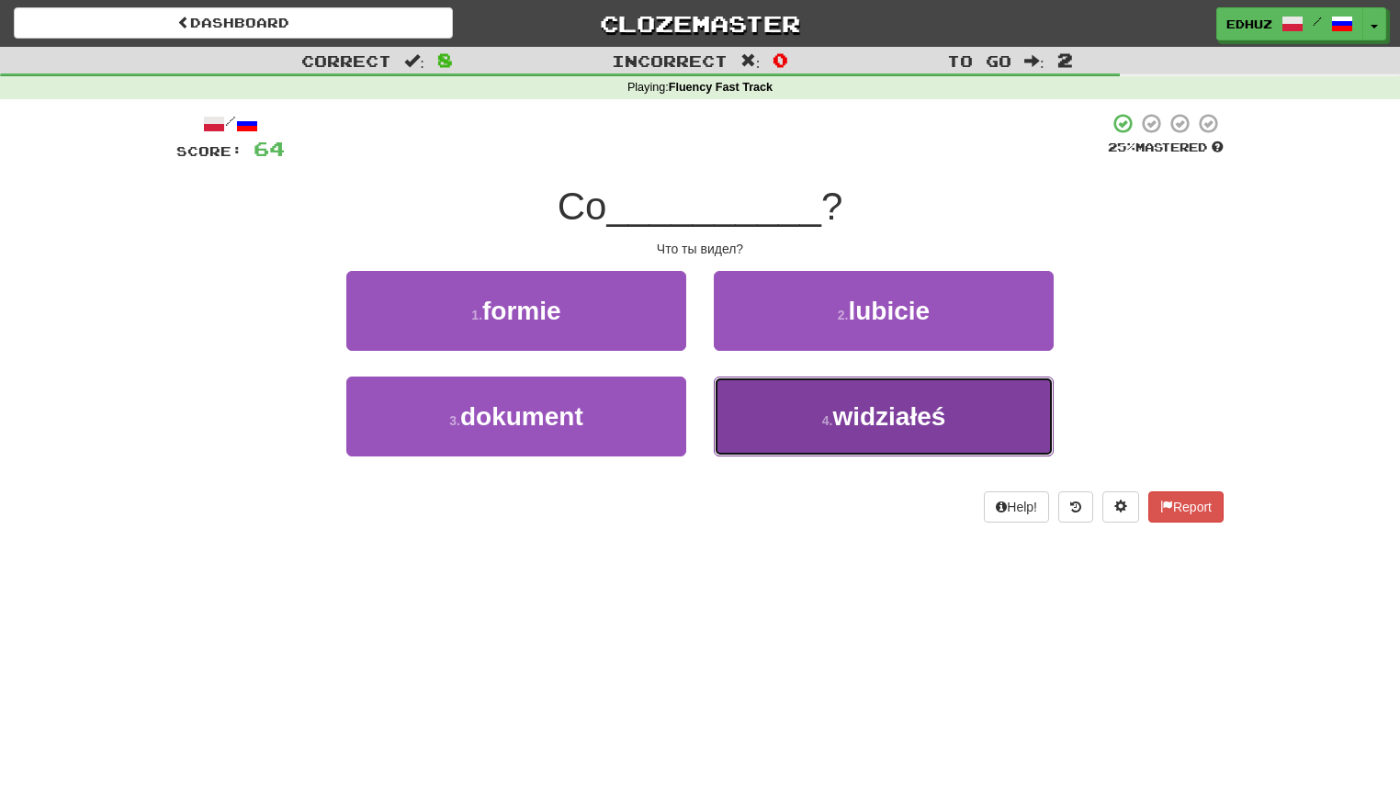
click at [815, 419] on button "4 . widziałeś" at bounding box center [884, 417] width 340 height 80
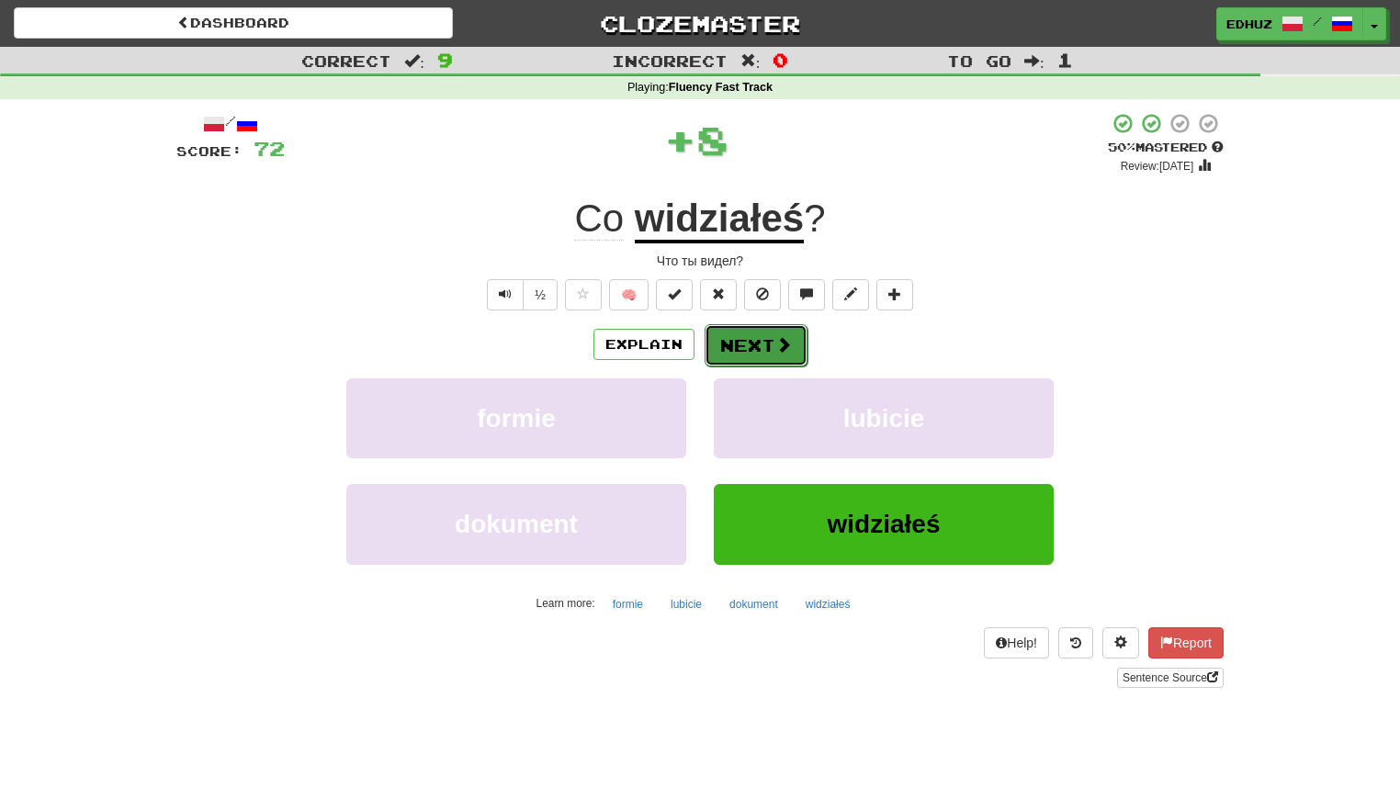
click at [745, 346] on button "Next" at bounding box center [756, 345] width 103 height 42
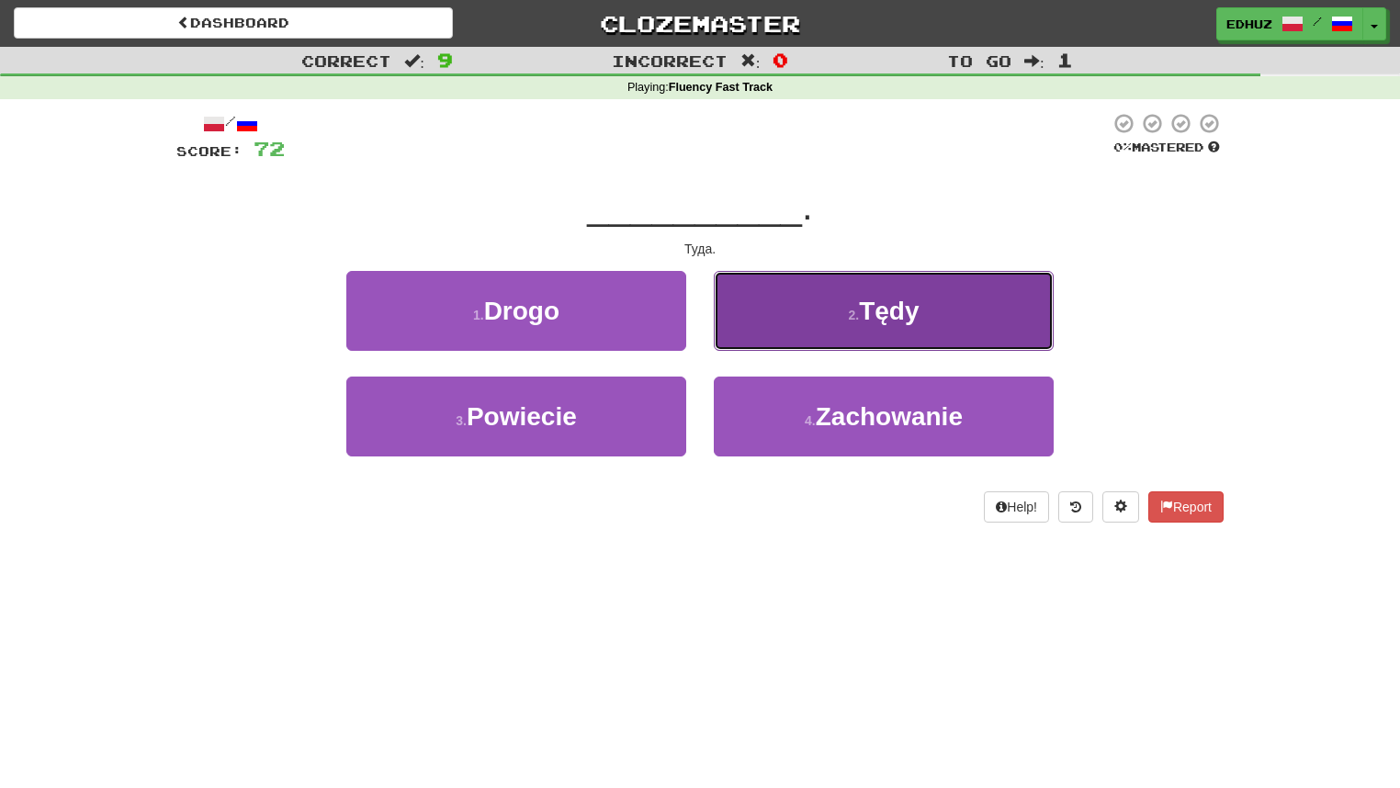
click at [779, 338] on button "2 . [GEOGRAPHIC_DATA]" at bounding box center [884, 311] width 340 height 80
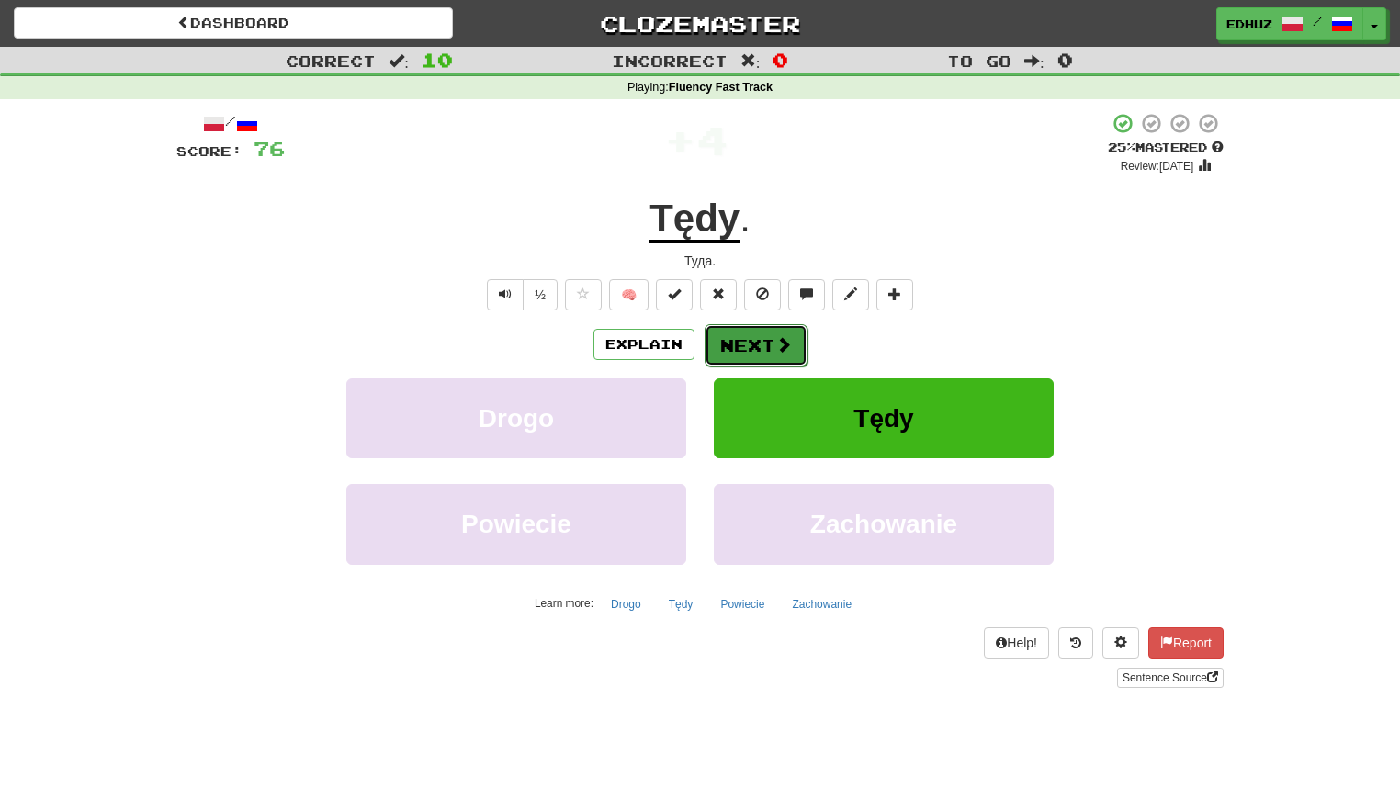
click at [776, 341] on span at bounding box center [784, 344] width 17 height 17
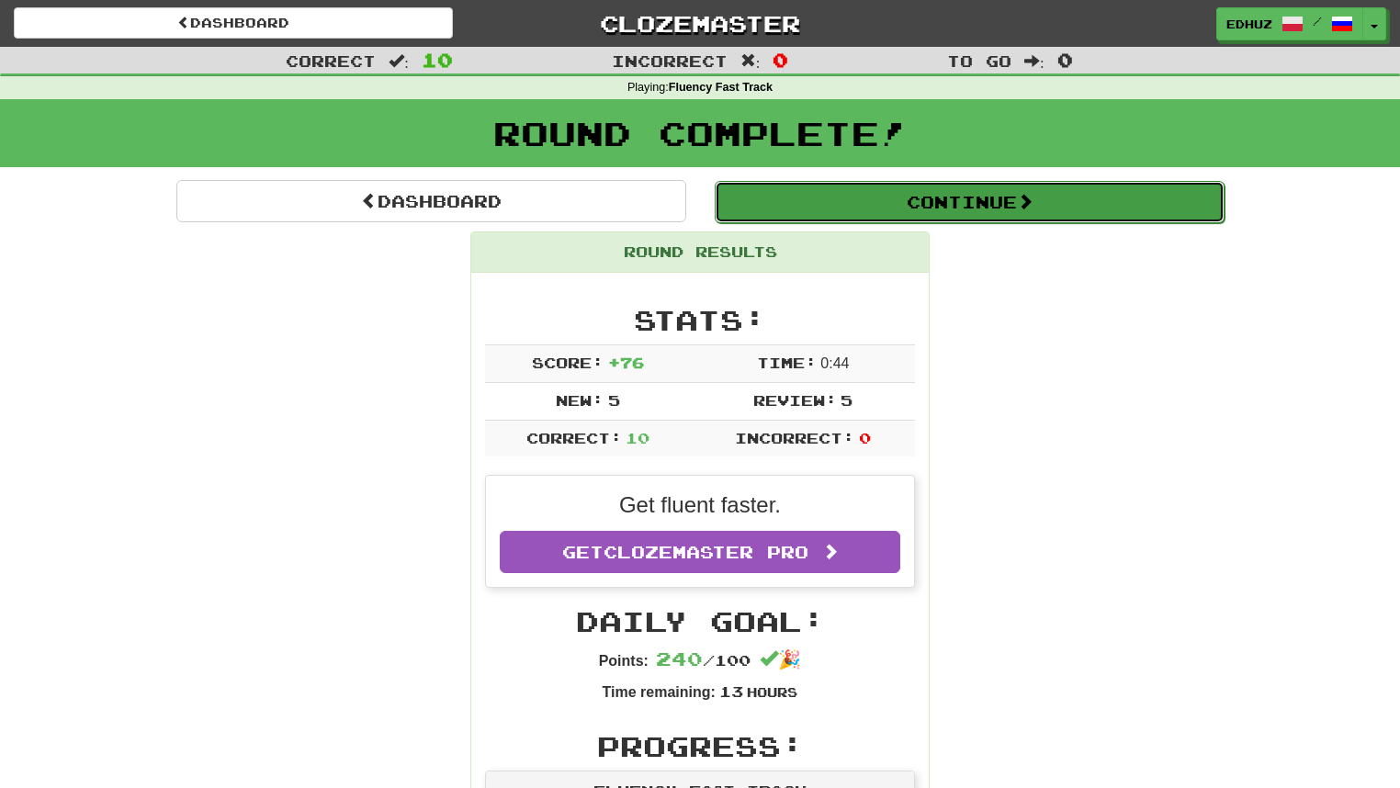
click at [941, 202] on button "Continue" at bounding box center [970, 202] width 510 height 42
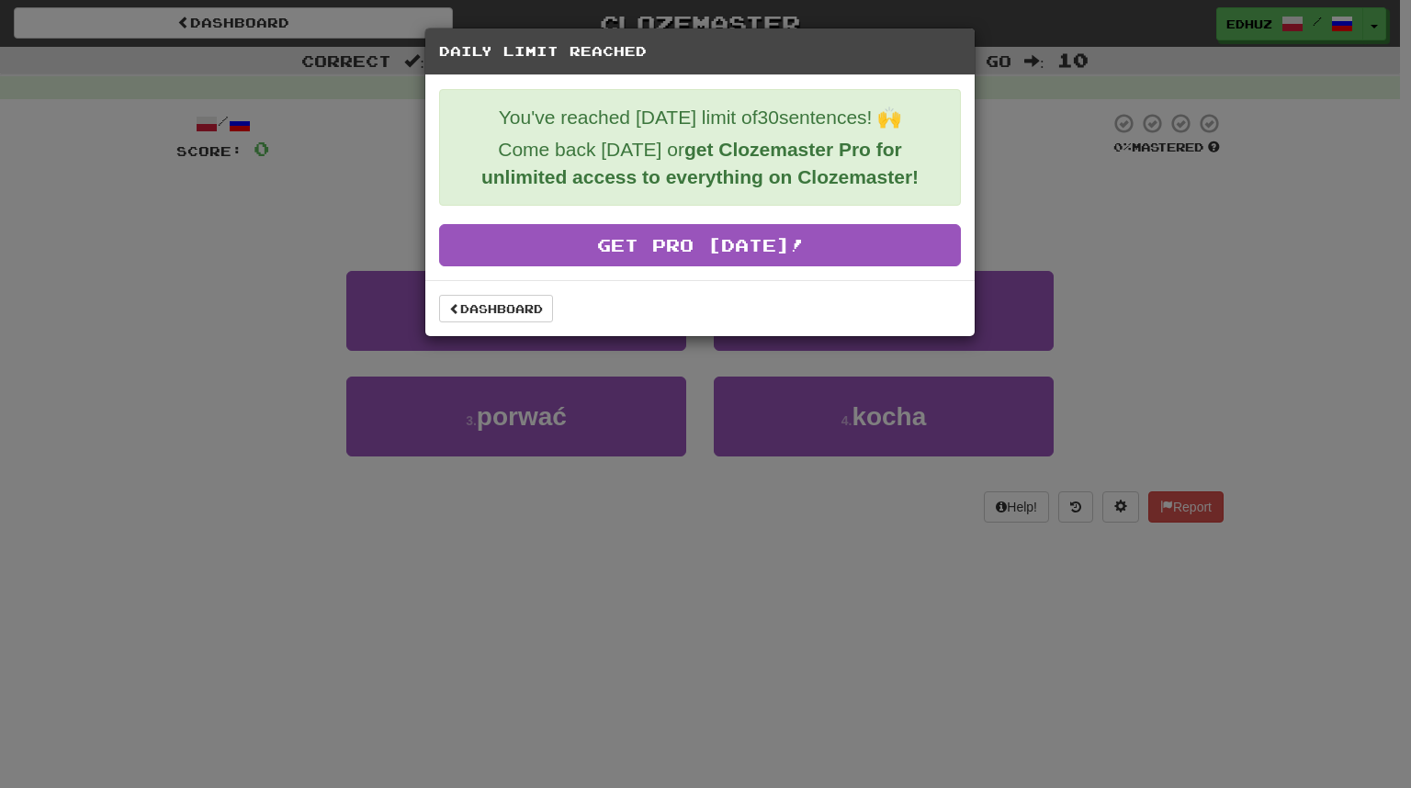
click at [529, 327] on div "Dashboard" at bounding box center [700, 308] width 550 height 56
click at [528, 314] on link "Dashboard" at bounding box center [496, 309] width 114 height 28
